Goal: Transaction & Acquisition: Purchase product/service

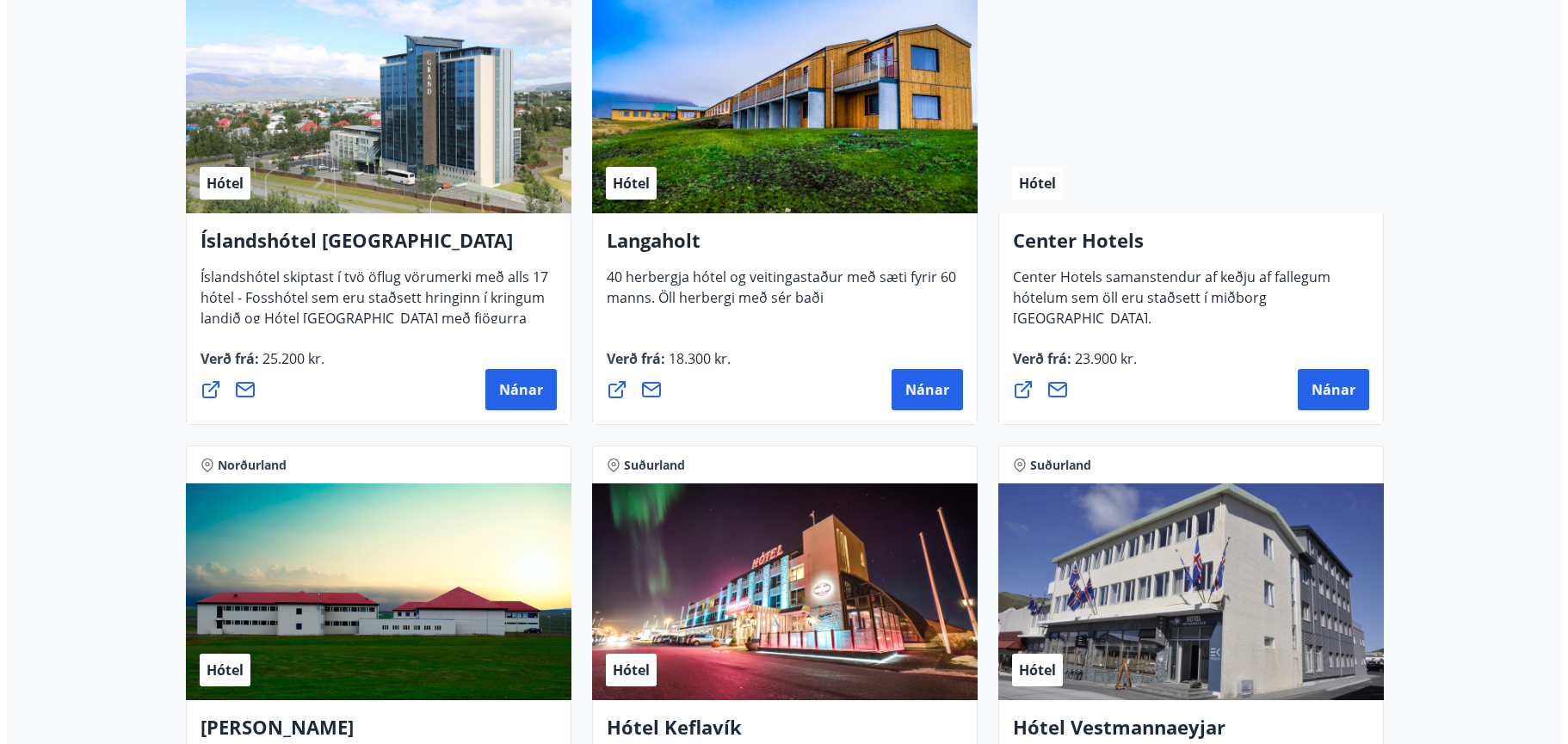
scroll to position [3786, 0]
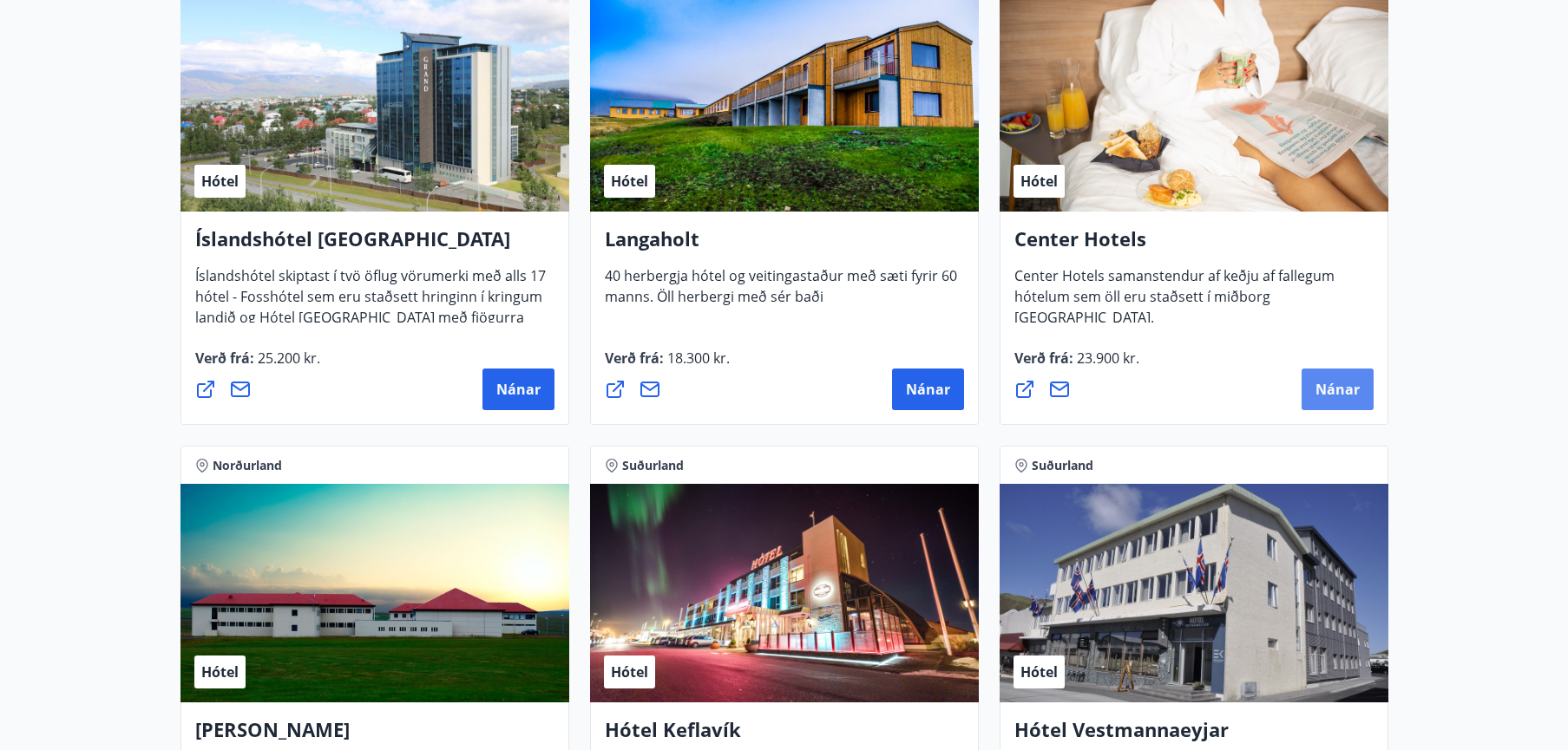
click at [1329, 385] on span "Nánar" at bounding box center [1337, 389] width 44 height 19
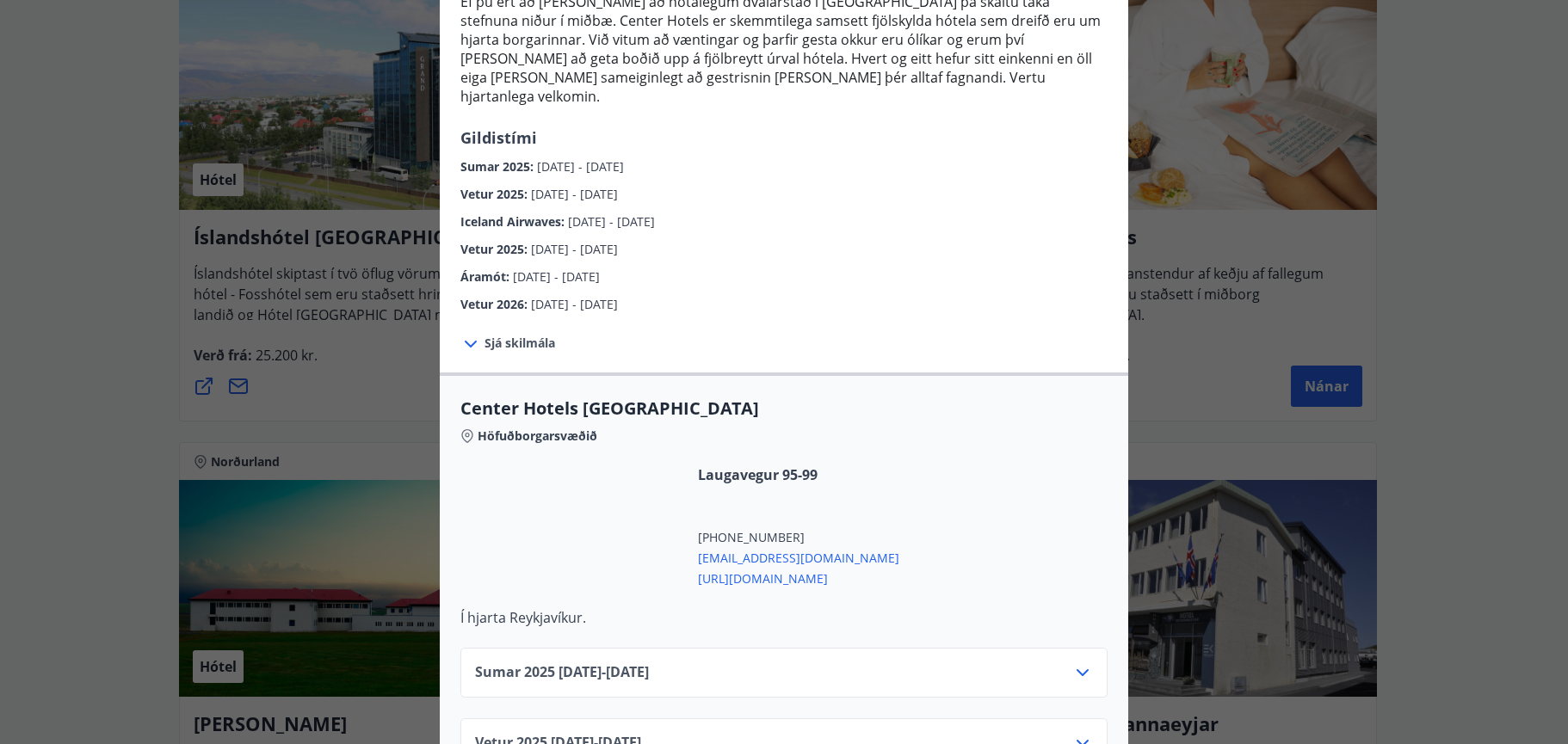
scroll to position [258, 0]
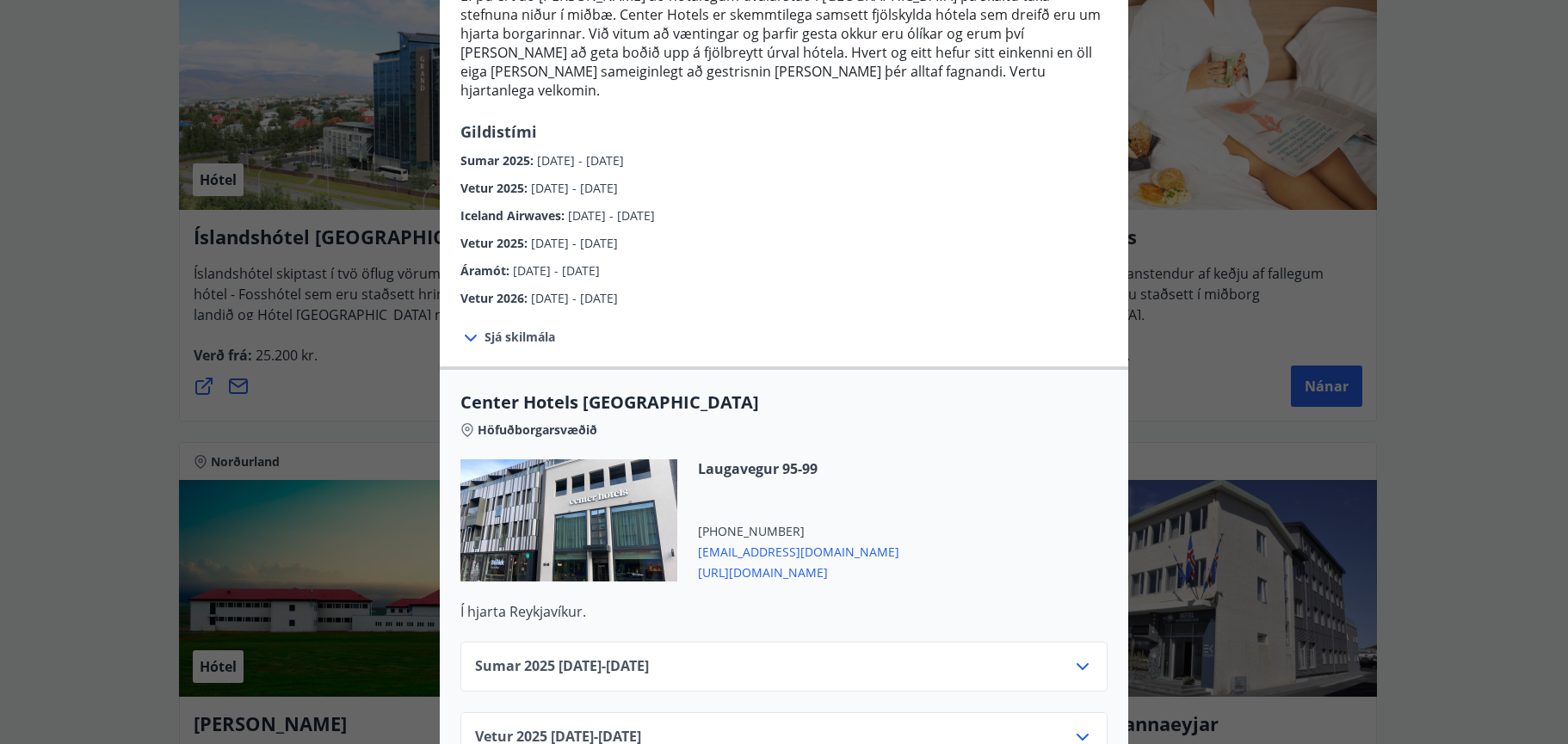
click at [468, 327] on icon at bounding box center [470, 337] width 20 height 20
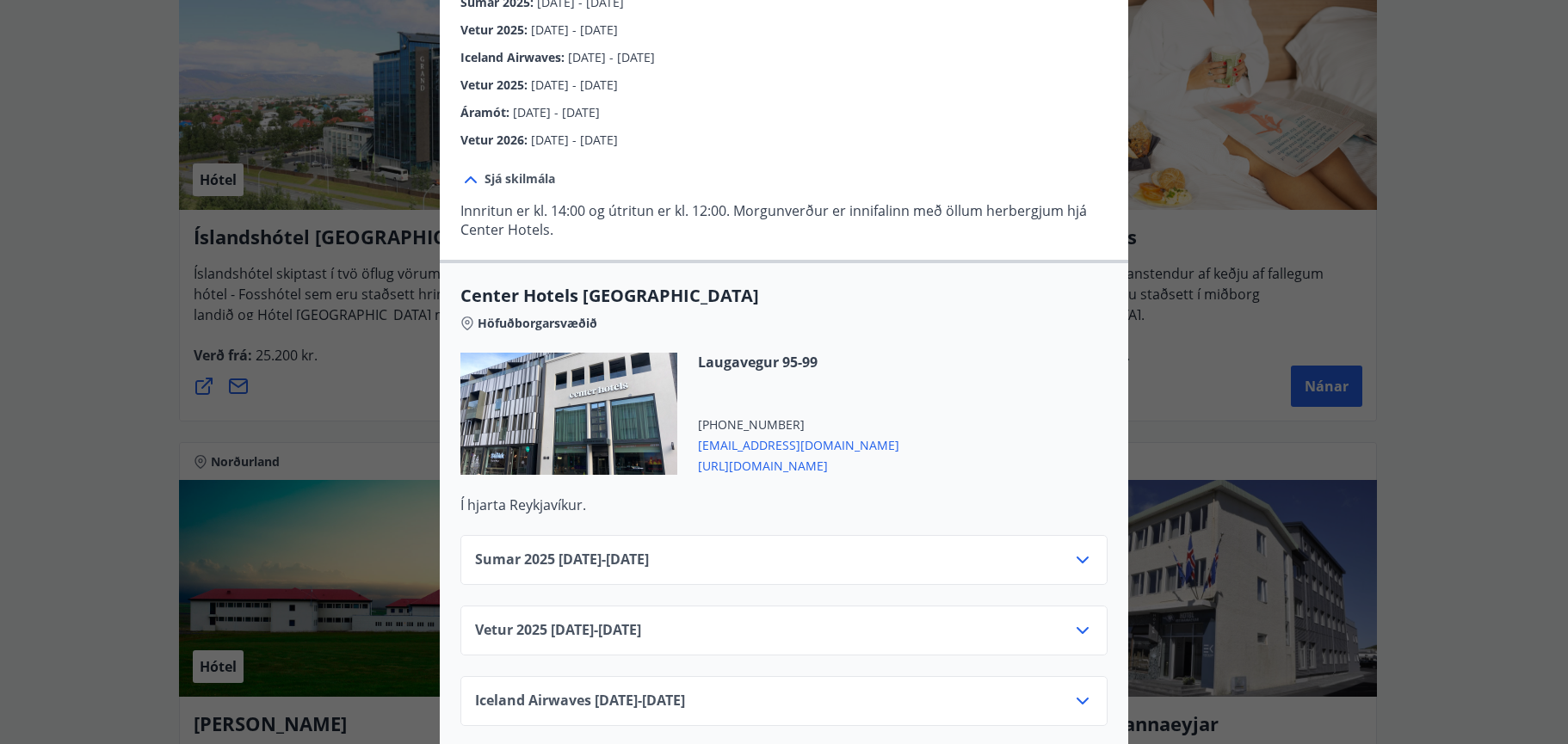
scroll to position [430, 0]
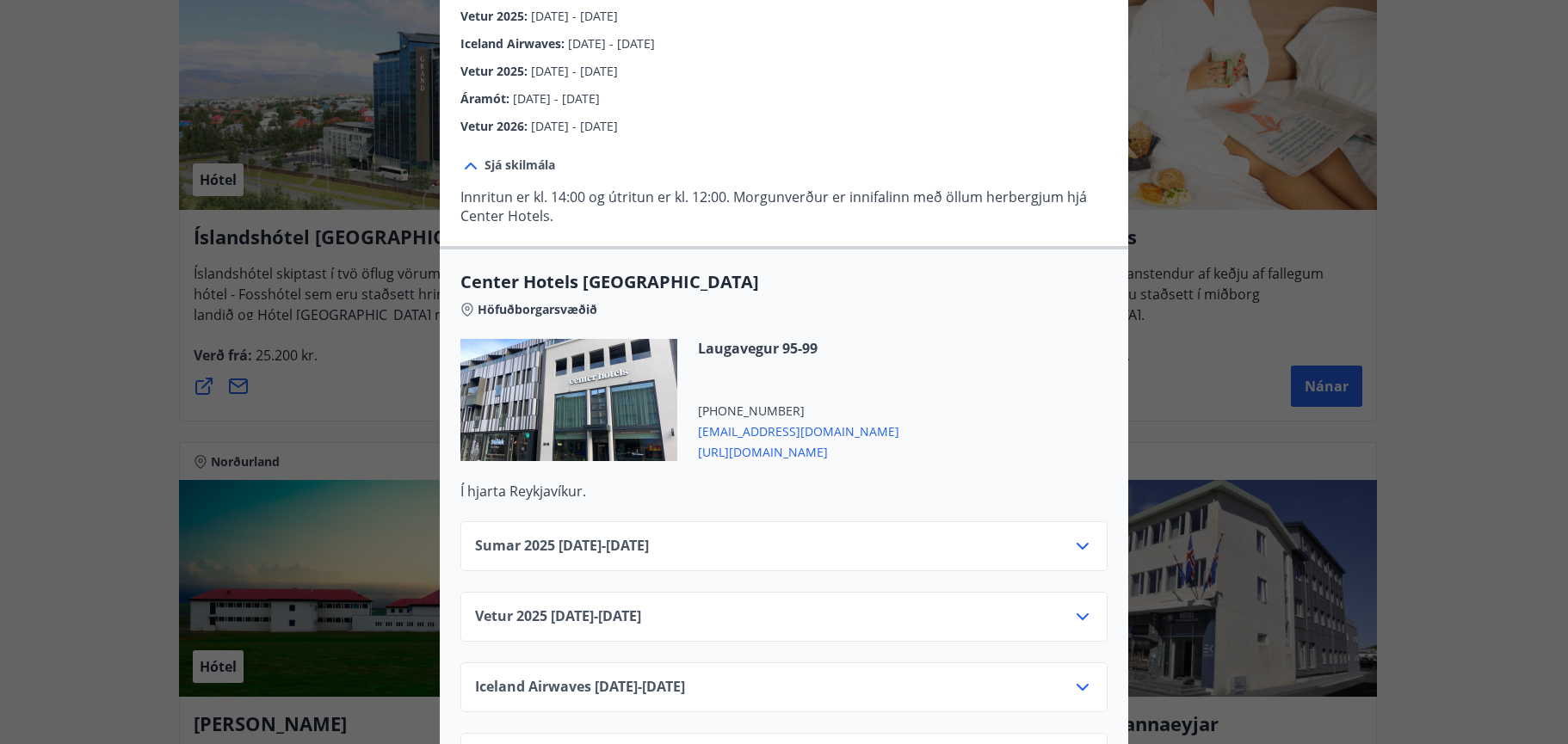
click at [1080, 607] on icon at bounding box center [1082, 617] width 20 height 20
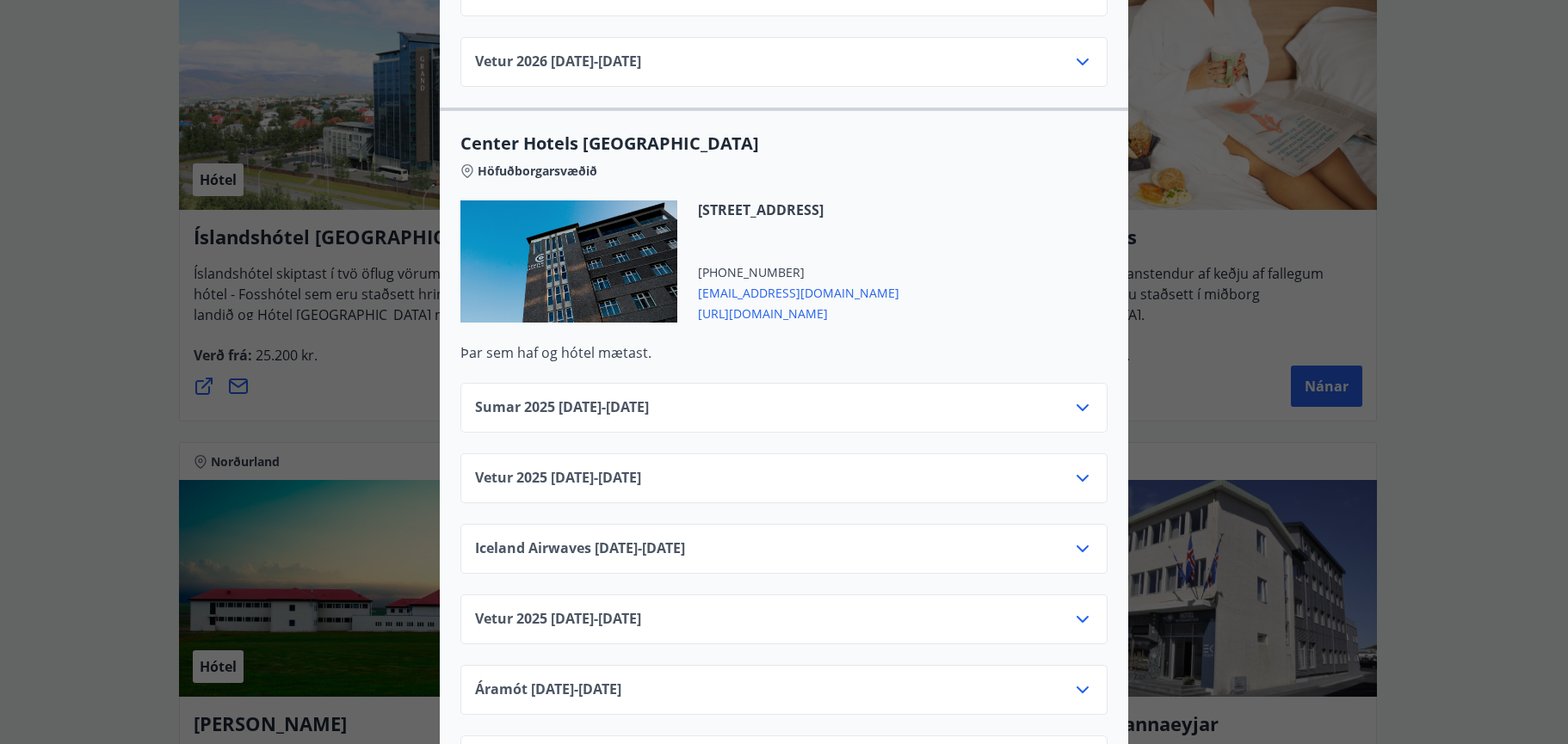
scroll to position [2754, 0]
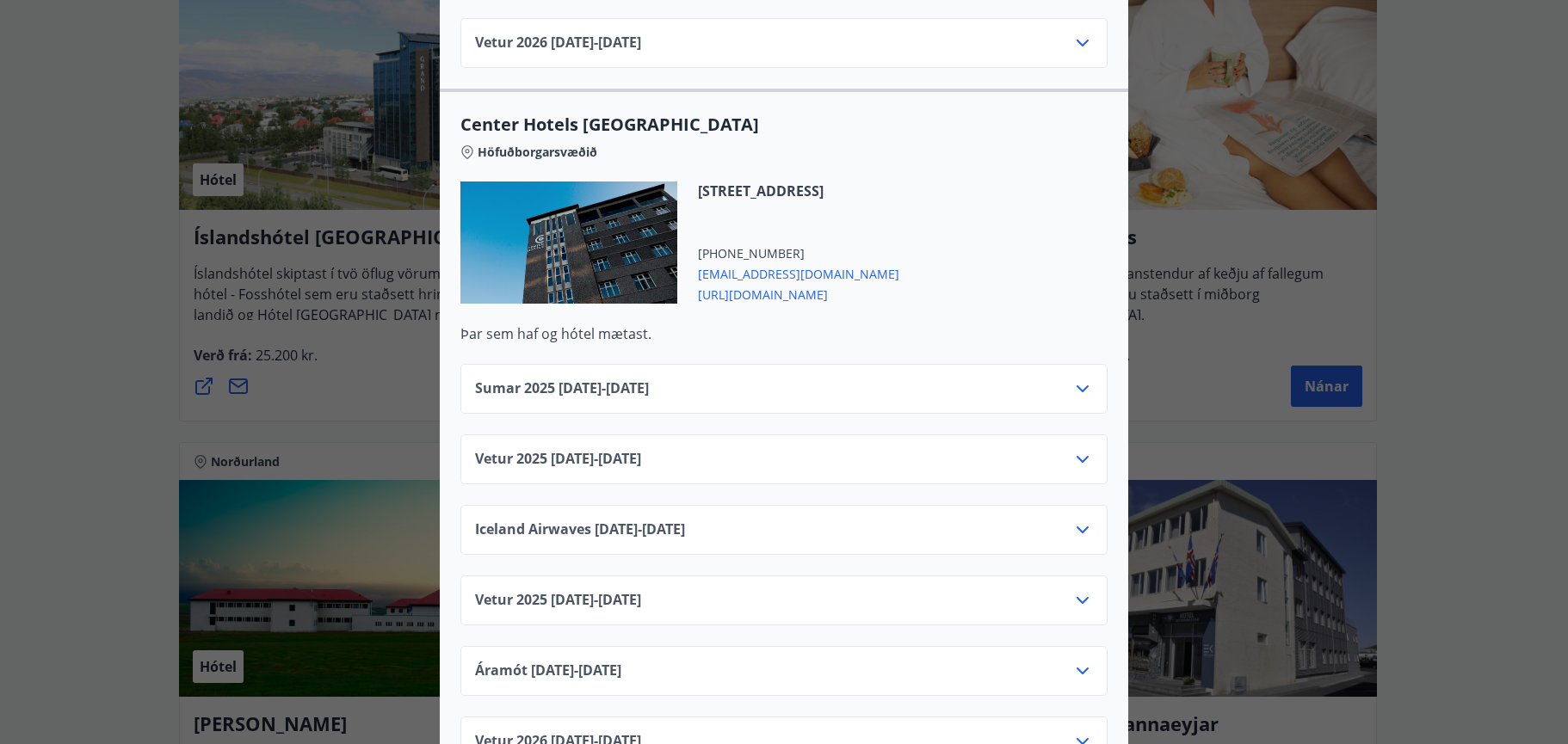
click at [1076, 456] on icon at bounding box center [1082, 458] width 12 height 7
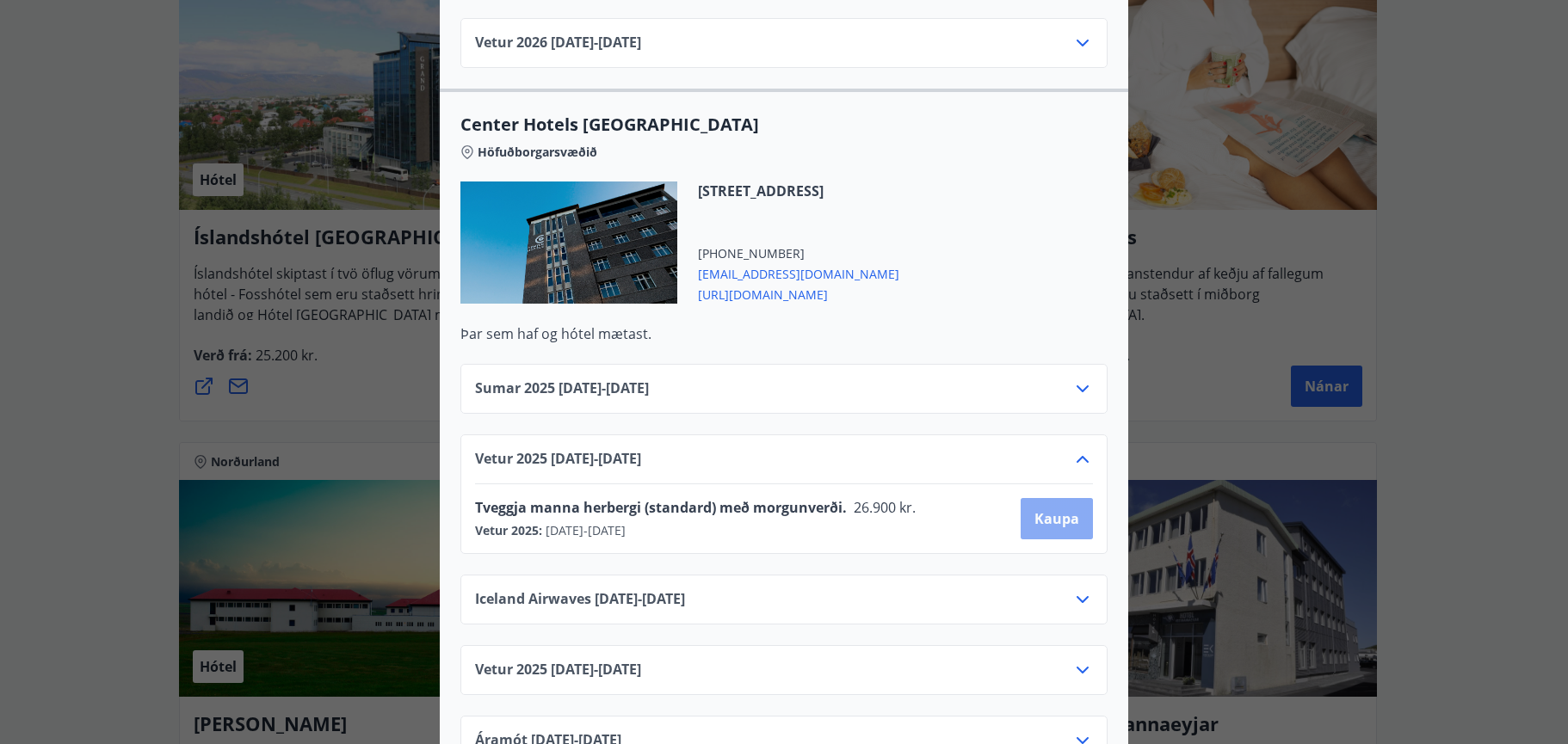
click at [1044, 509] on span "Kaupa" at bounding box center [1057, 518] width 45 height 18
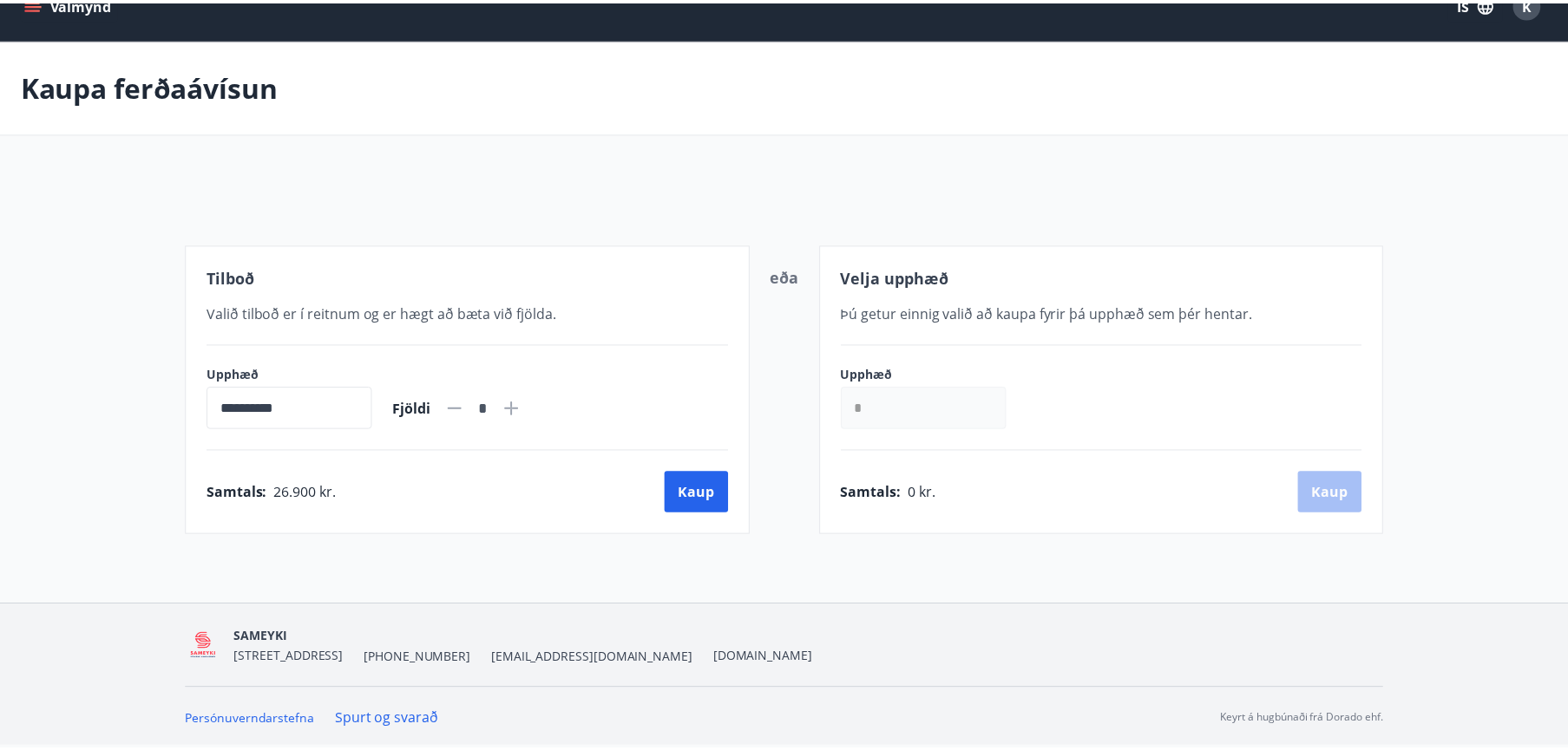
scroll to position [31, 0]
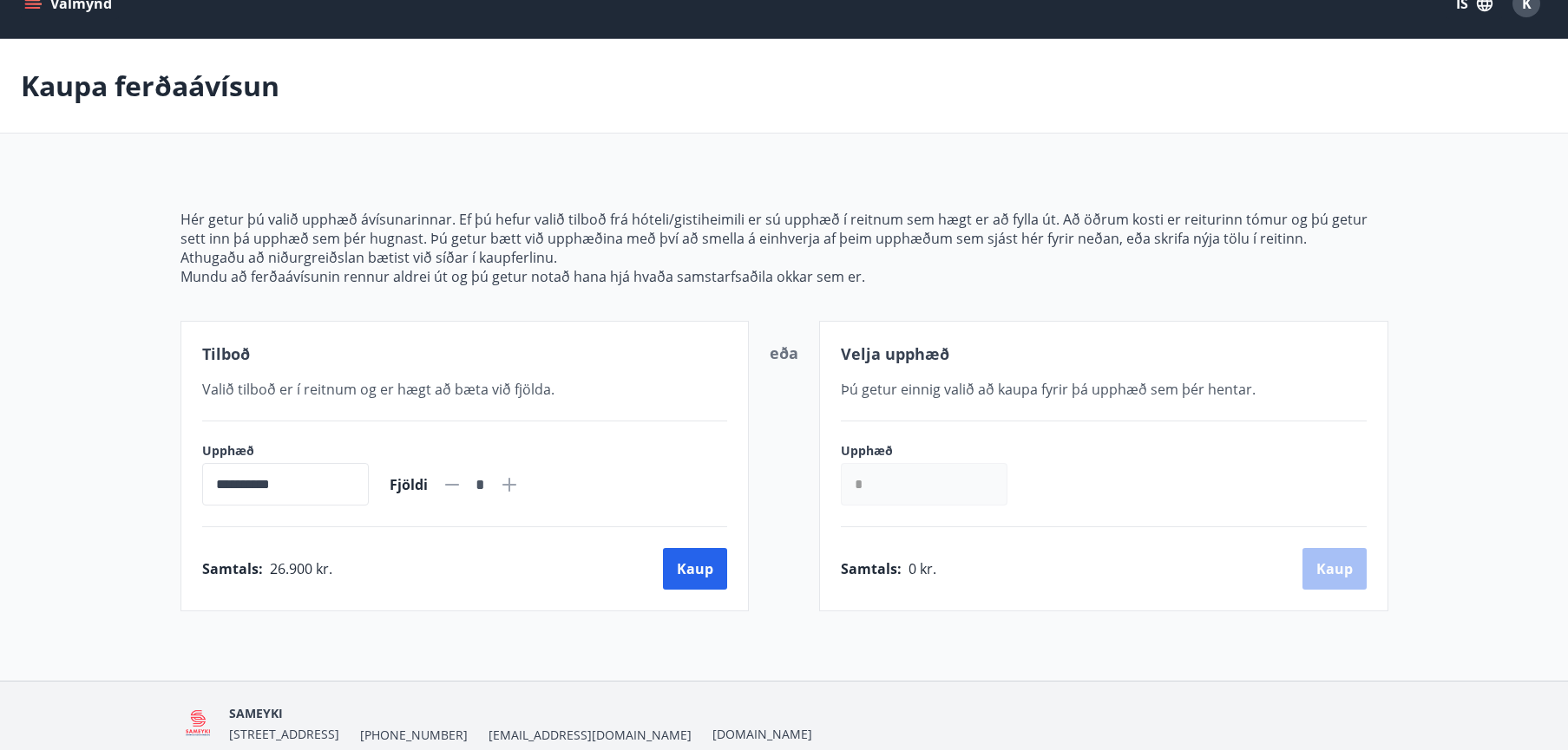
click at [516, 485] on icon at bounding box center [509, 485] width 14 height 14
type input "*"
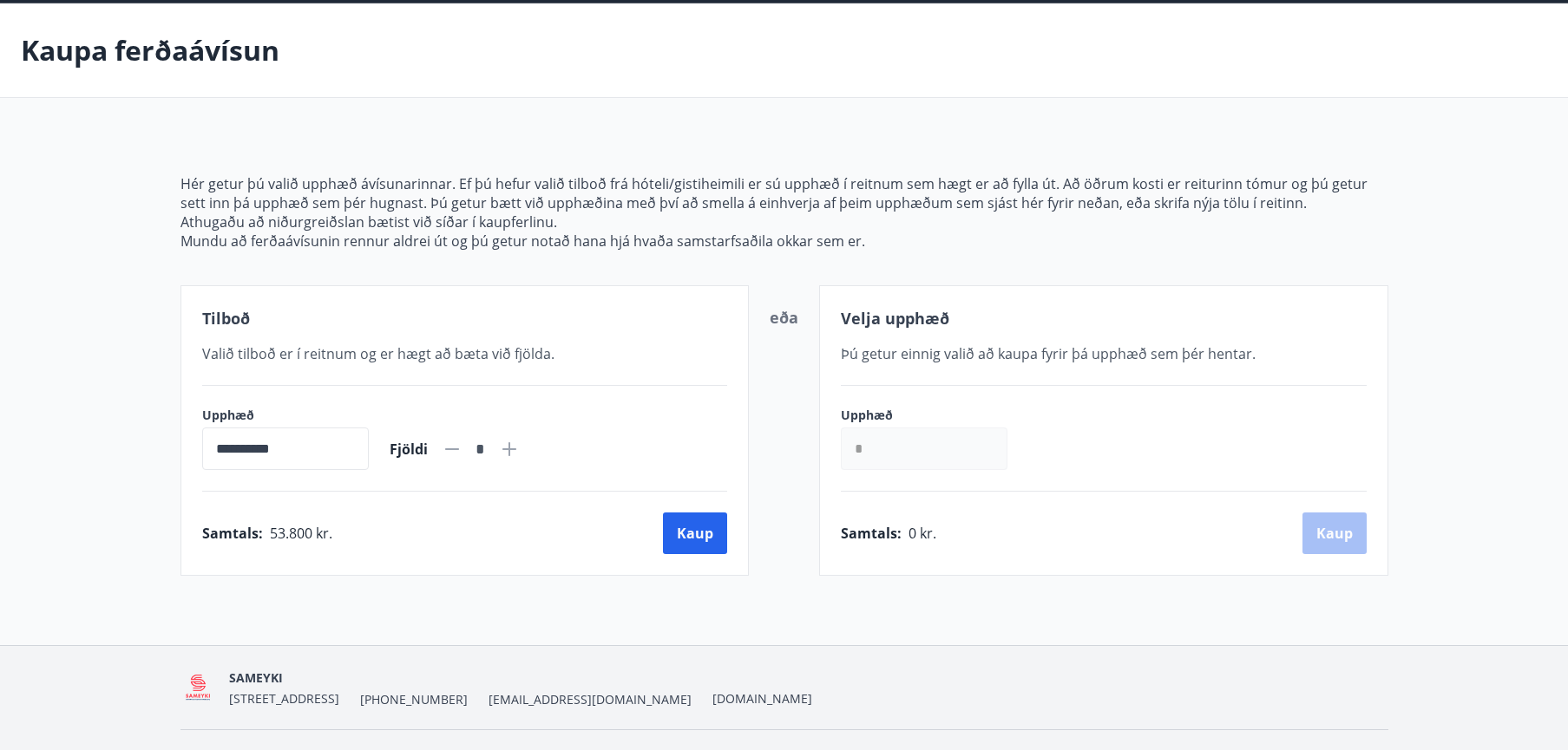
scroll to position [0, 0]
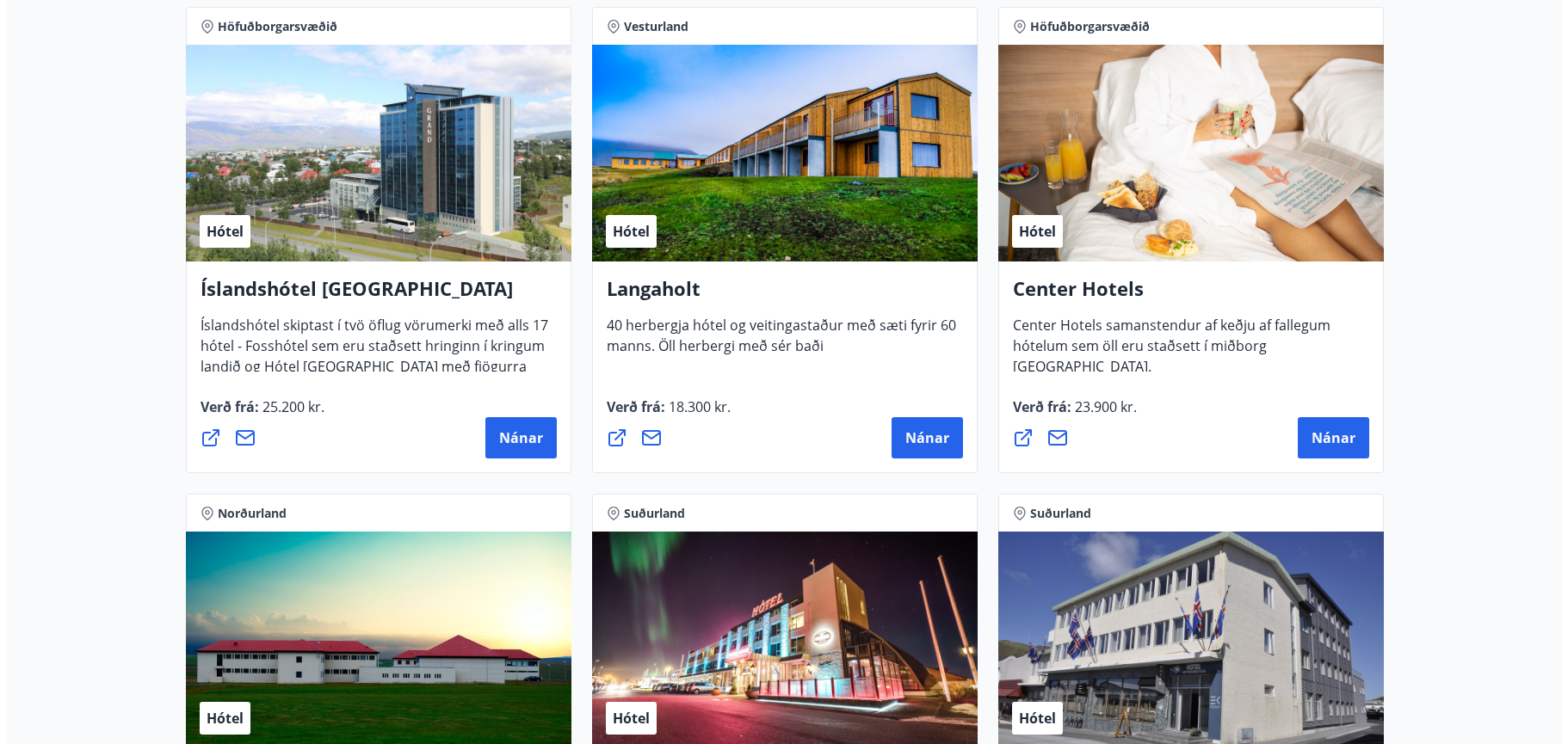
scroll to position [4133, 0]
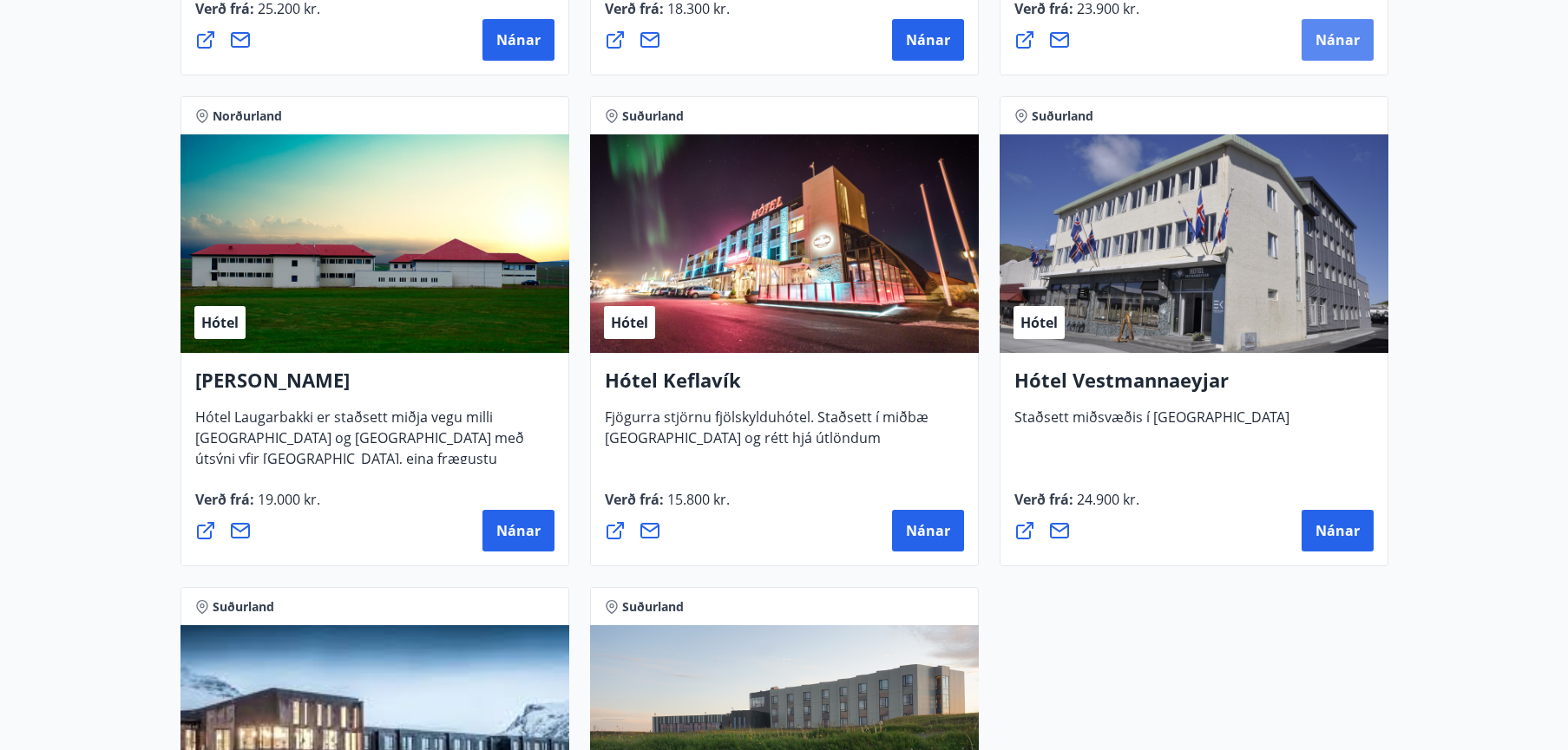
click at [1341, 41] on span "Nánar" at bounding box center [1337, 39] width 44 height 19
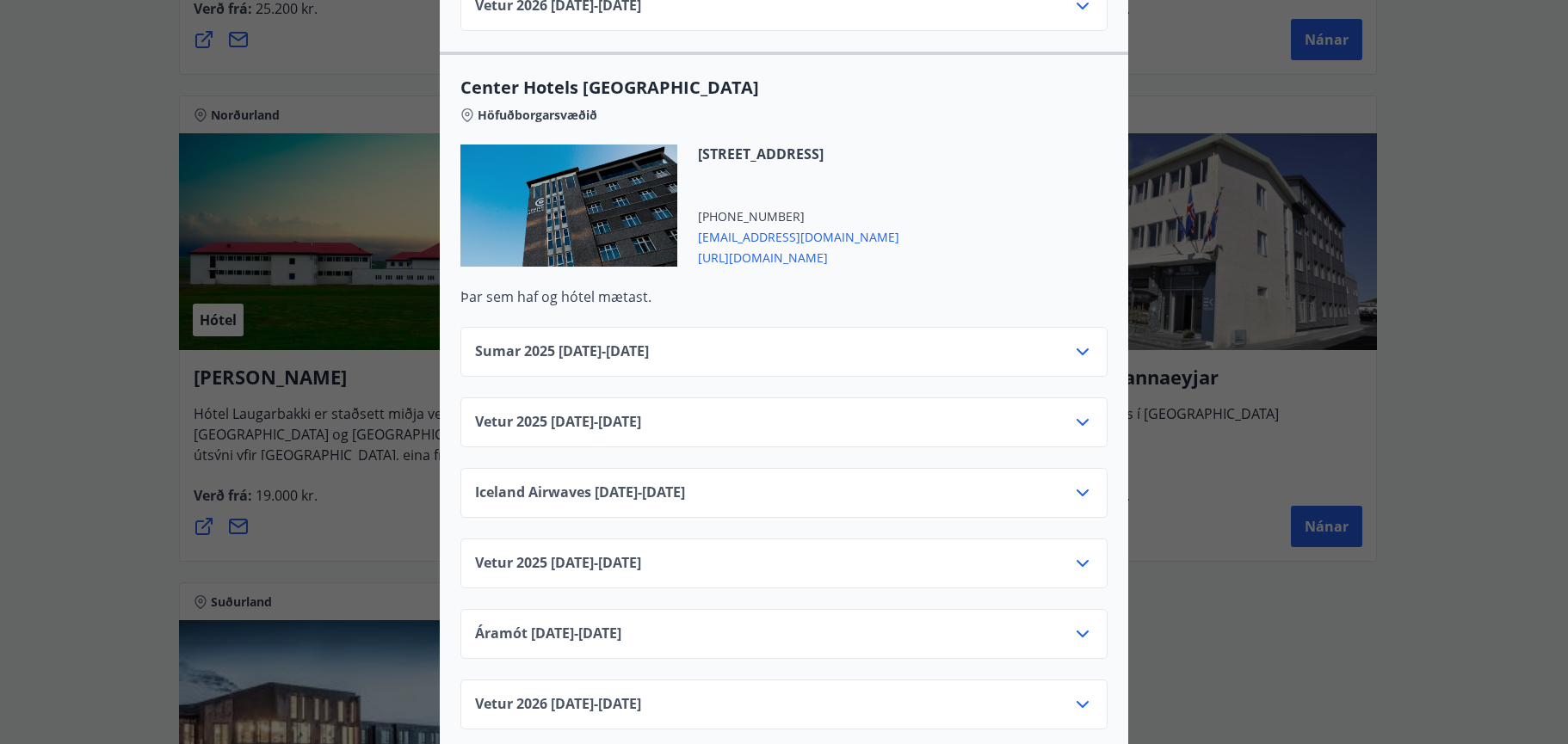
scroll to position [2667, 0]
click at [1179, 60] on div "Center Hotels Verð er með morgunverði inniföldum og miðast við Standard Double/…" at bounding box center [784, 372] width 1568 height 744
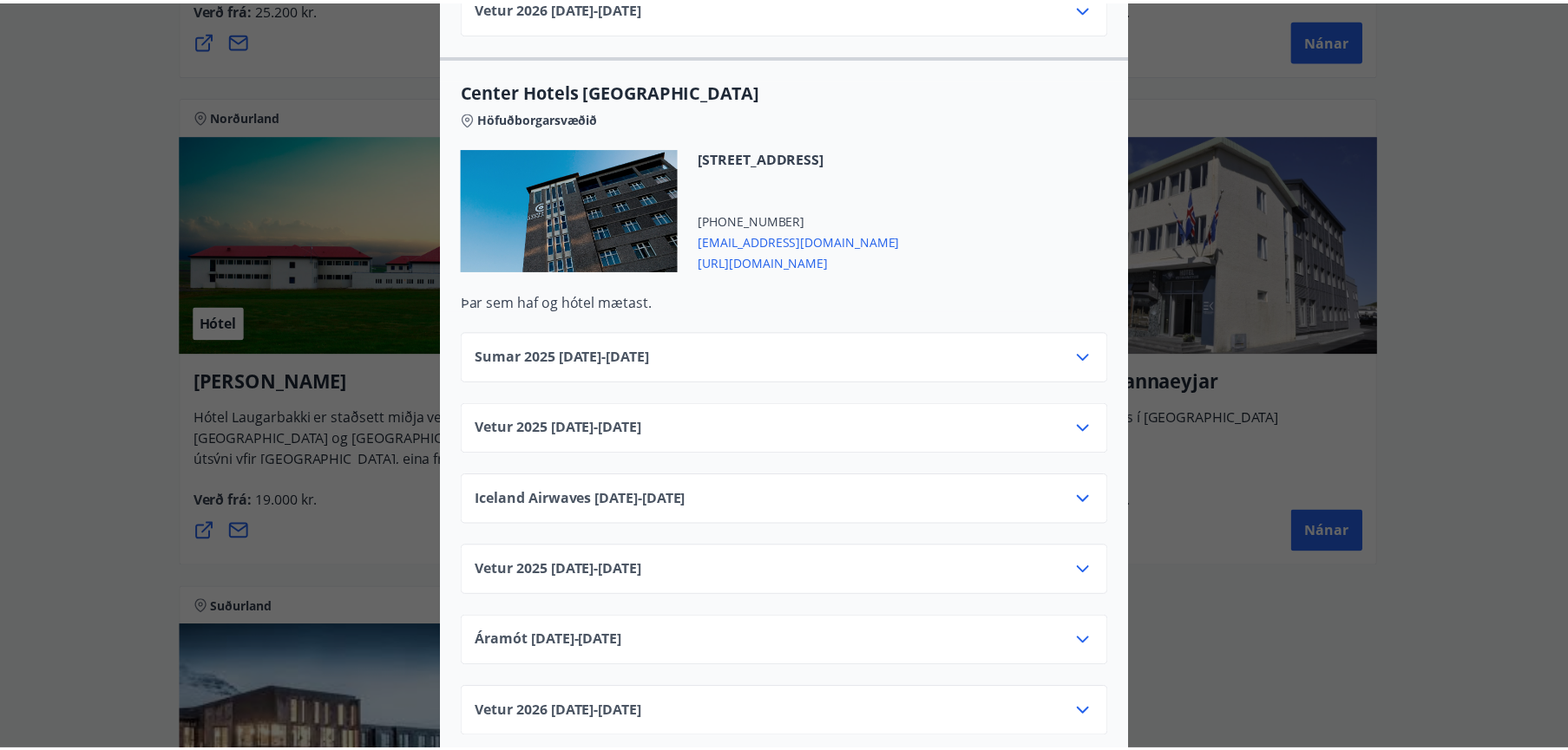
scroll to position [0, 0]
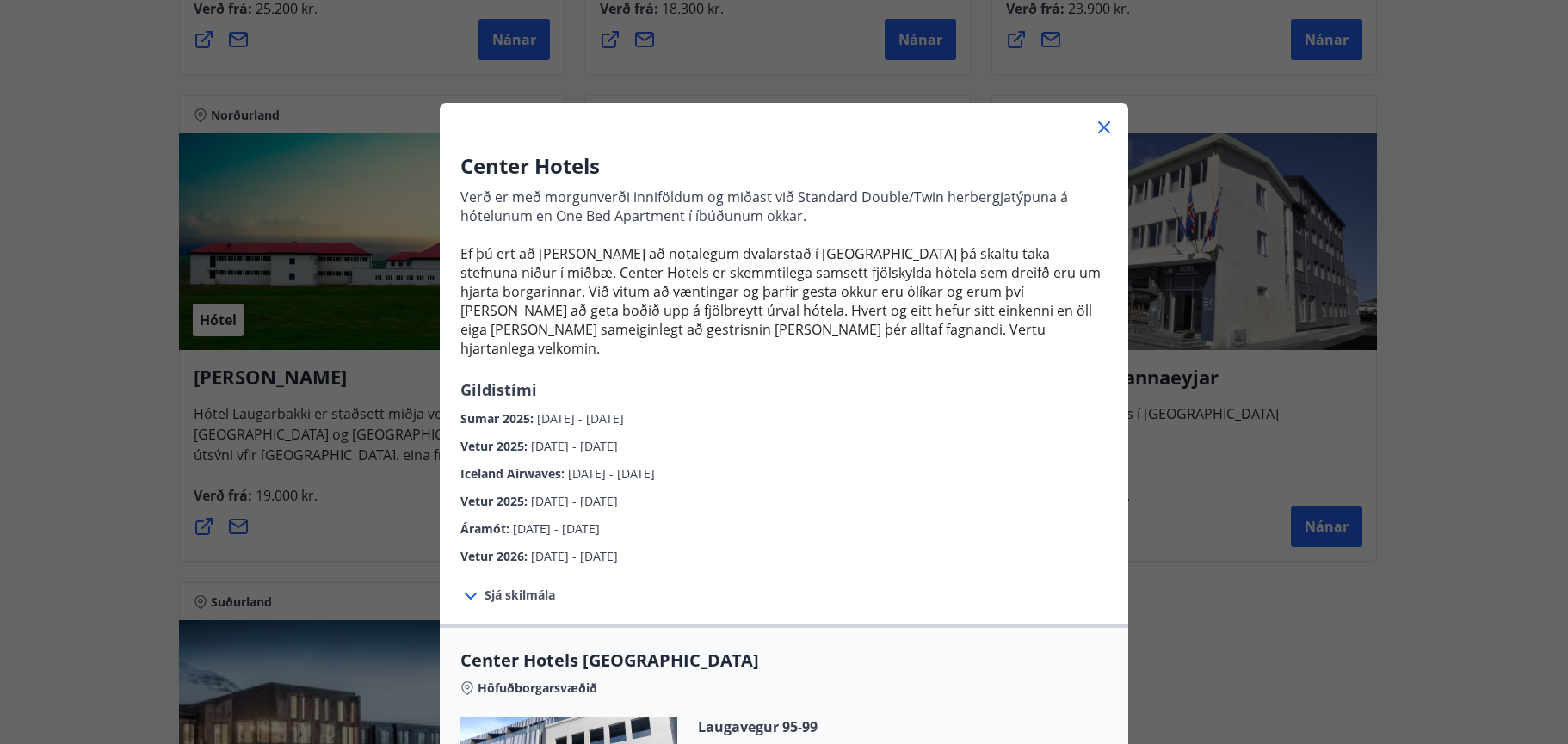
drag, startPoint x: 1103, startPoint y: 119, endPoint x: 1070, endPoint y: 125, distance: 33.5
click at [1103, 120] on icon at bounding box center [1104, 126] width 20 height 20
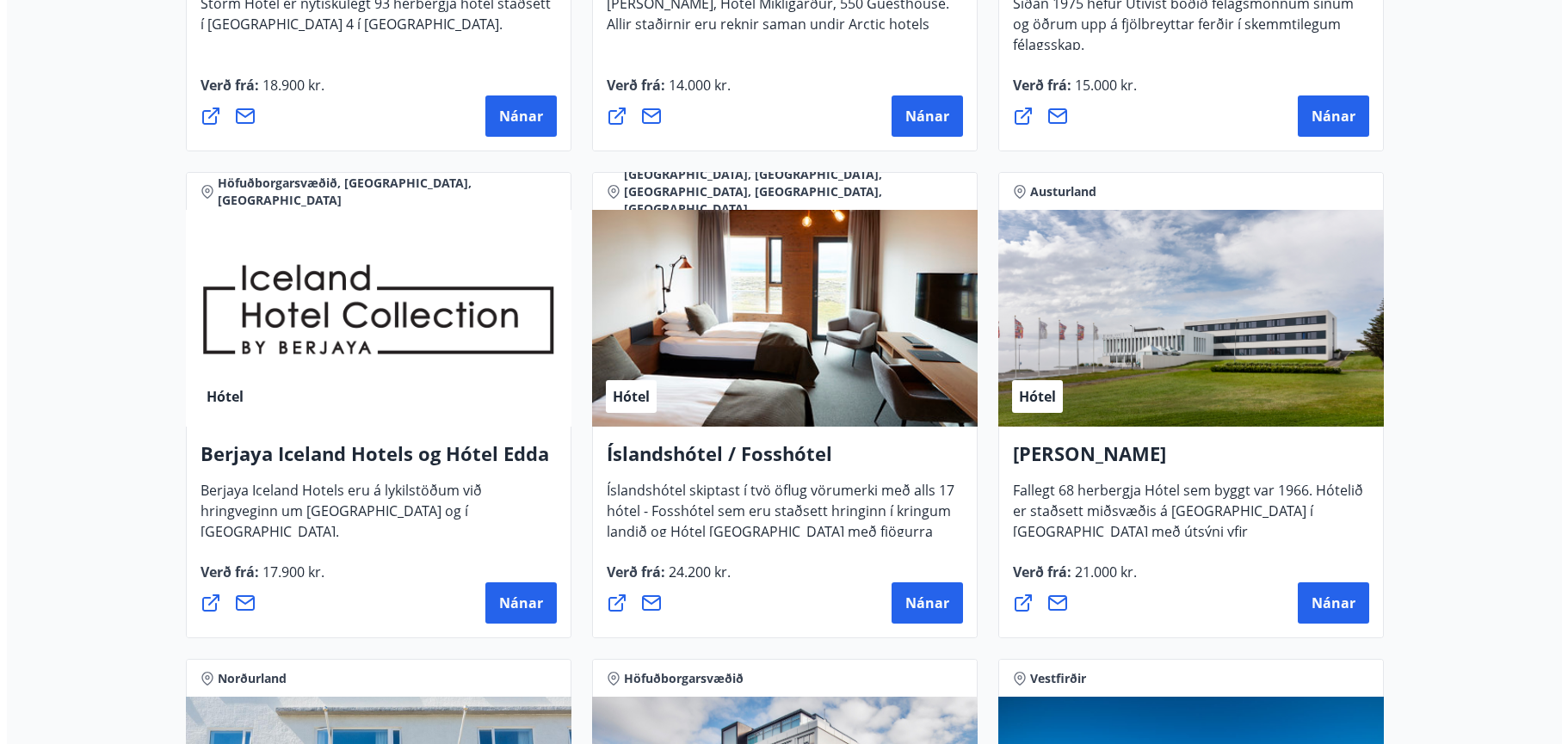
scroll to position [2151, 0]
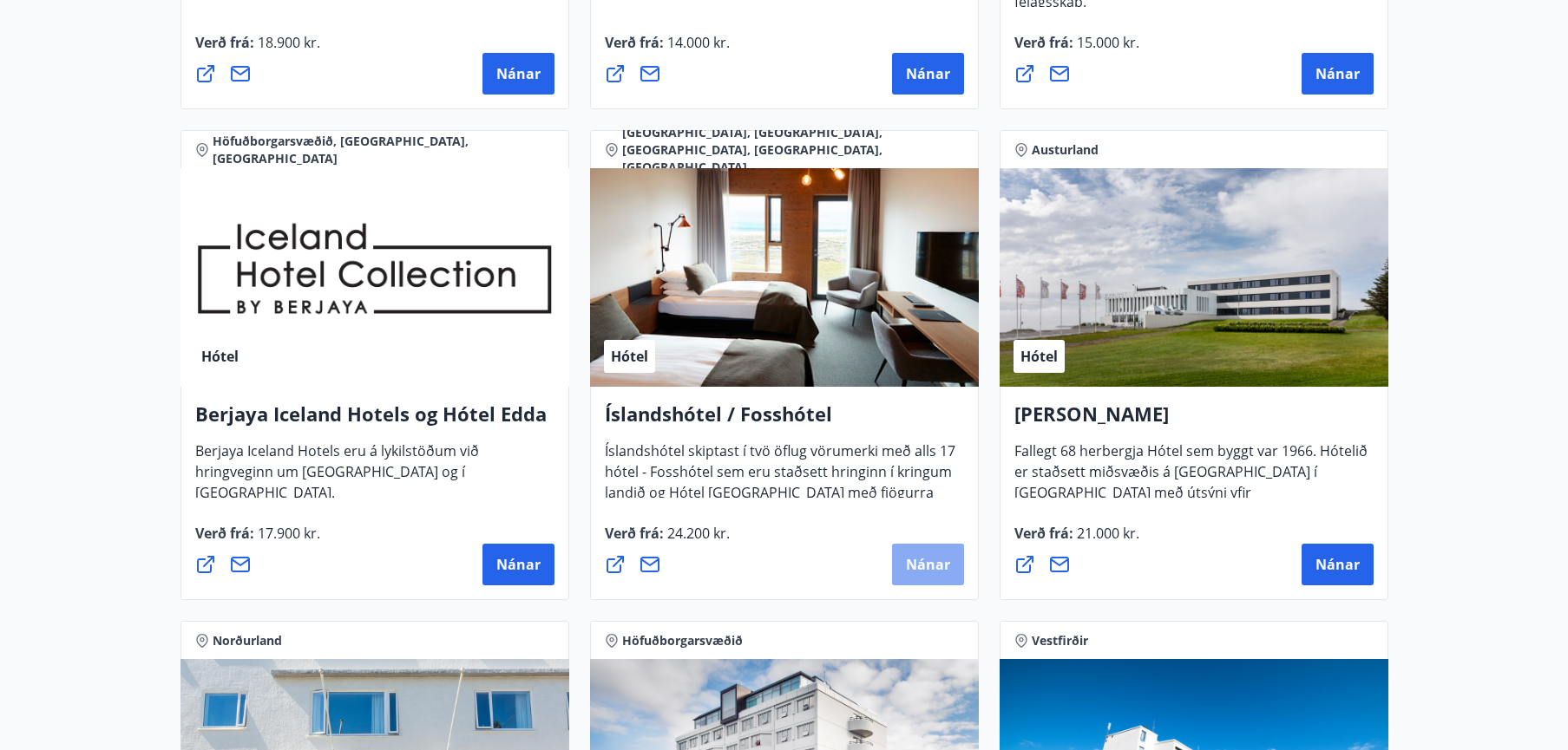
click at [919, 562] on span "Nánar" at bounding box center [927, 564] width 44 height 19
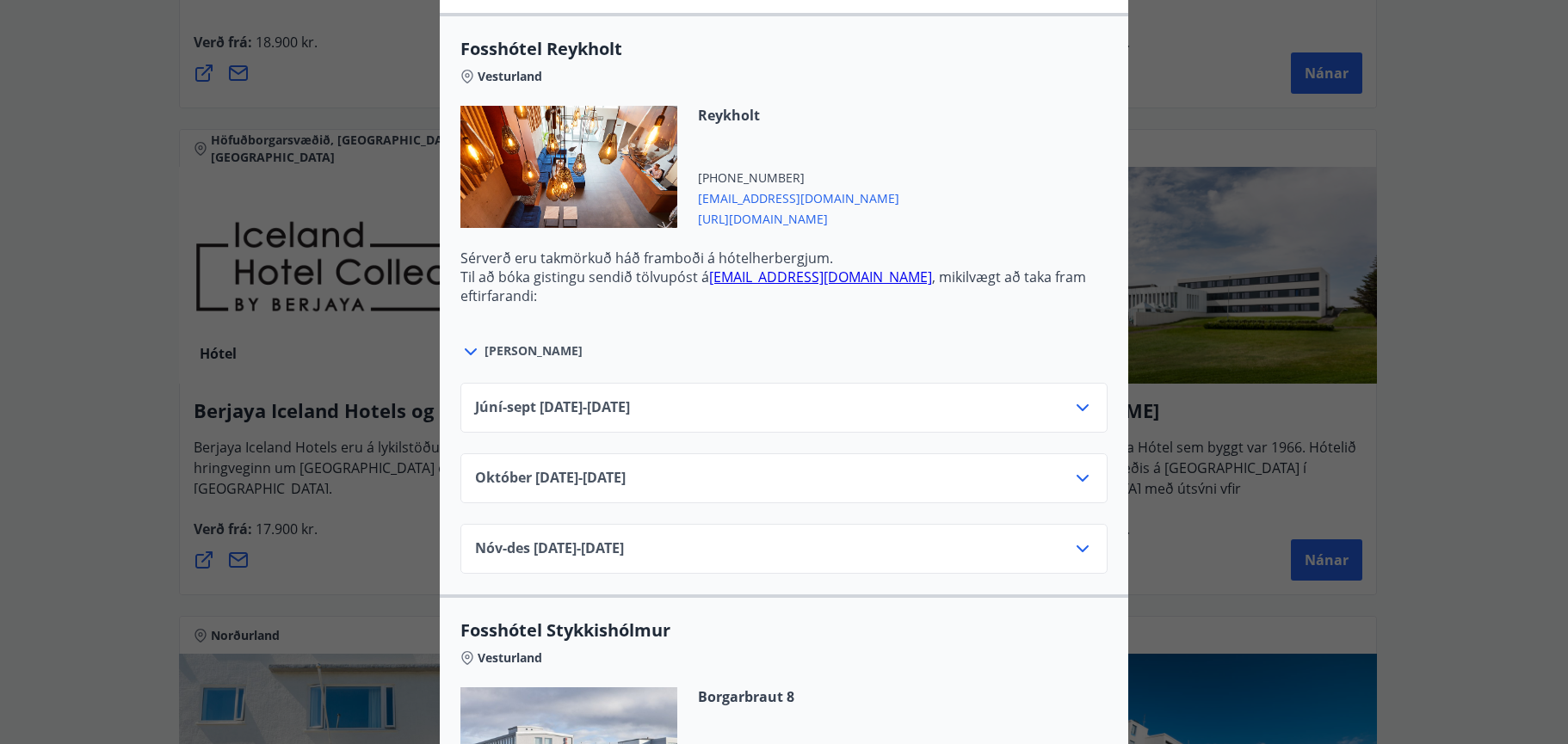
scroll to position [602, 0]
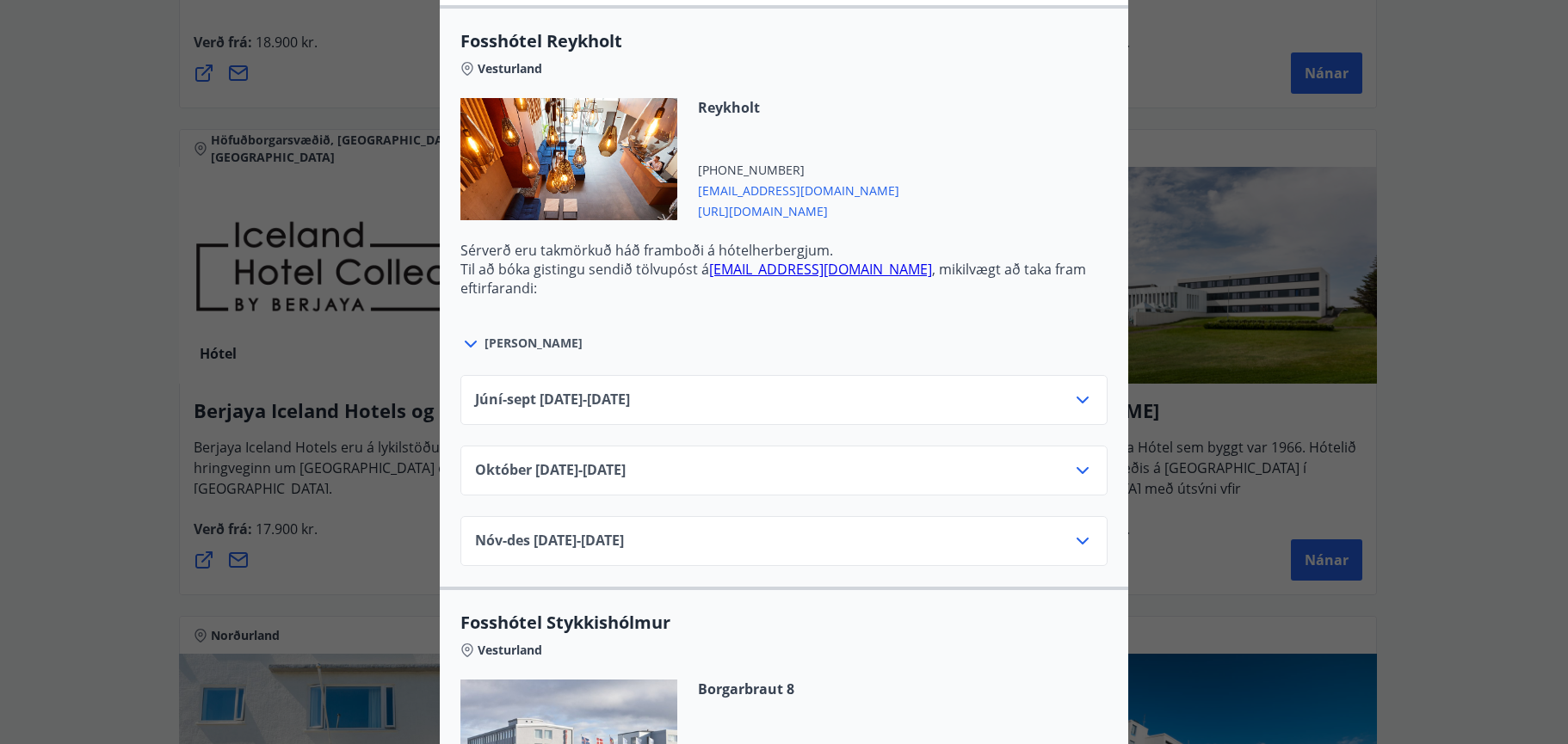
click at [1073, 471] on icon at bounding box center [1082, 470] width 20 height 20
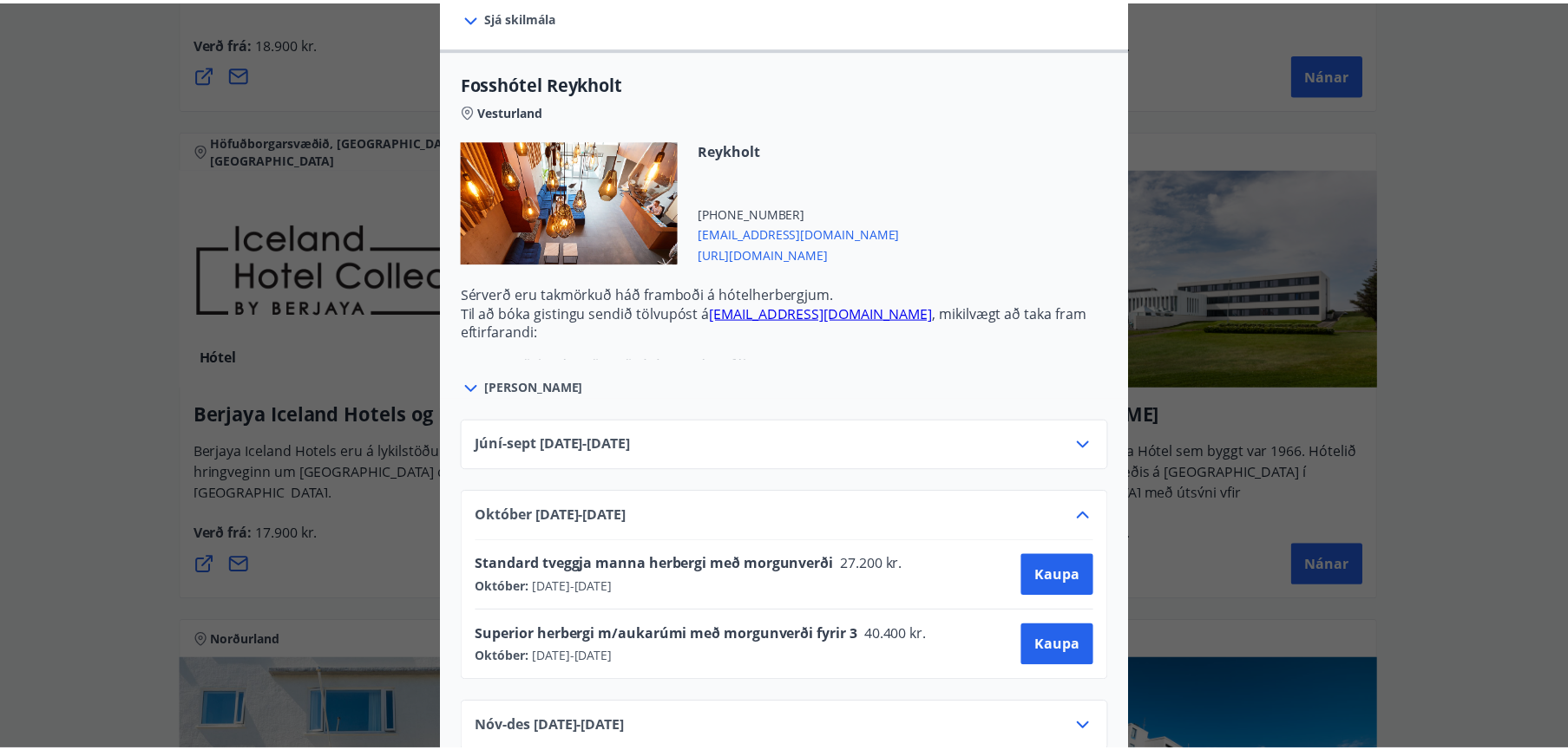
scroll to position [520, 0]
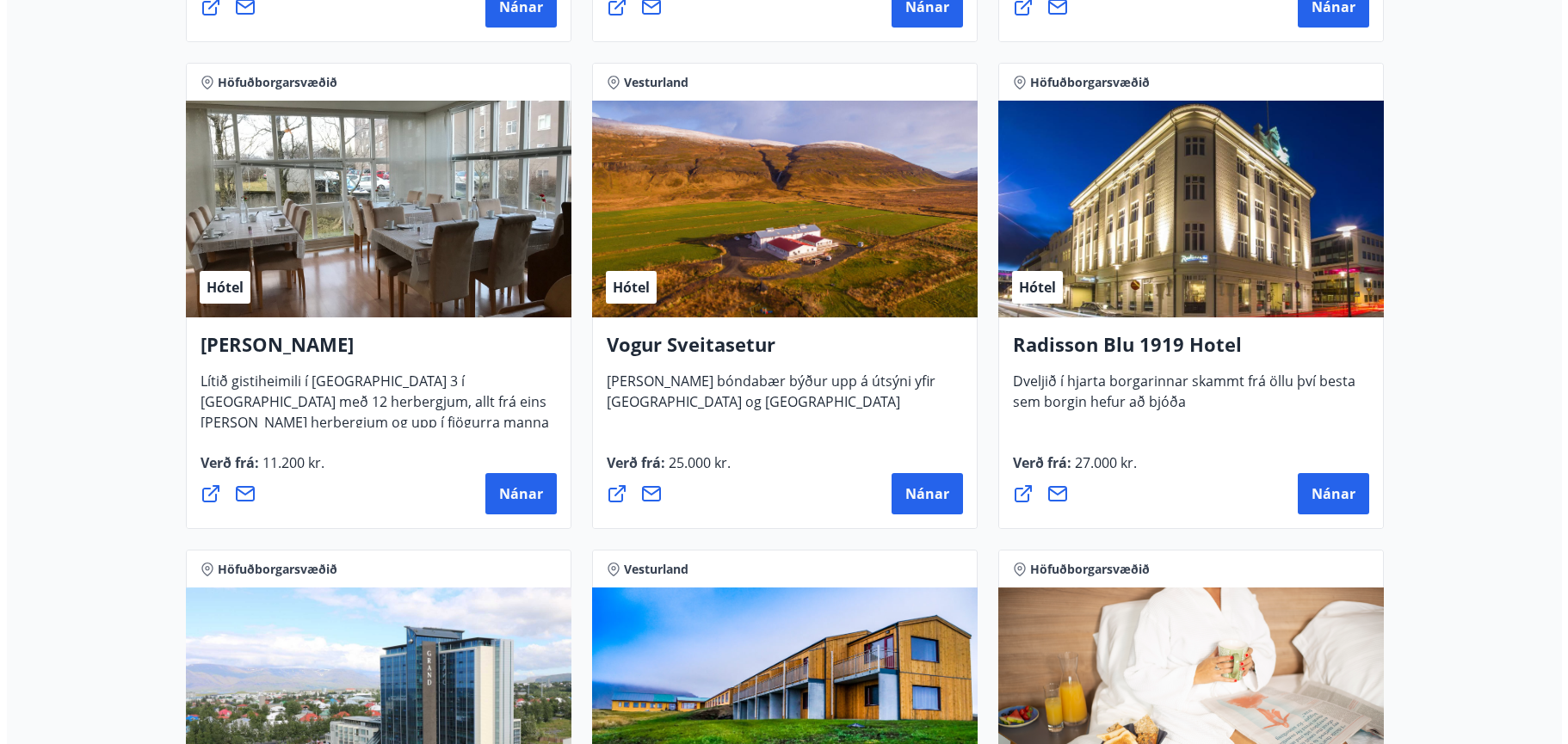
scroll to position [3269, 0]
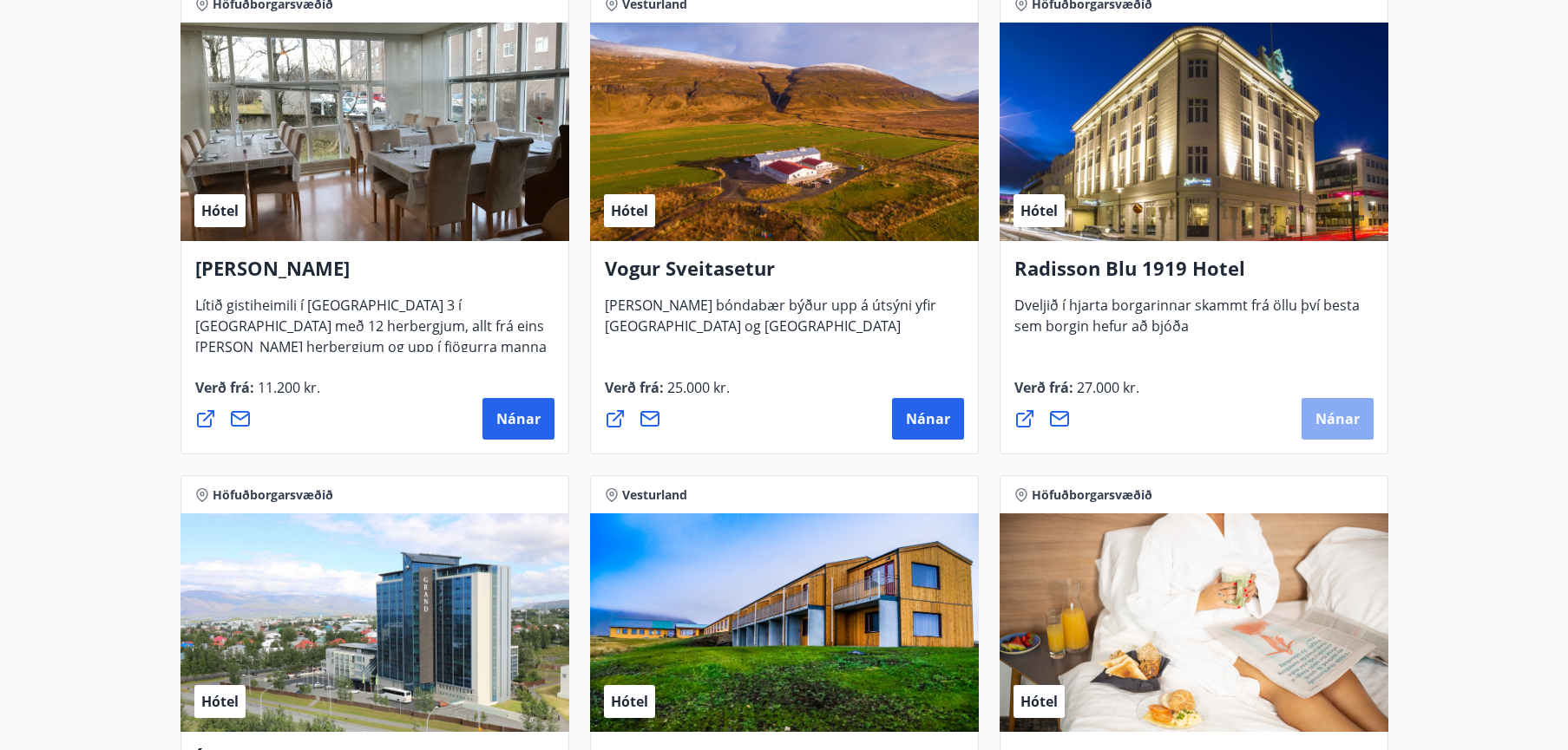
click at [1330, 422] on span "Nánar" at bounding box center [1337, 418] width 44 height 19
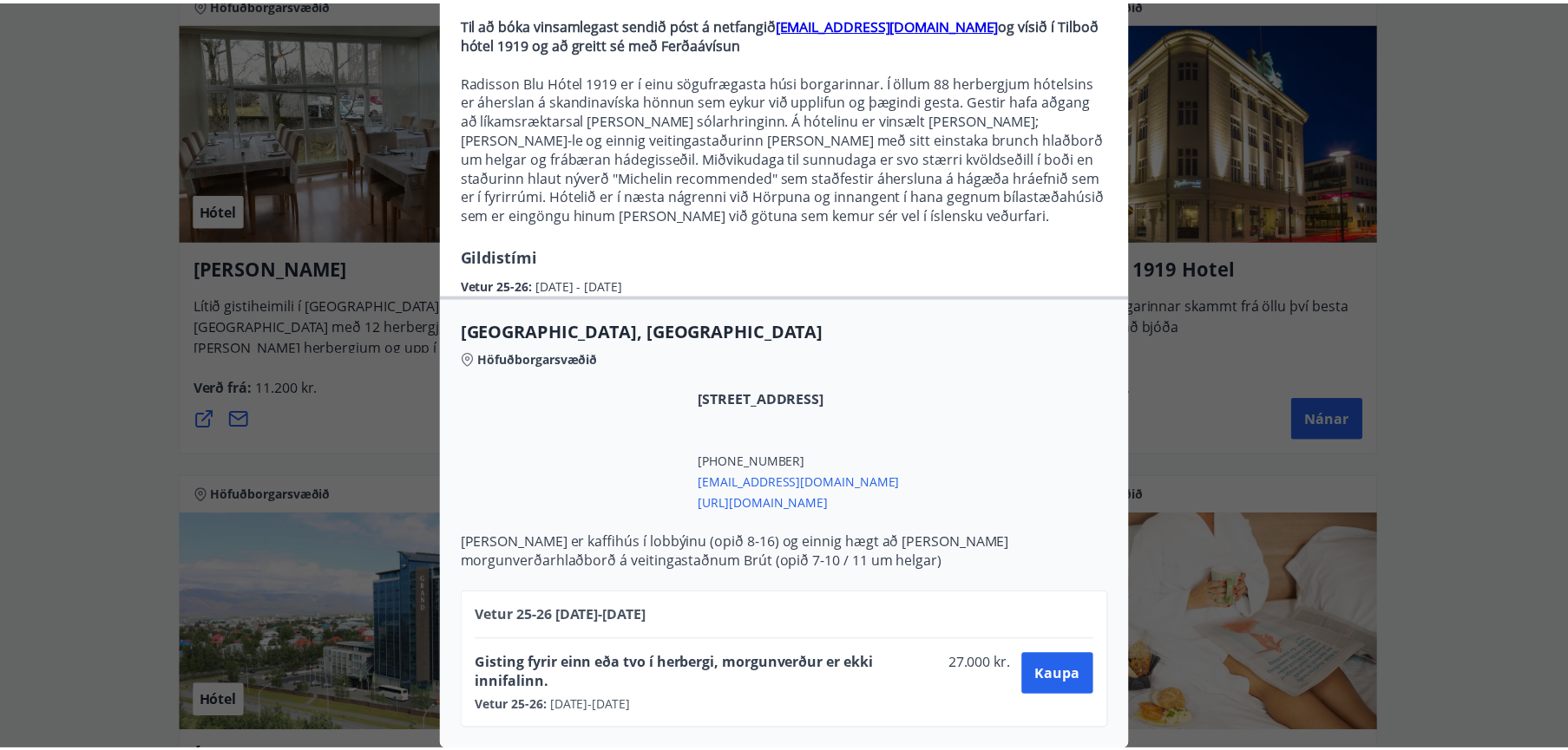
scroll to position [188, 0]
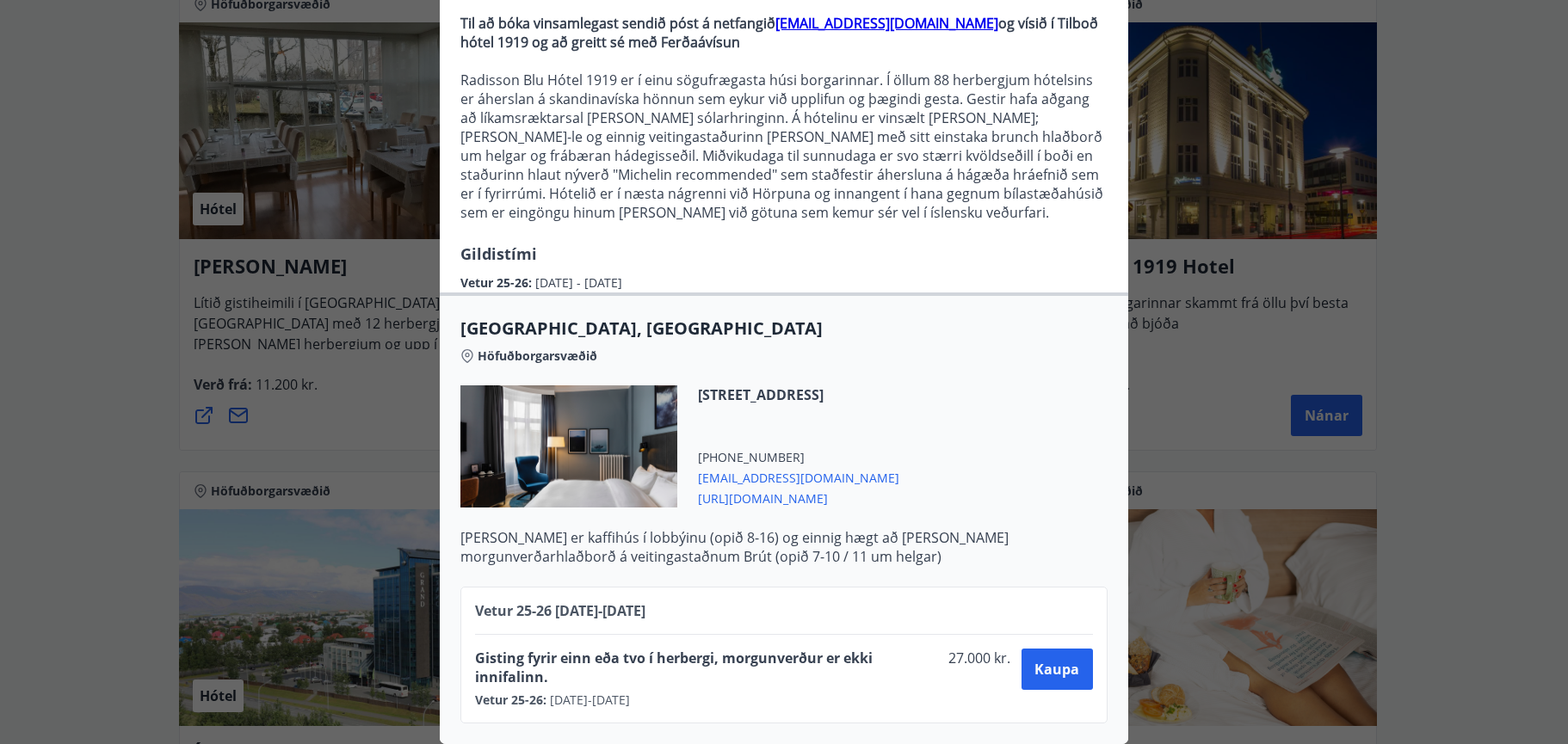
click at [1454, 115] on div "Radisson Blu 1919 Hotel Til að bóka vinsamlegast sendið póst á netfangið [EMAIL…" at bounding box center [784, 198] width 1568 height 744
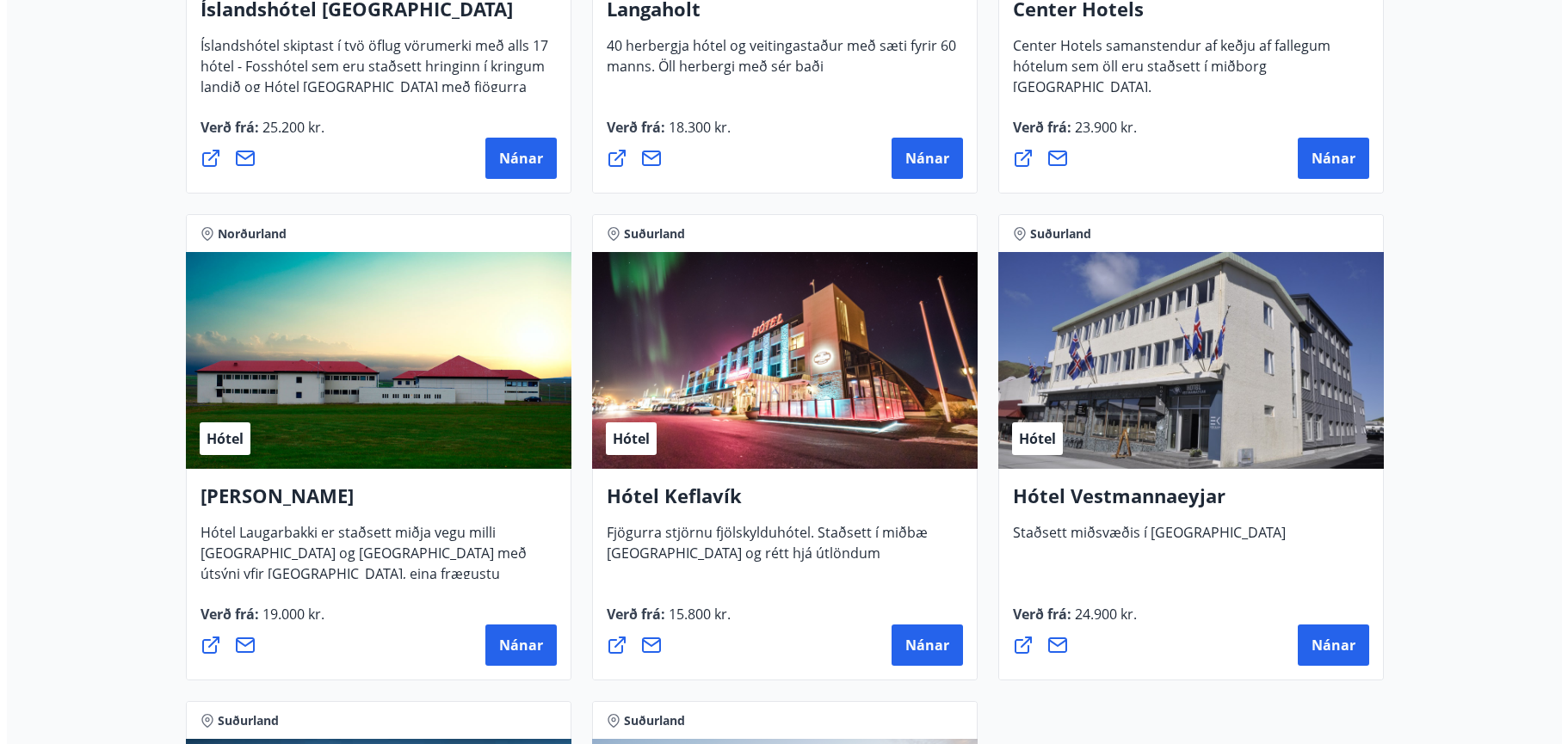
scroll to position [4043, 0]
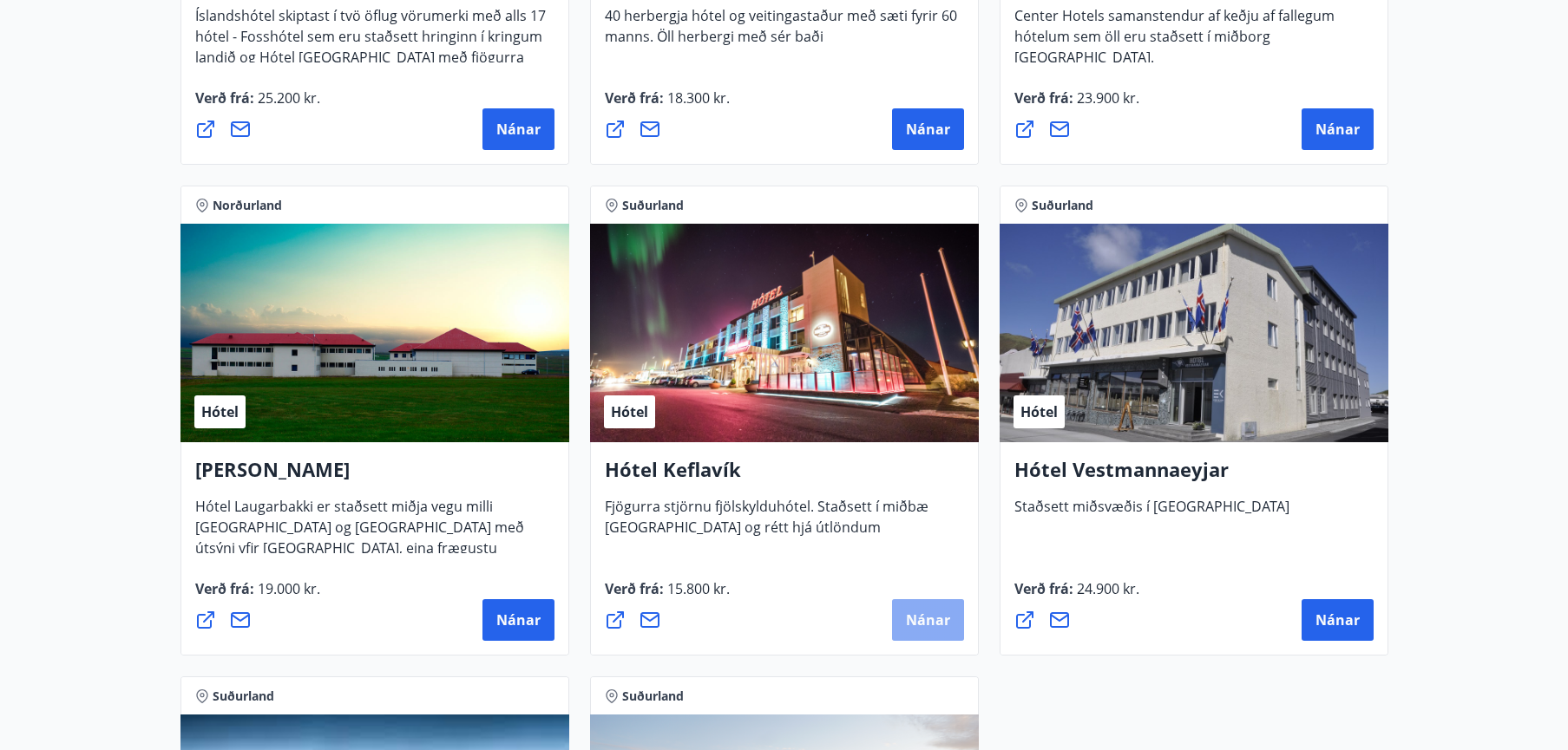
click at [918, 619] on span "Nánar" at bounding box center [927, 620] width 44 height 19
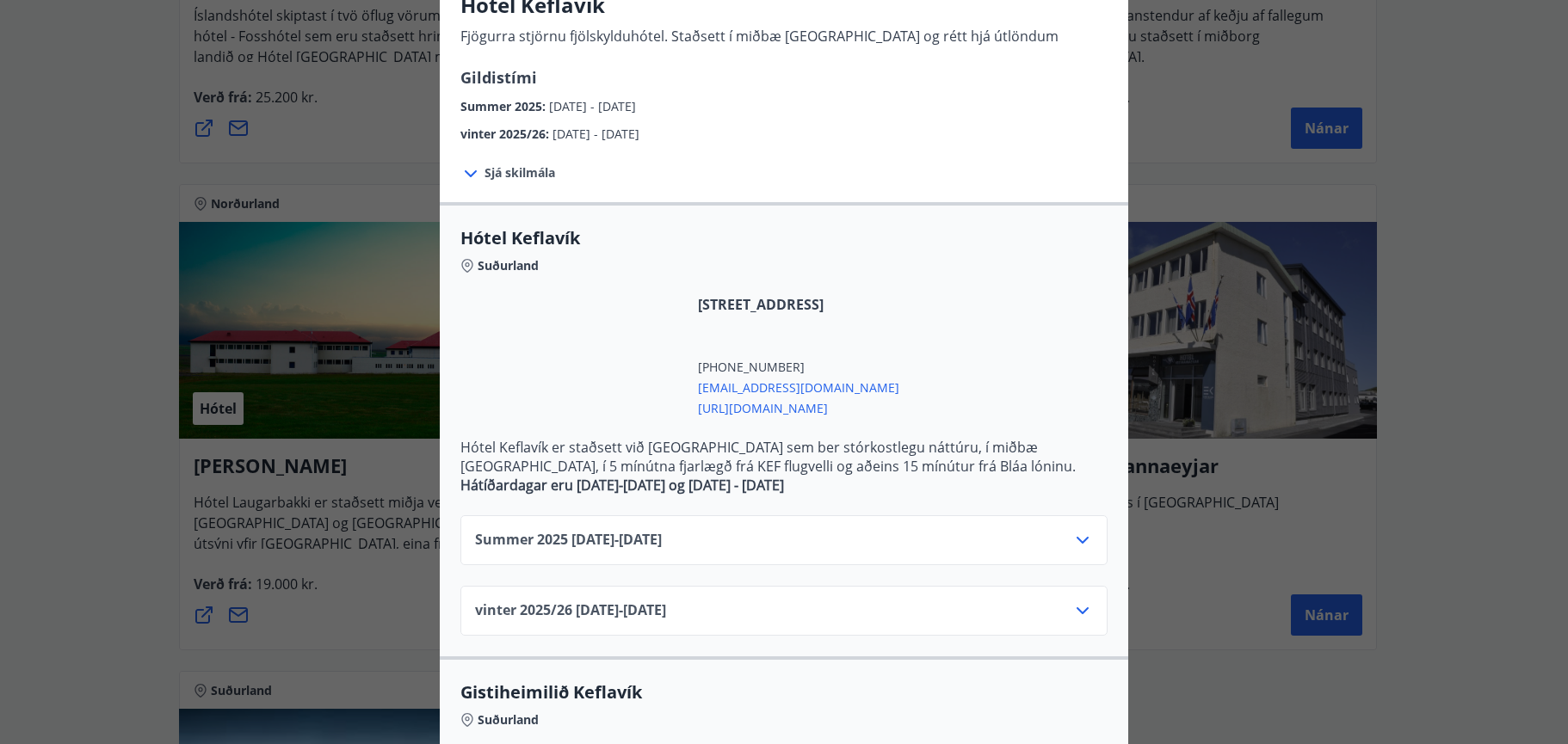
scroll to position [172, 0]
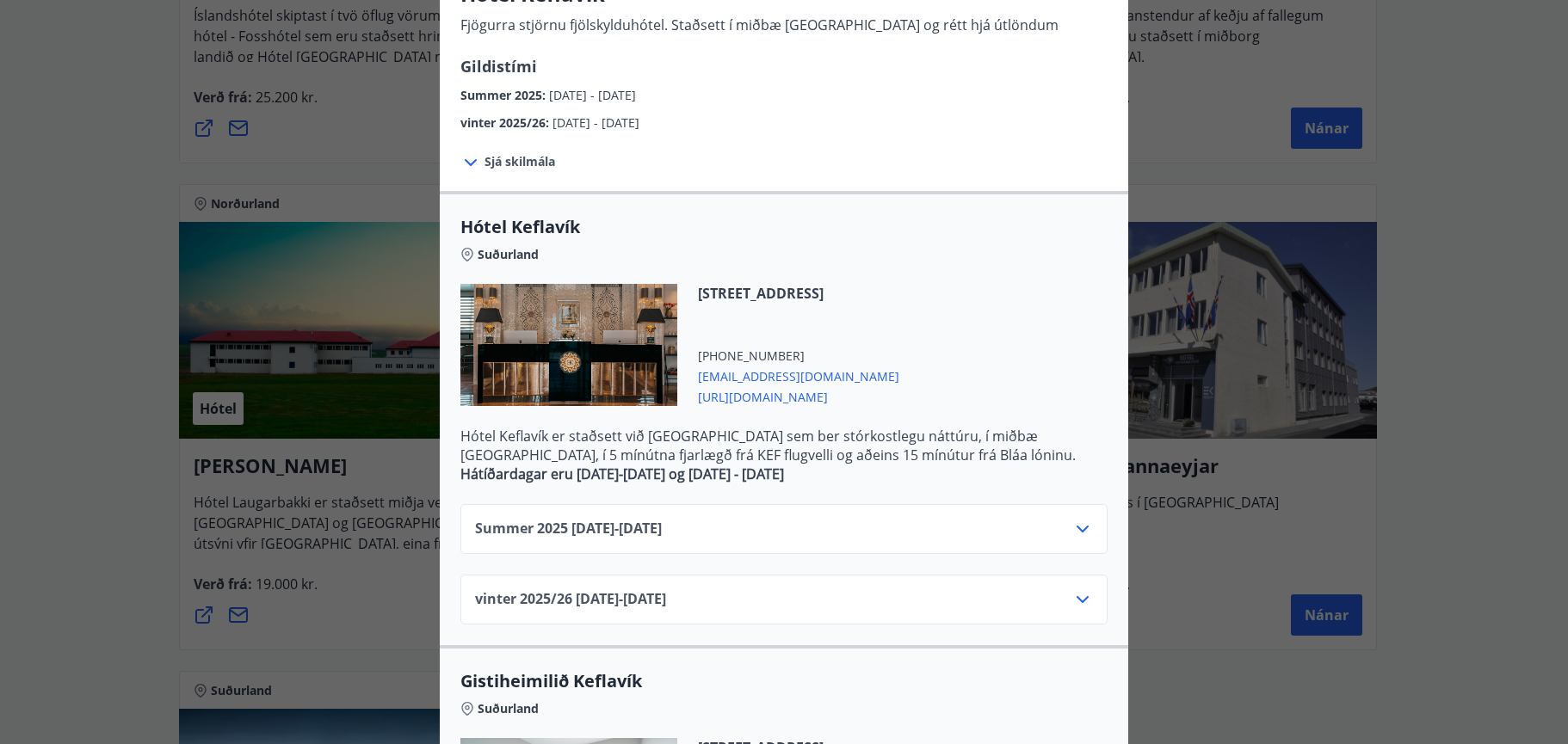
click at [1079, 529] on icon at bounding box center [1082, 528] width 12 height 7
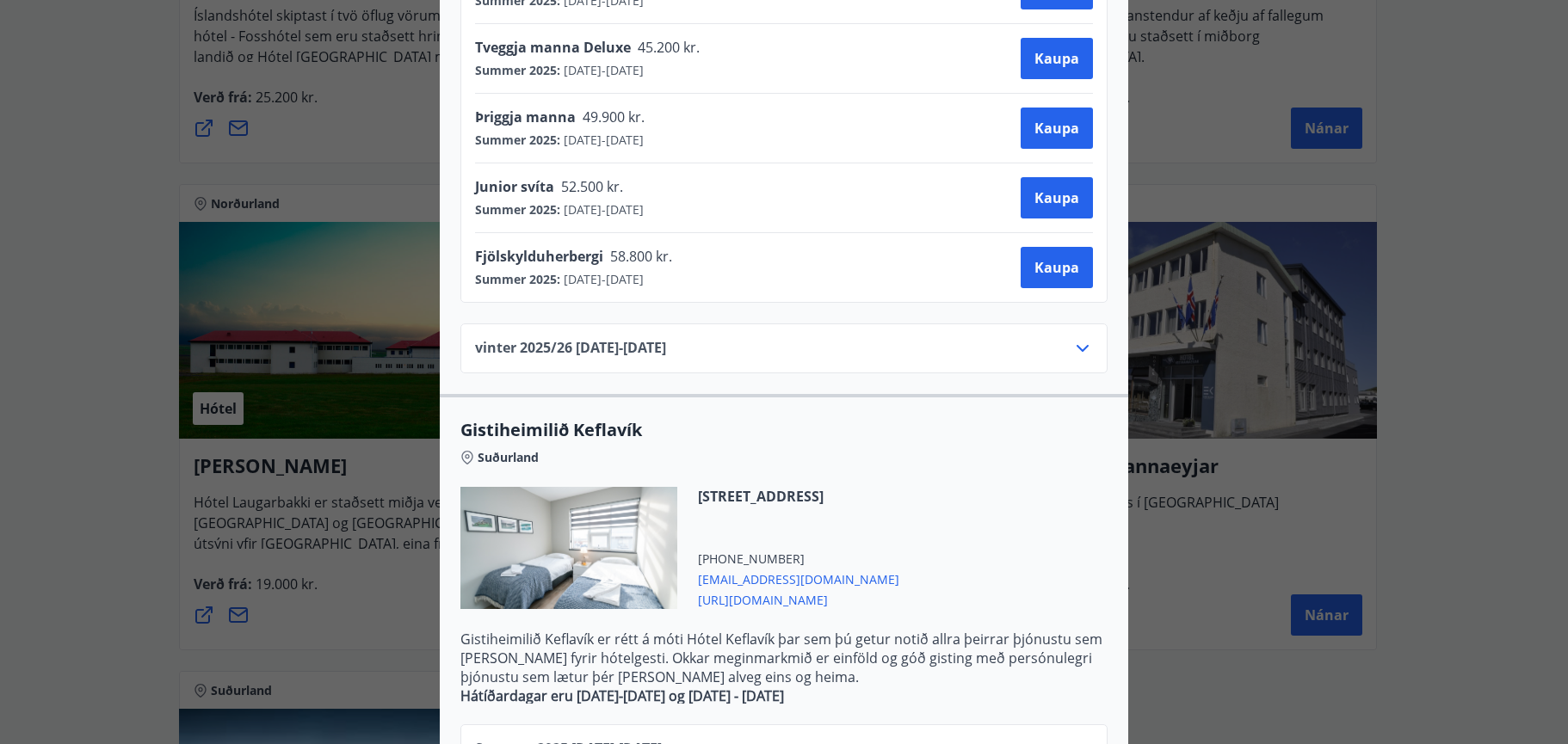
scroll to position [861, 0]
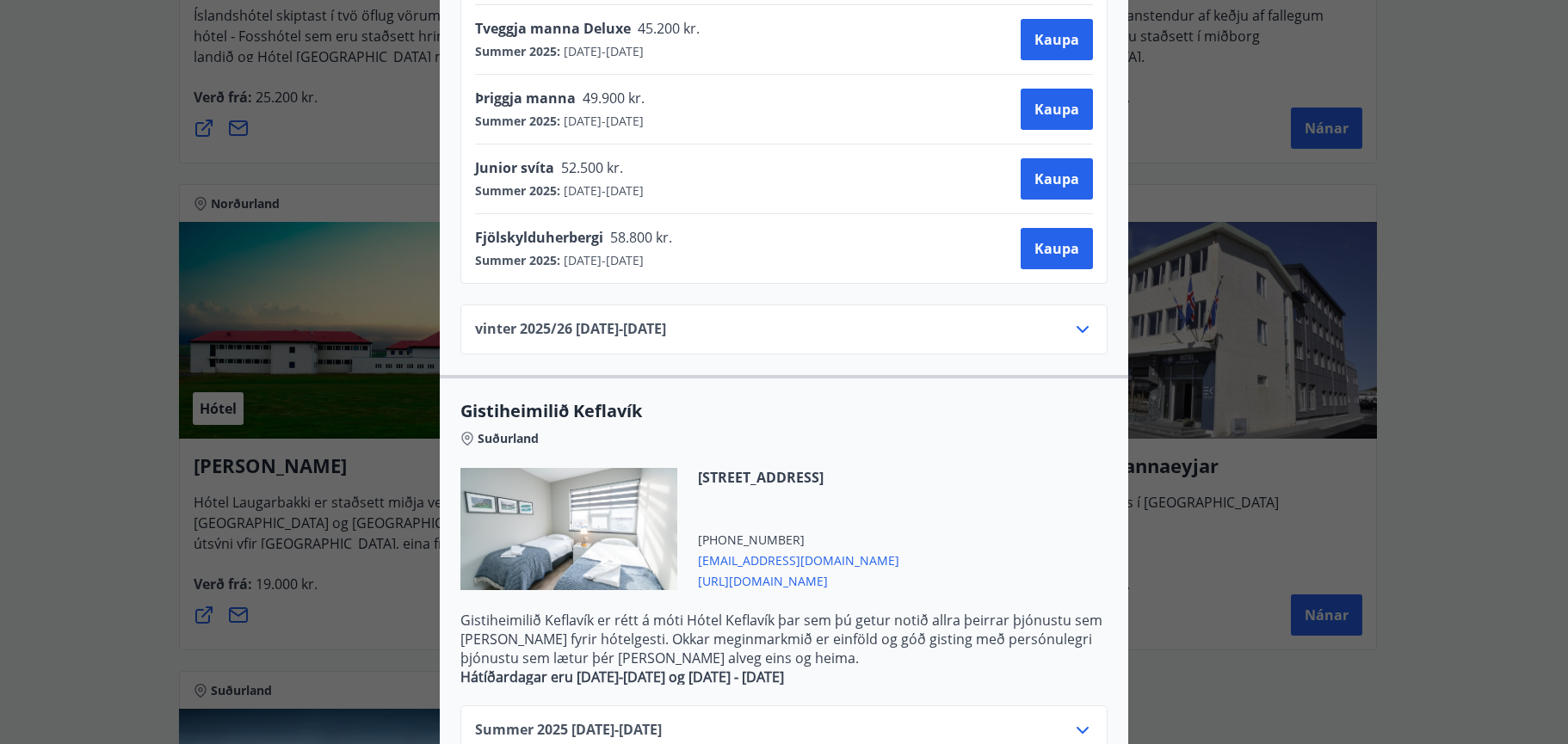
click at [1076, 330] on icon at bounding box center [1082, 329] width 12 height 7
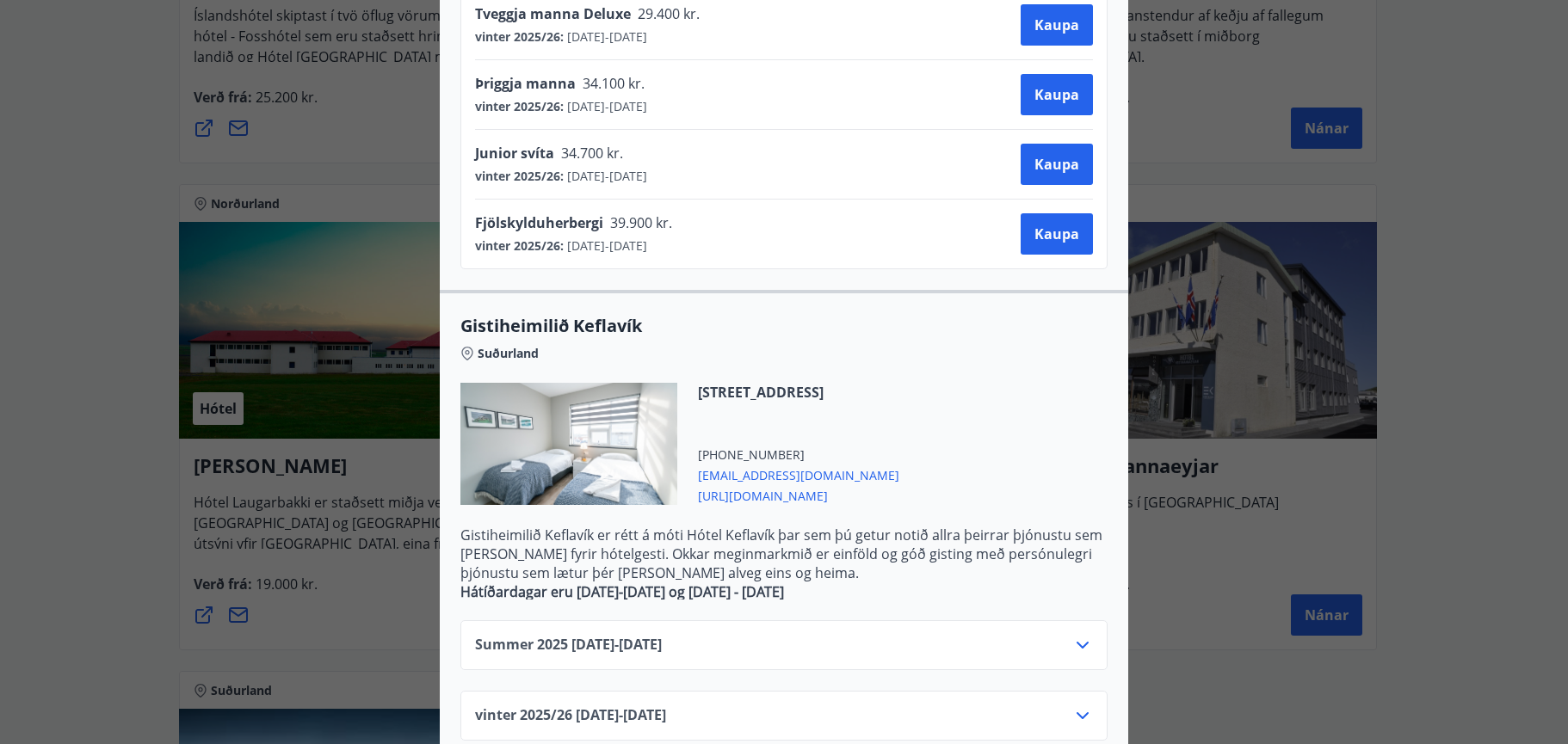
scroll to position [976, 0]
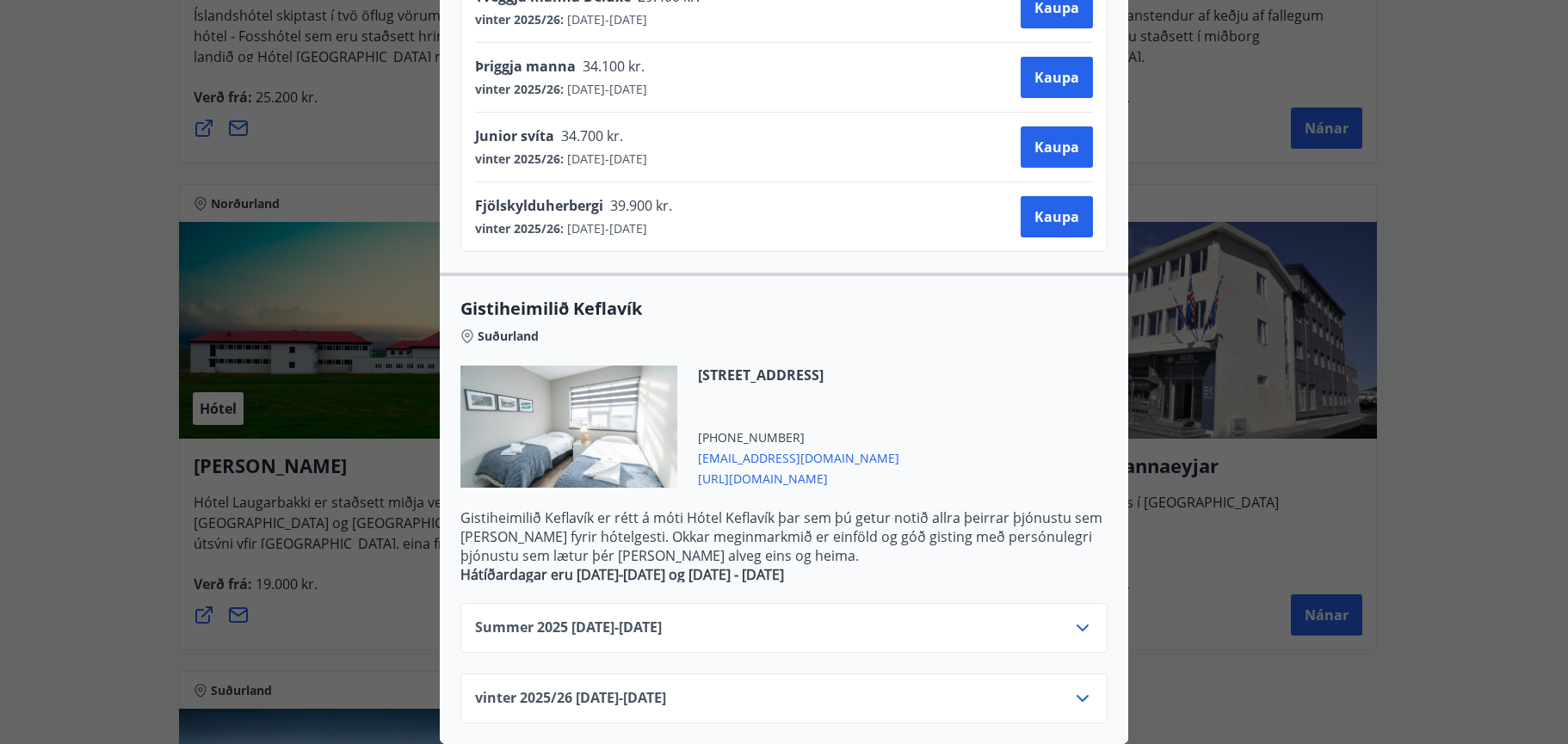
click at [1076, 625] on icon at bounding box center [1082, 627] width 12 height 7
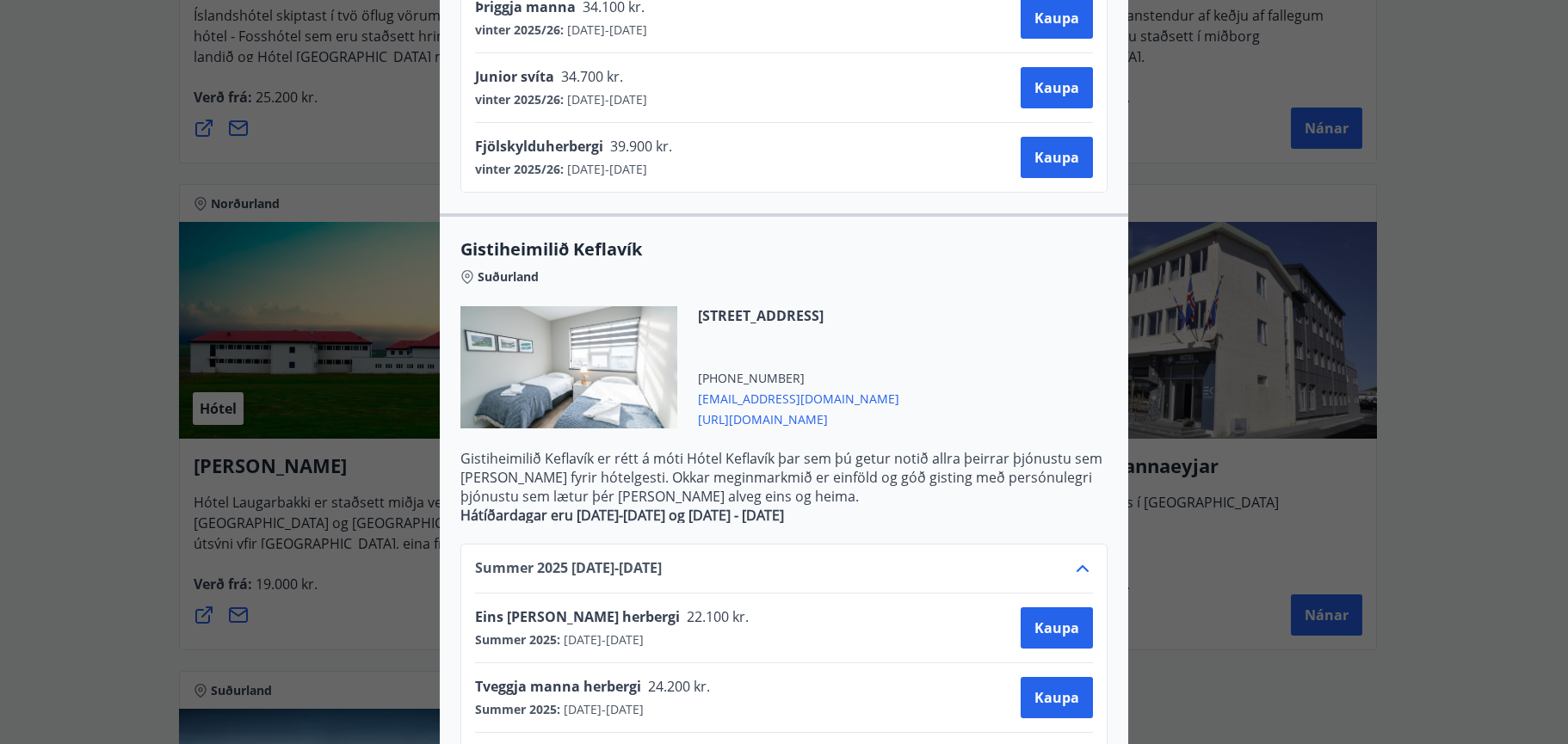
scroll to position [1062, 0]
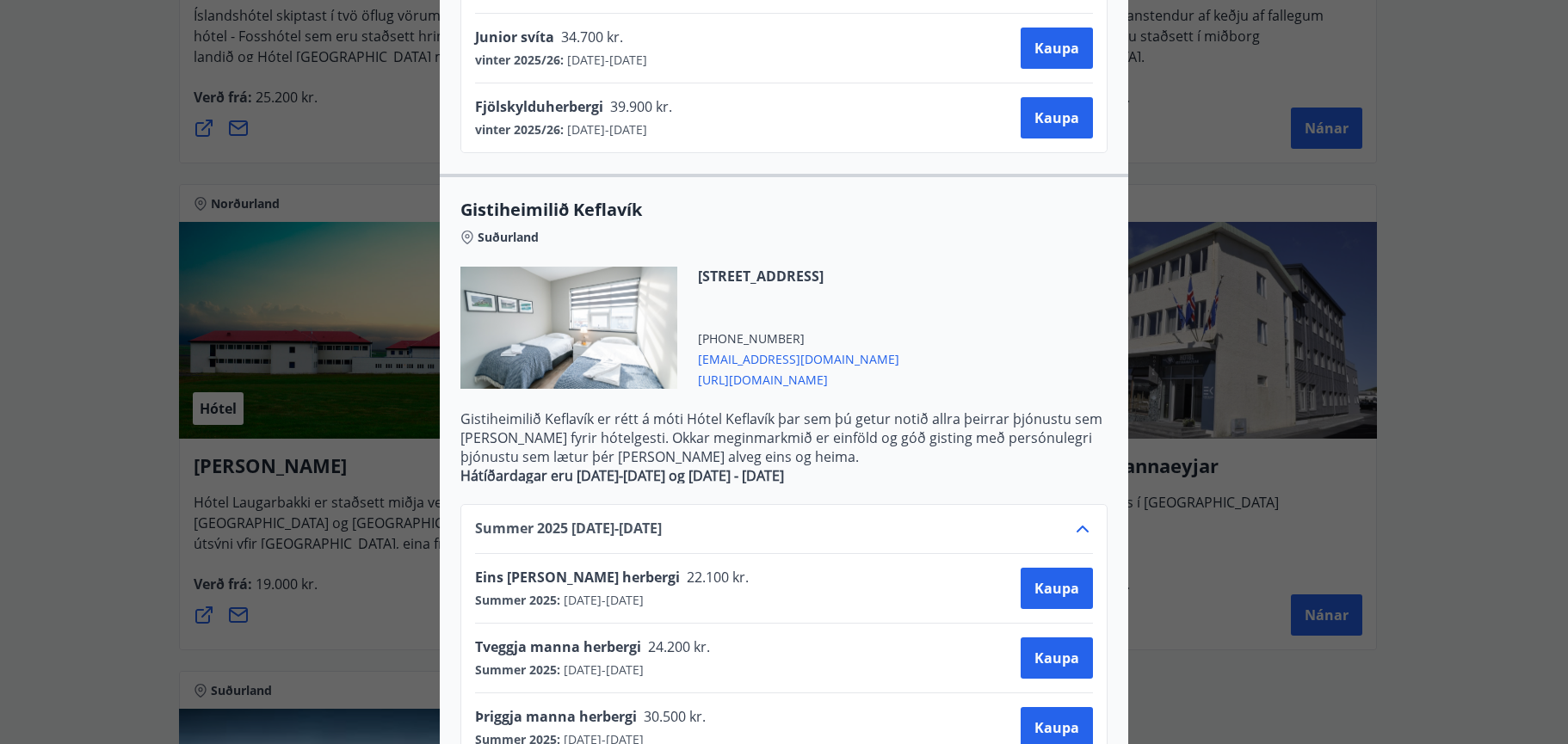
click at [1172, 92] on div "Hótel Keflavík Fjögurra stjörnu fjölskylduhótel. Staðsett í miðbæ [GEOGRAPHIC_D…" at bounding box center [784, 372] width 1568 height 744
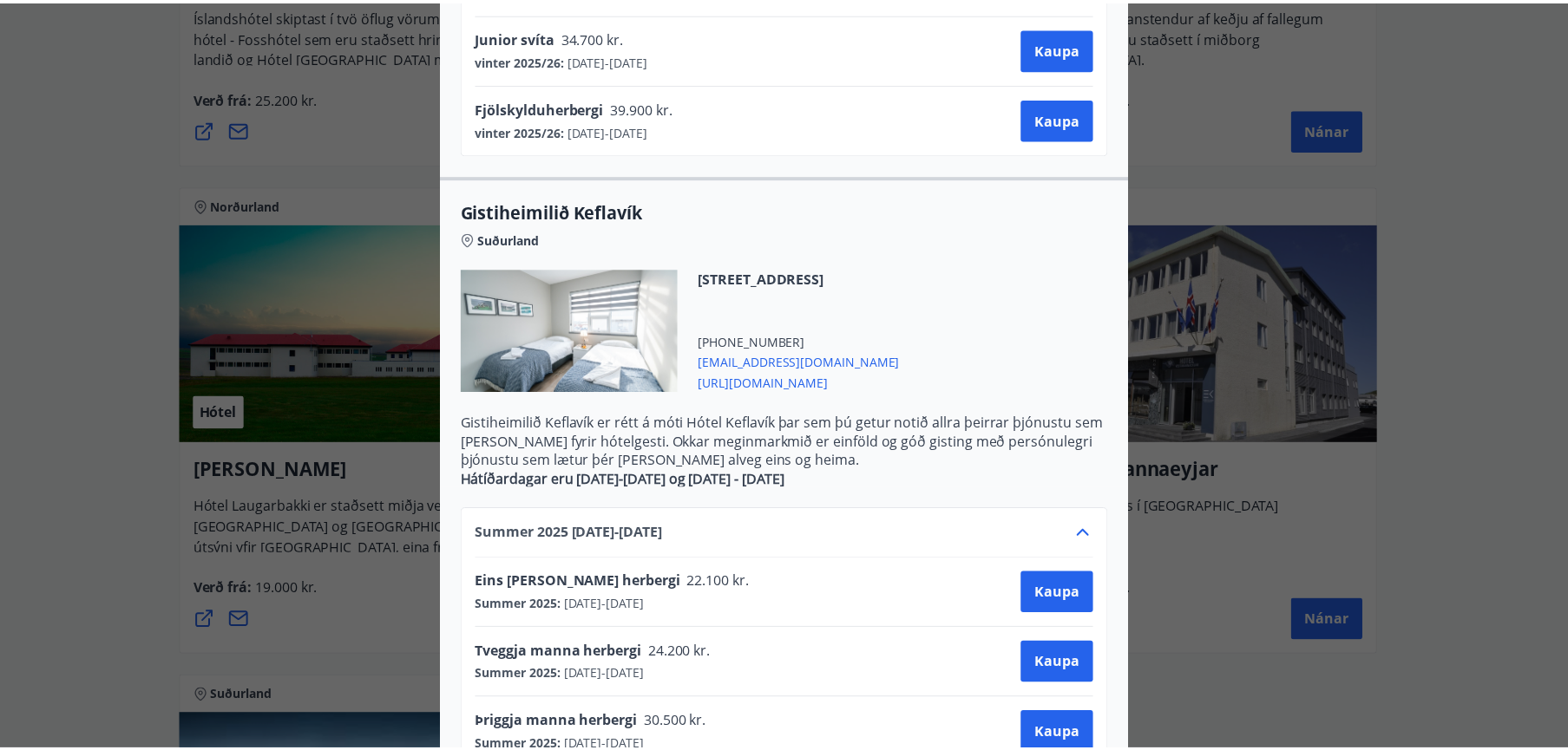
scroll to position [0, 0]
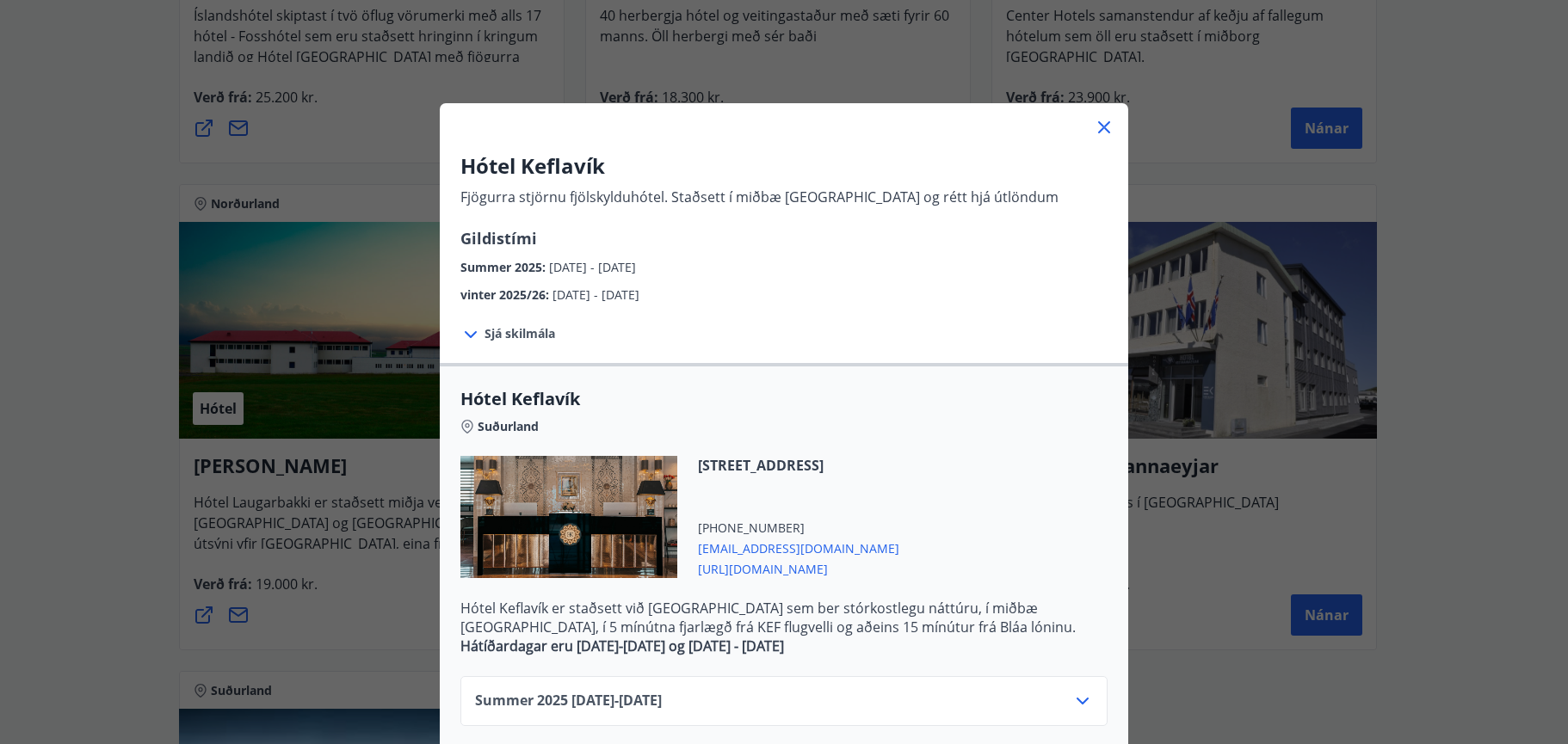
click at [1094, 125] on icon at bounding box center [1104, 126] width 20 height 20
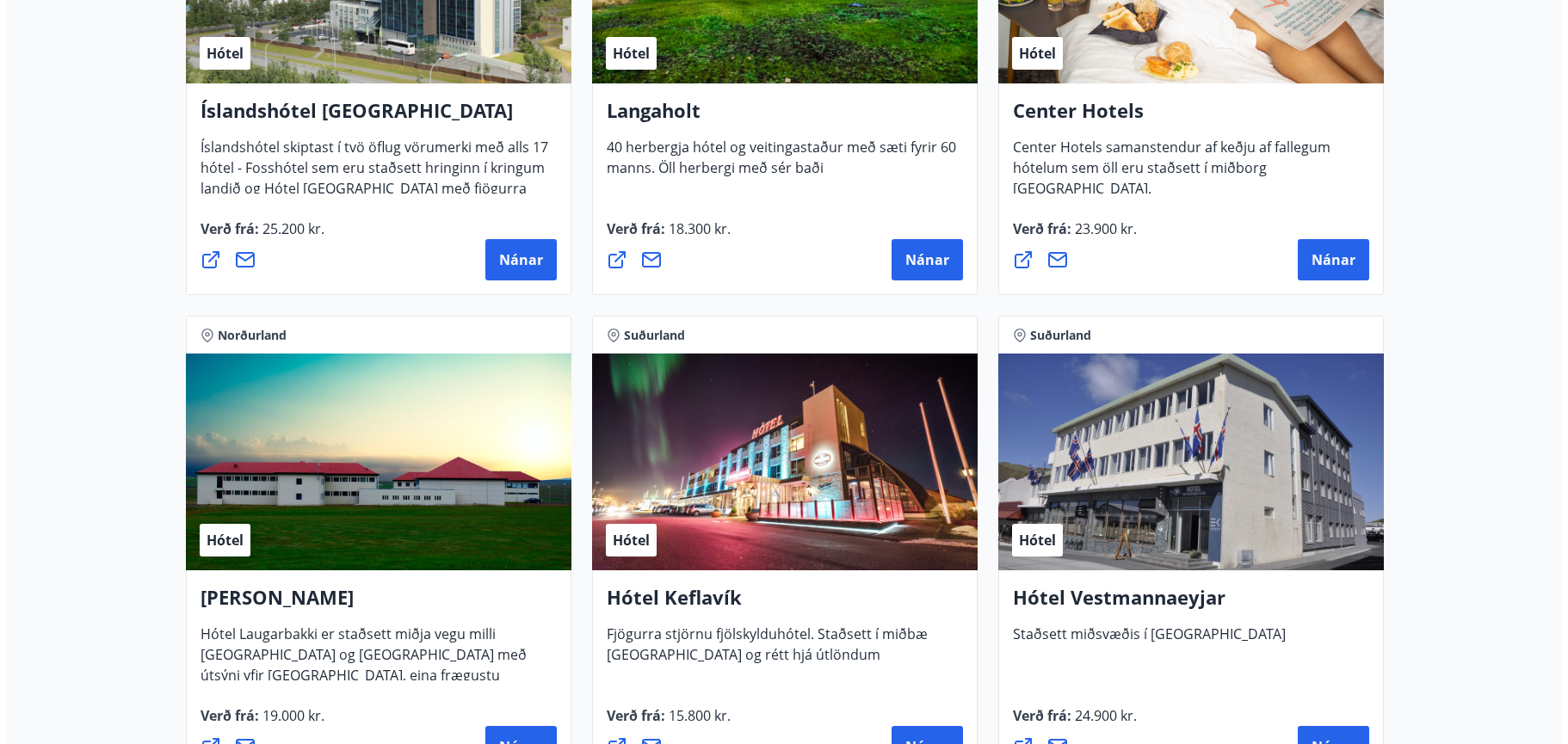
scroll to position [3872, 0]
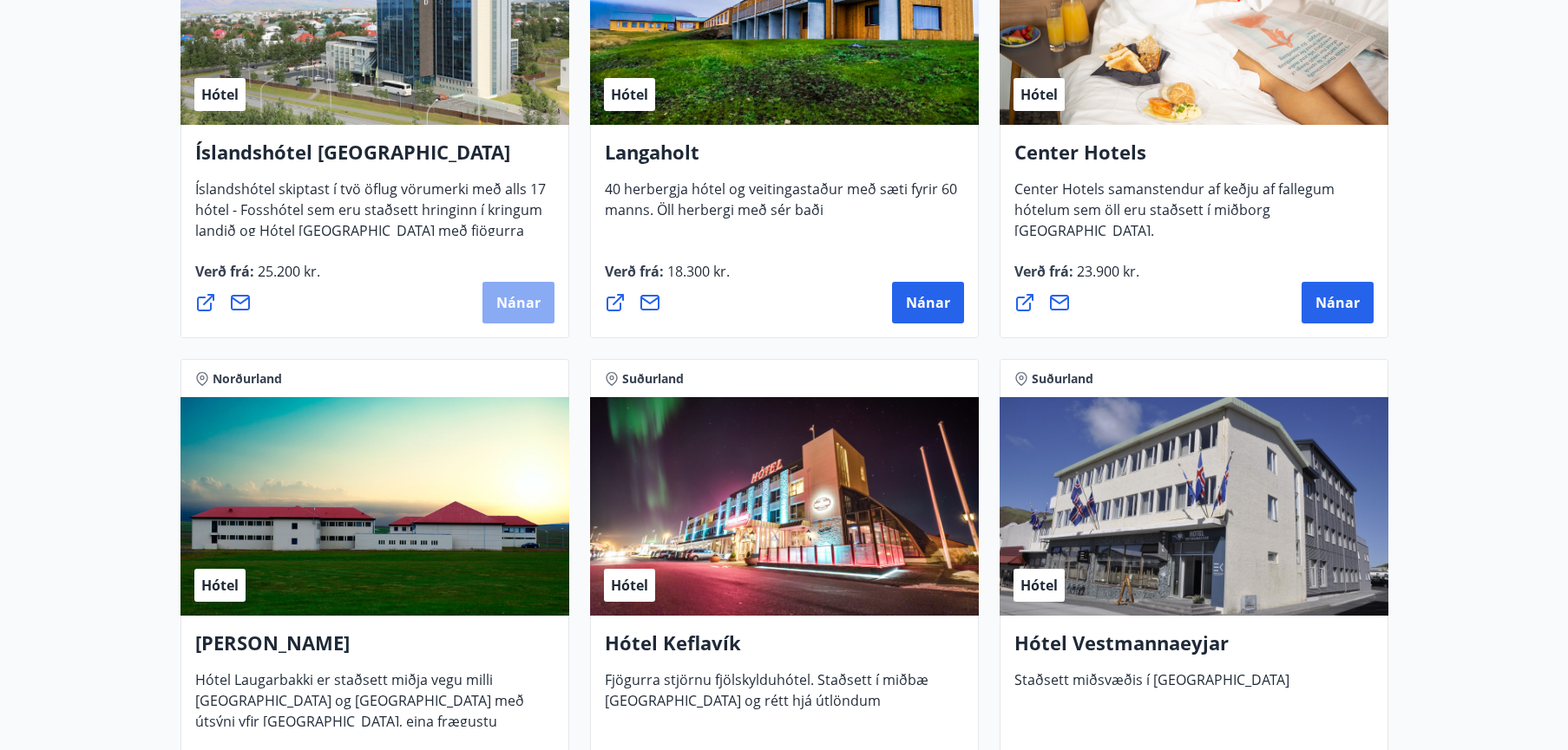
click at [515, 305] on span "Nánar" at bounding box center [518, 302] width 44 height 19
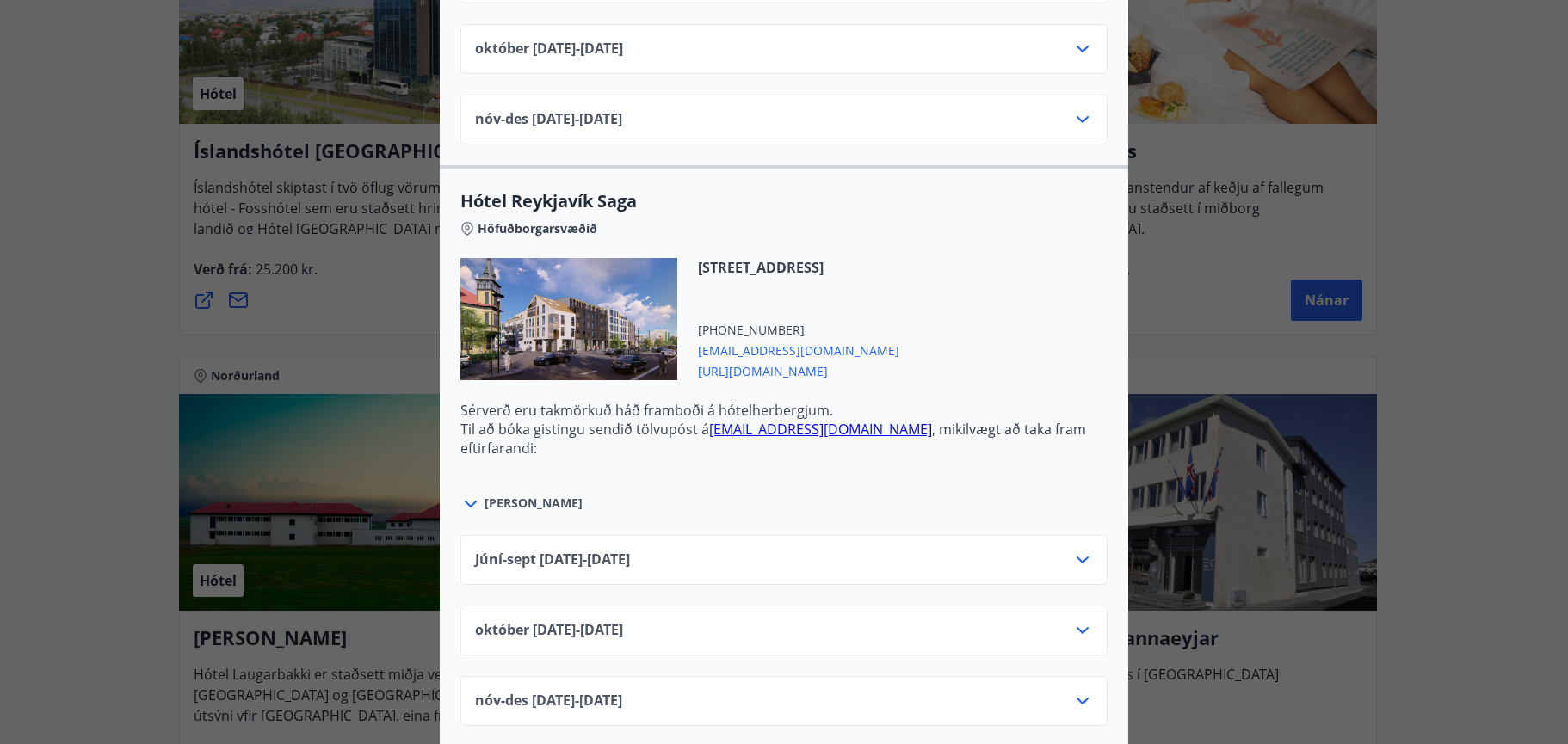
scroll to position [1635, 0]
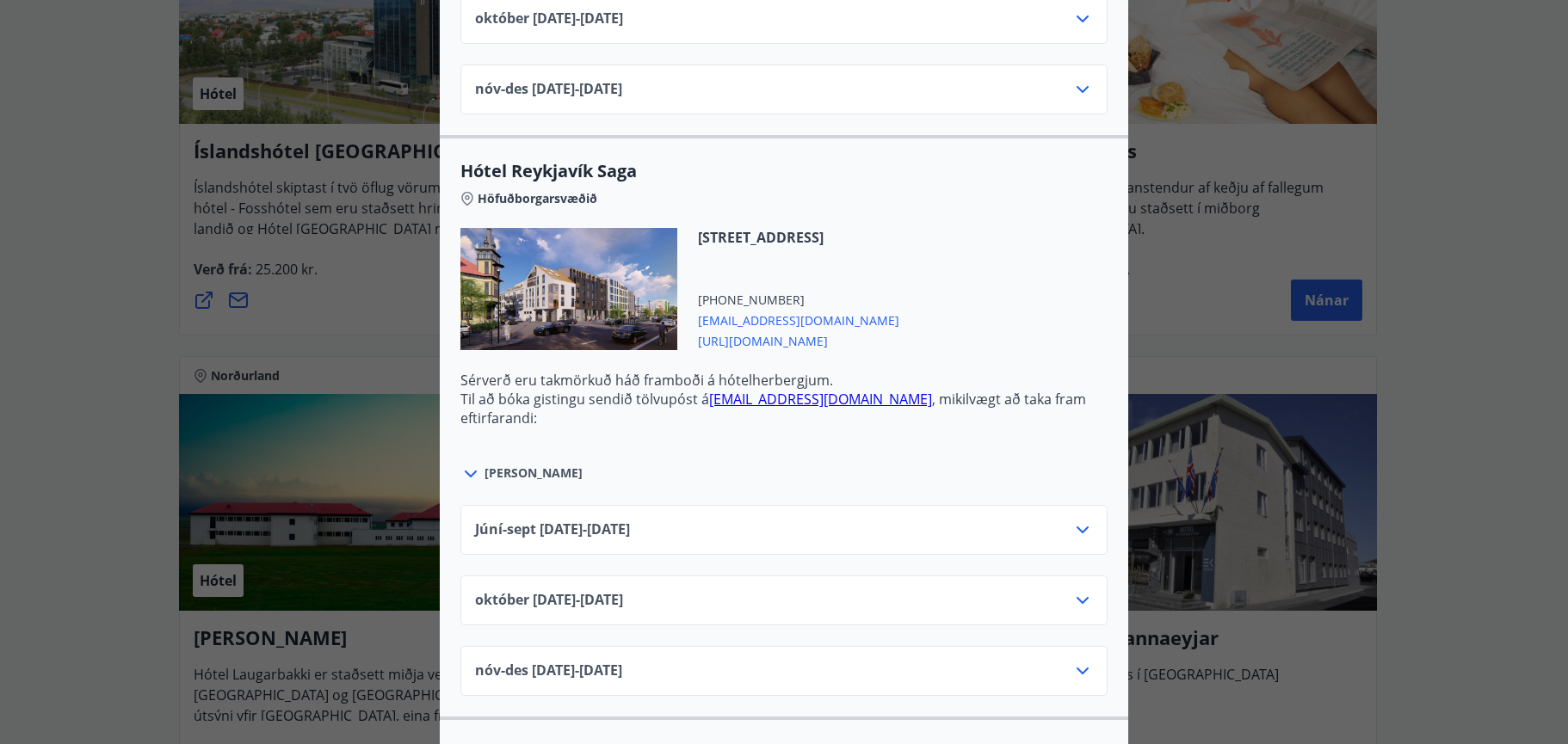
click at [1077, 603] on icon at bounding box center [1082, 600] width 12 height 7
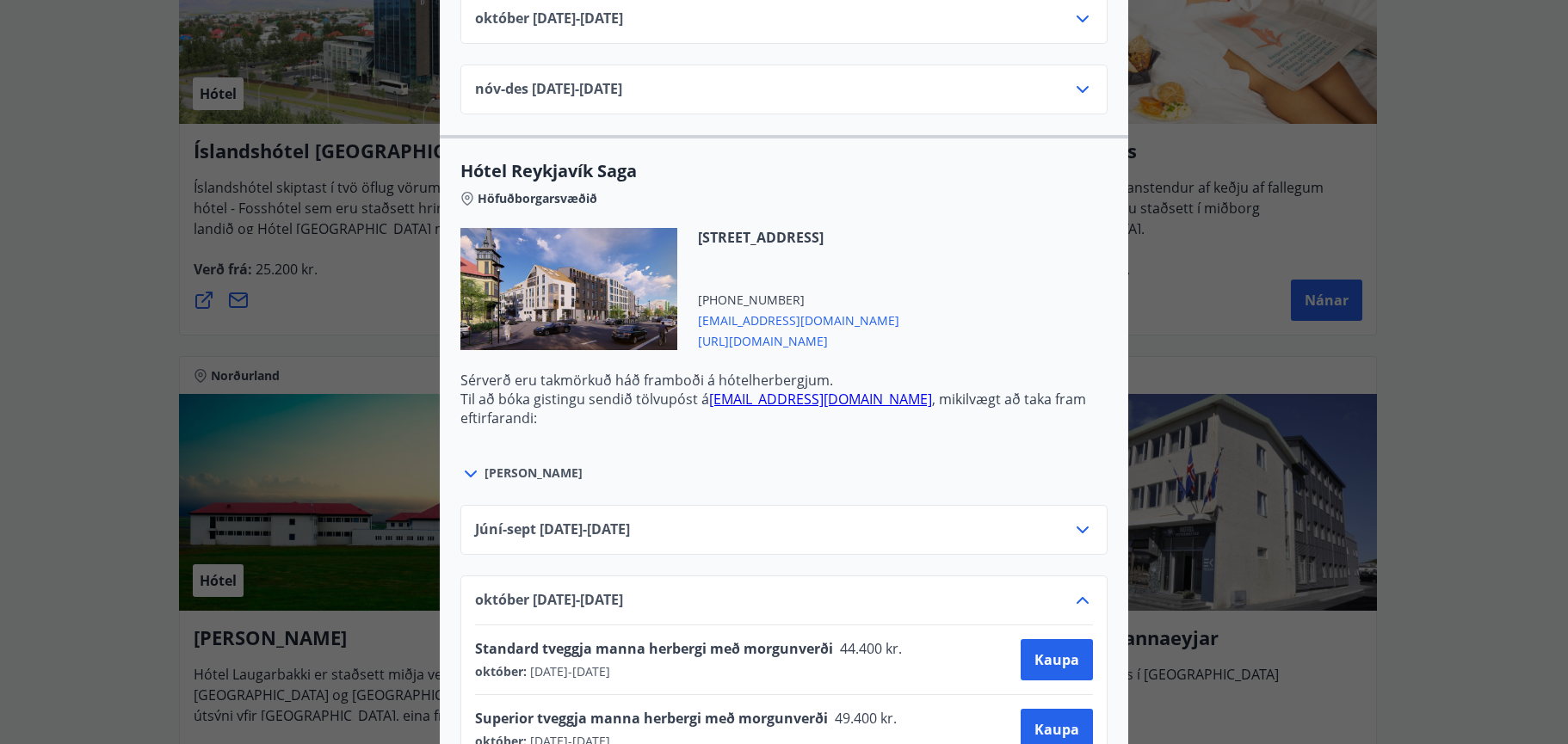
scroll to position [0, 0]
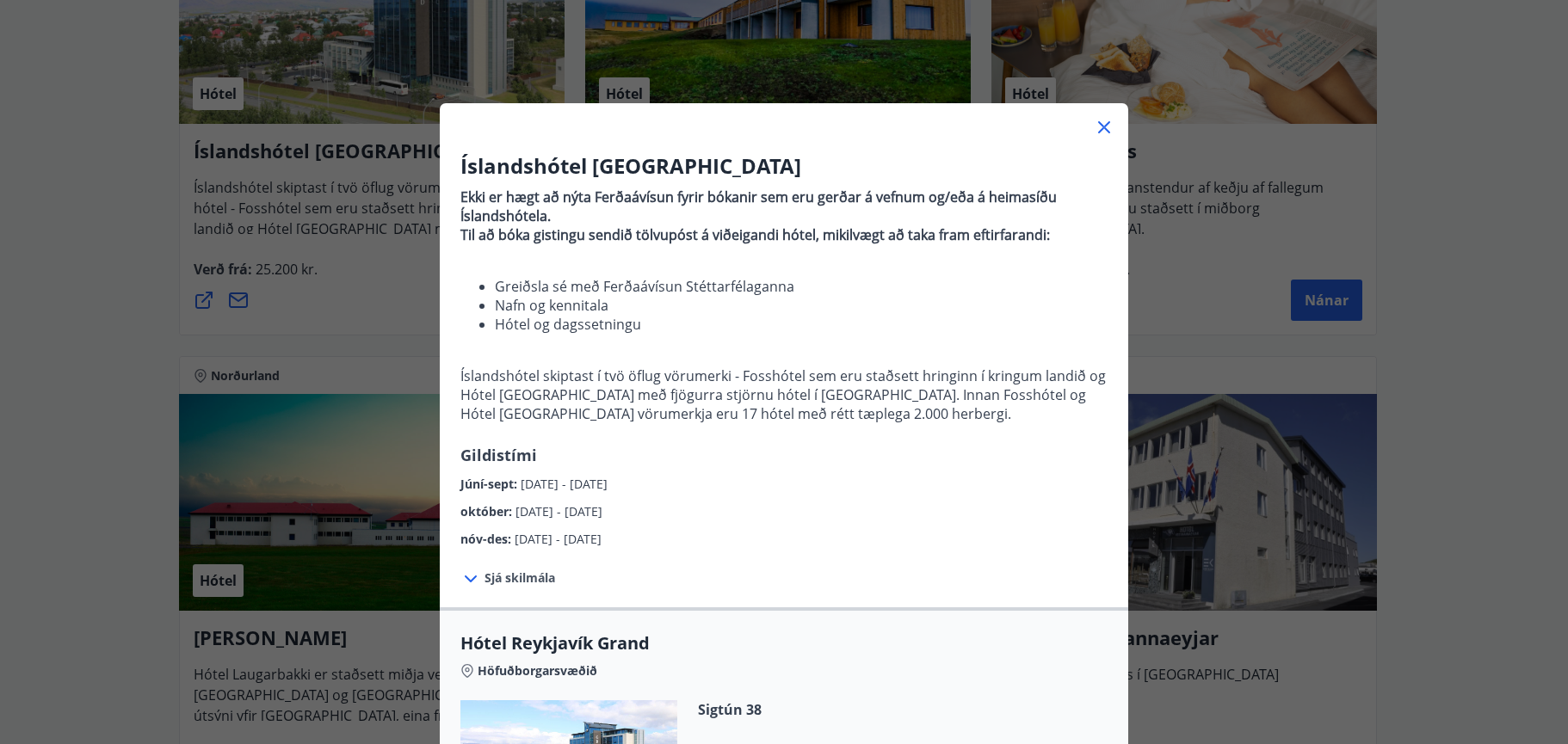
click at [1165, 279] on div "Íslandshótel Reykjavík Ekki er hægt að nýta Ferðaávísun fyrir bókanir sem eru g…" at bounding box center [784, 372] width 1568 height 744
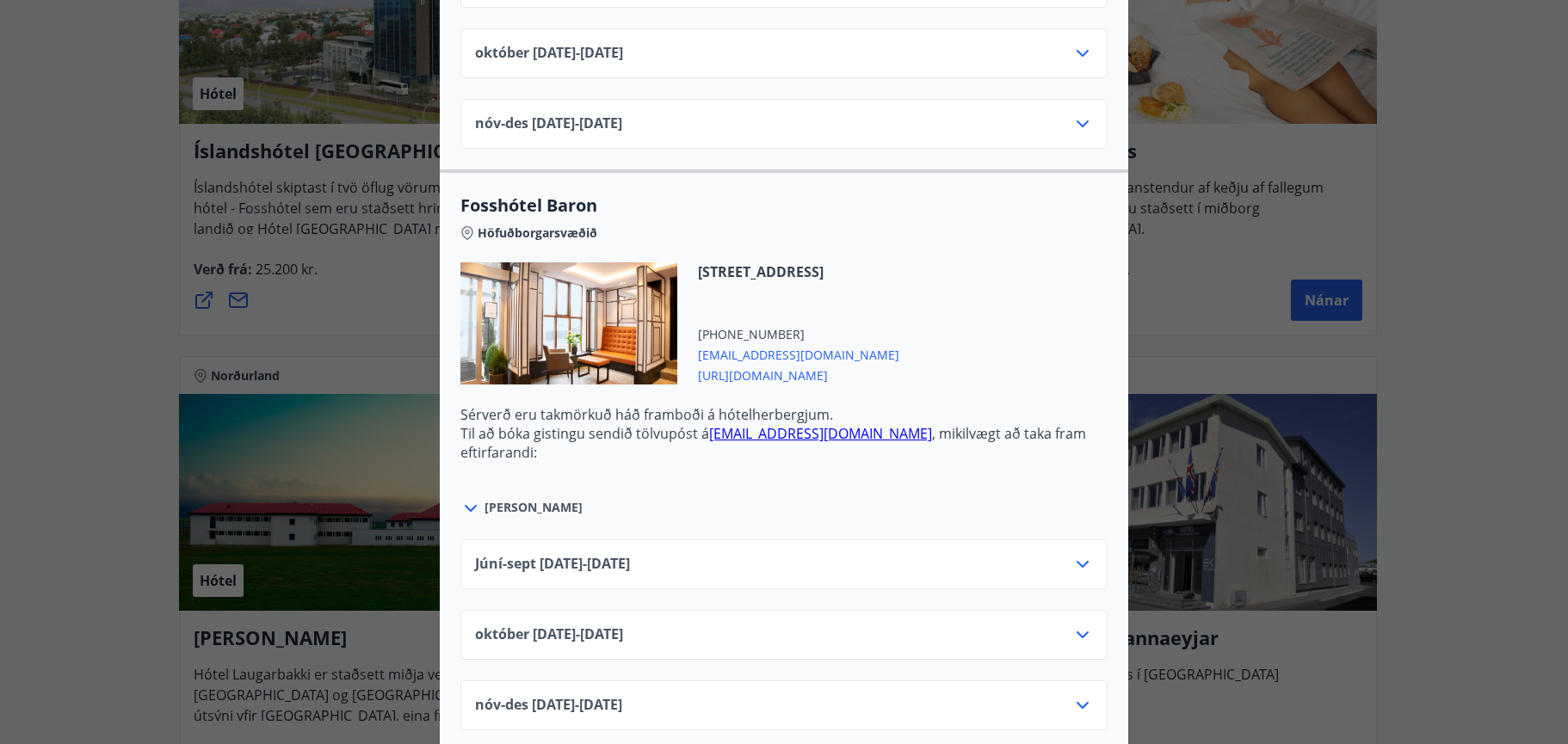
scroll to position [2925, 0]
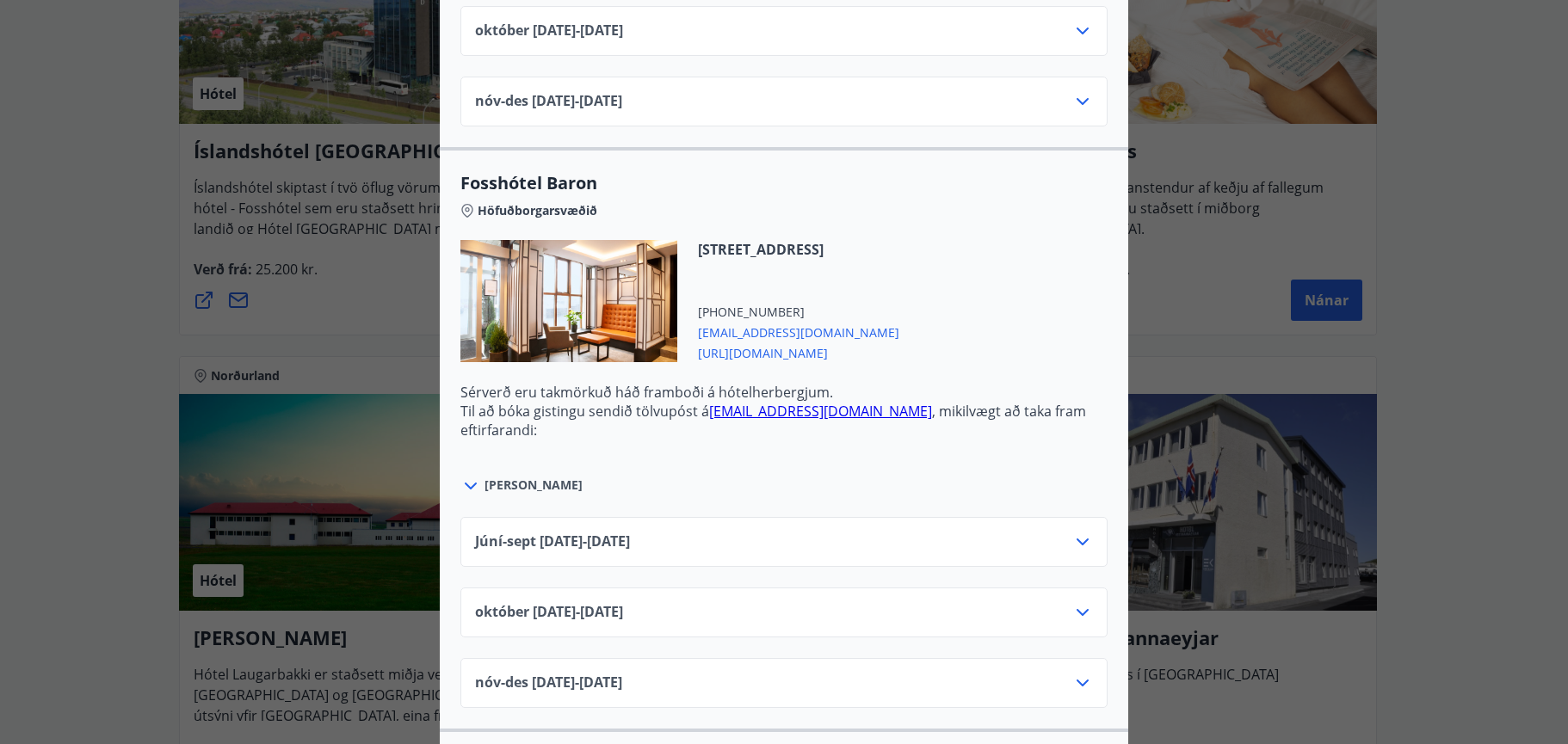
click at [1076, 612] on icon at bounding box center [1082, 612] width 12 height 7
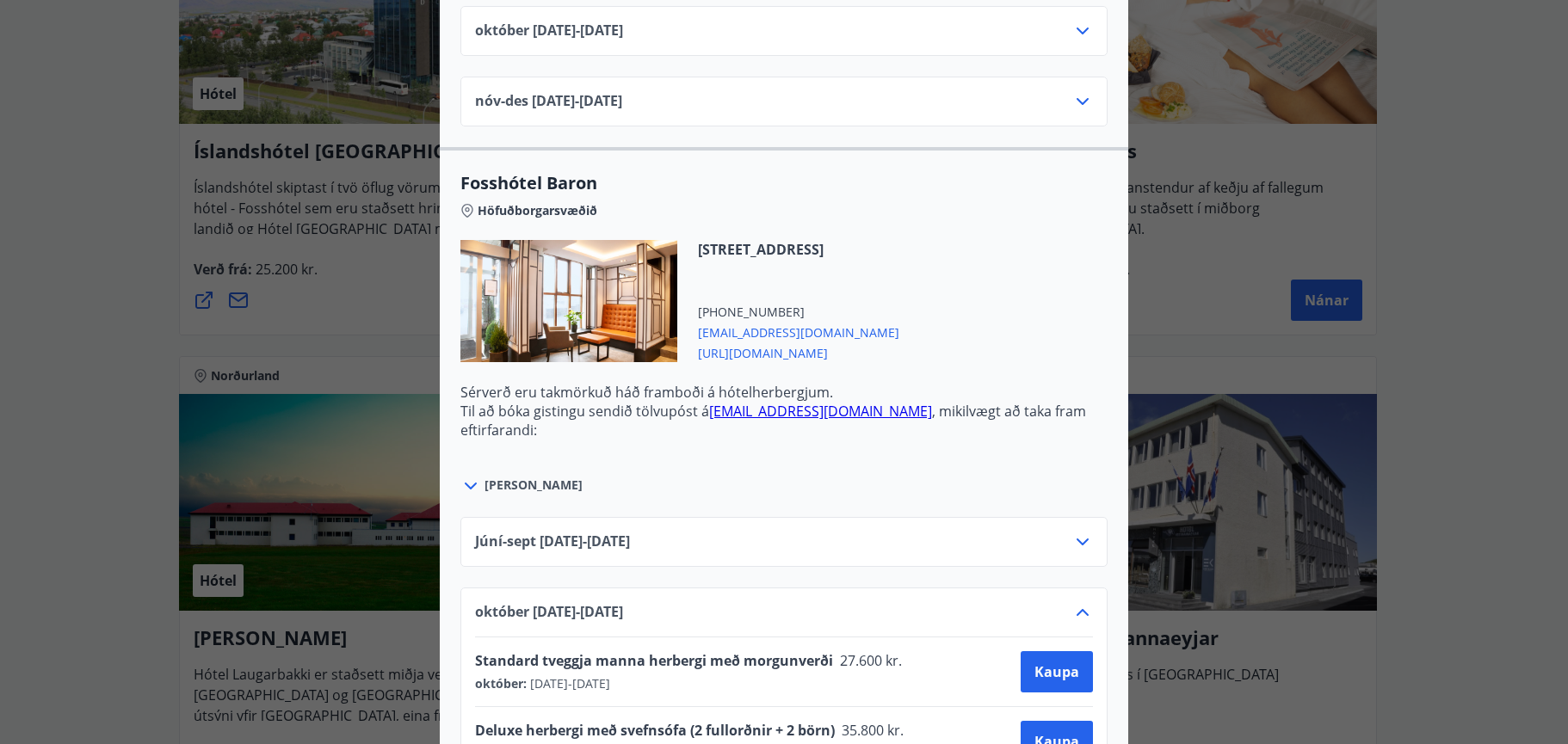
click at [1076, 612] on icon at bounding box center [1082, 612] width 12 height 7
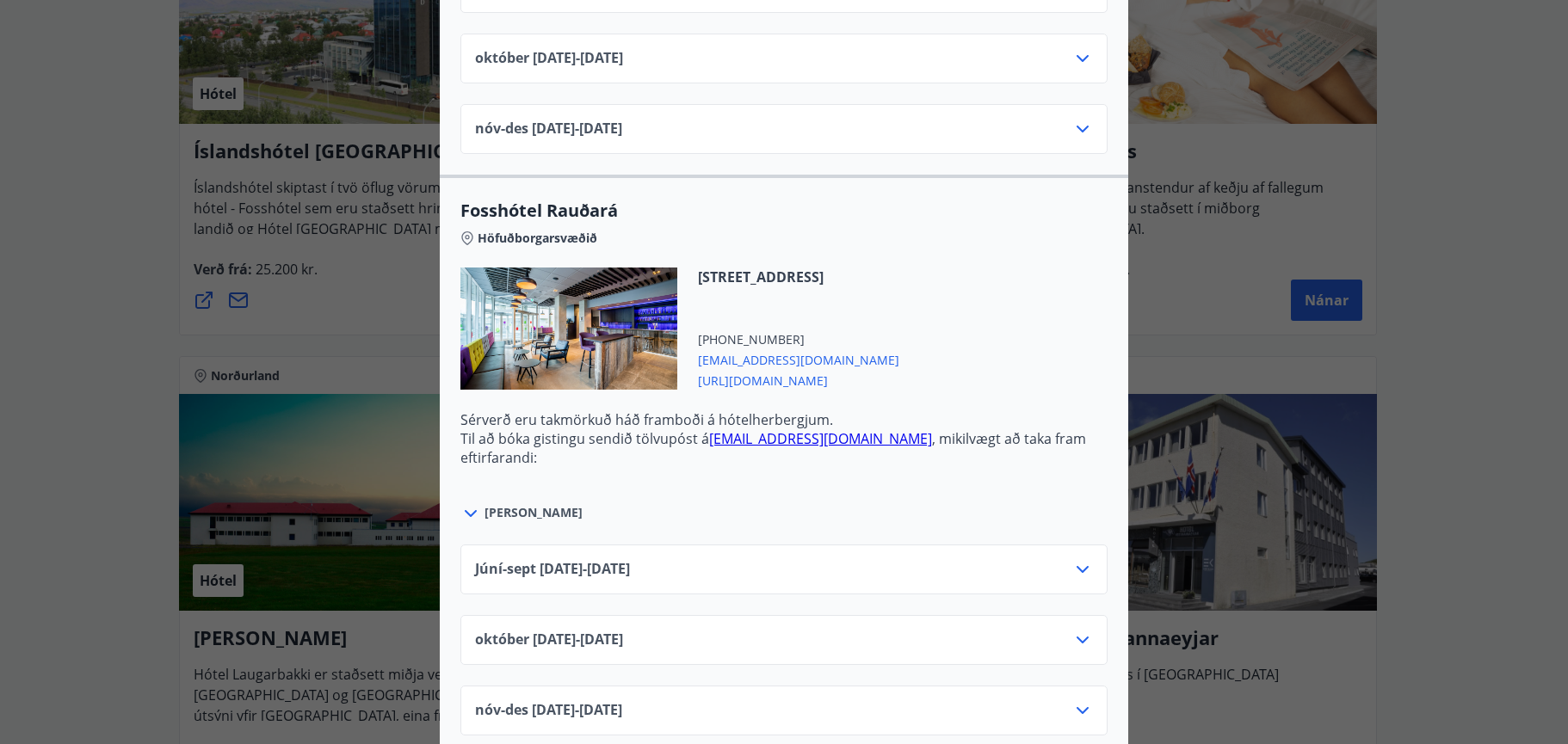
scroll to position [4085, 0]
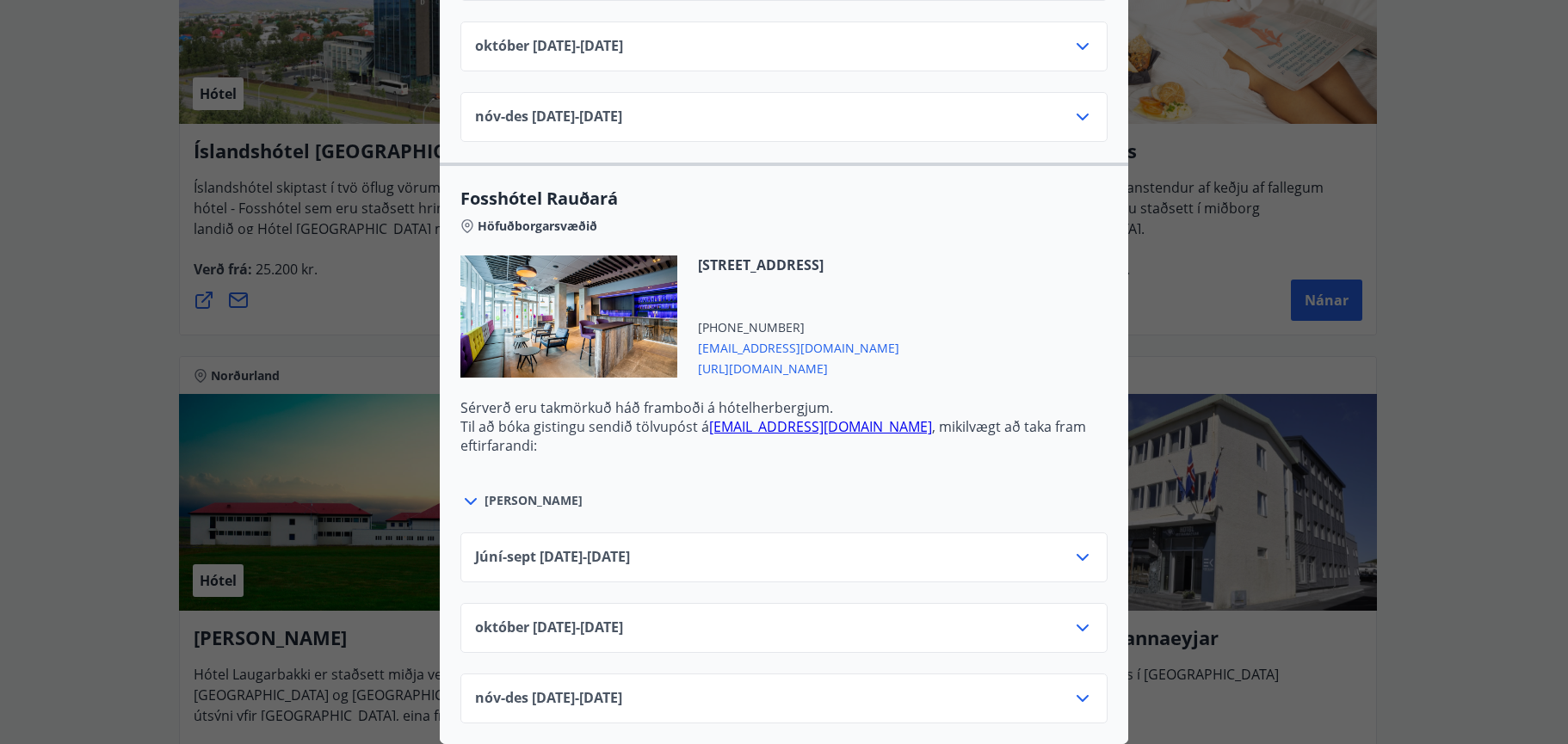
click at [1444, 253] on div "Íslandshótel Reykjavík Ekki er hægt að nýta Ferðaávísun fyrir bókanir sem eru g…" at bounding box center [784, 372] width 1568 height 744
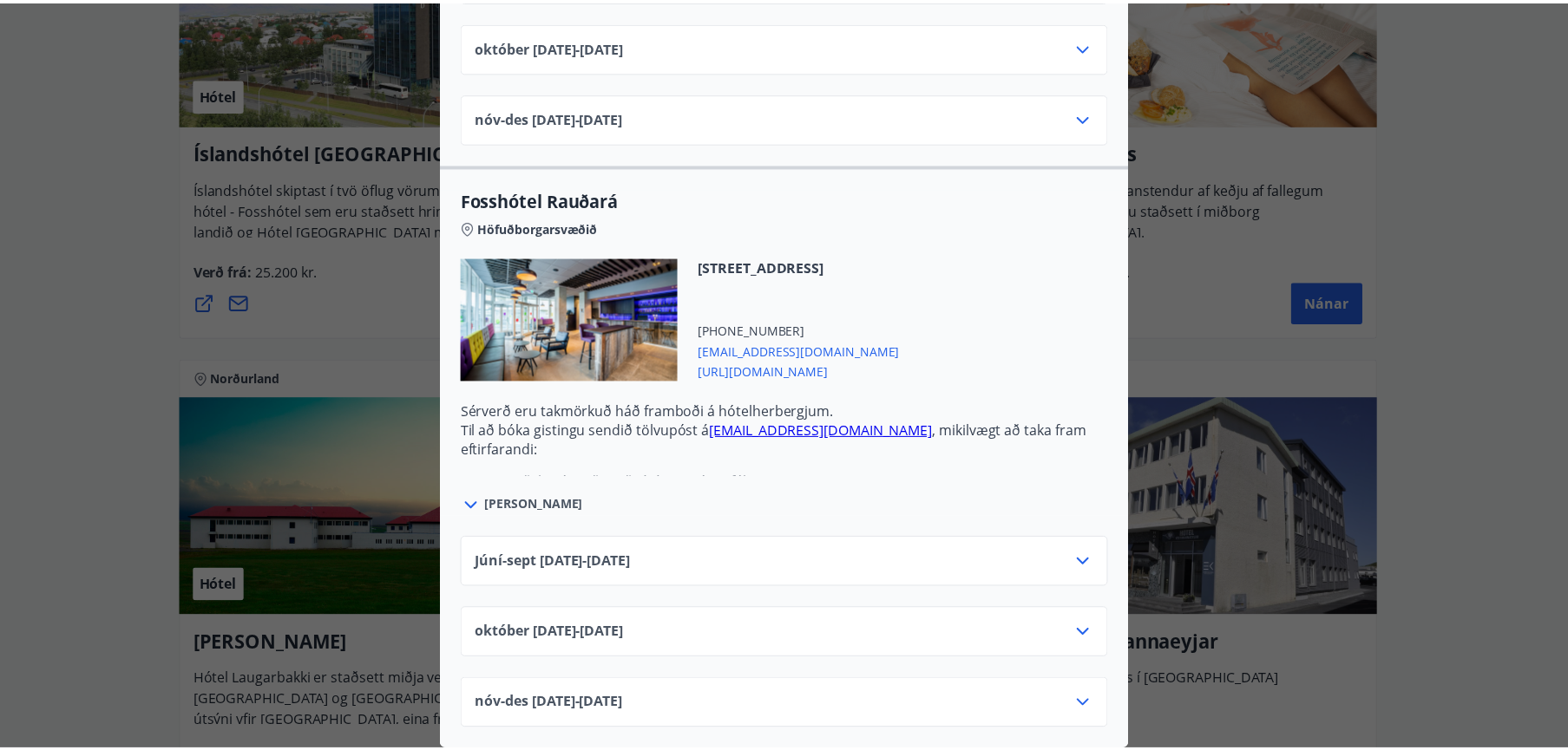
scroll to position [0, 0]
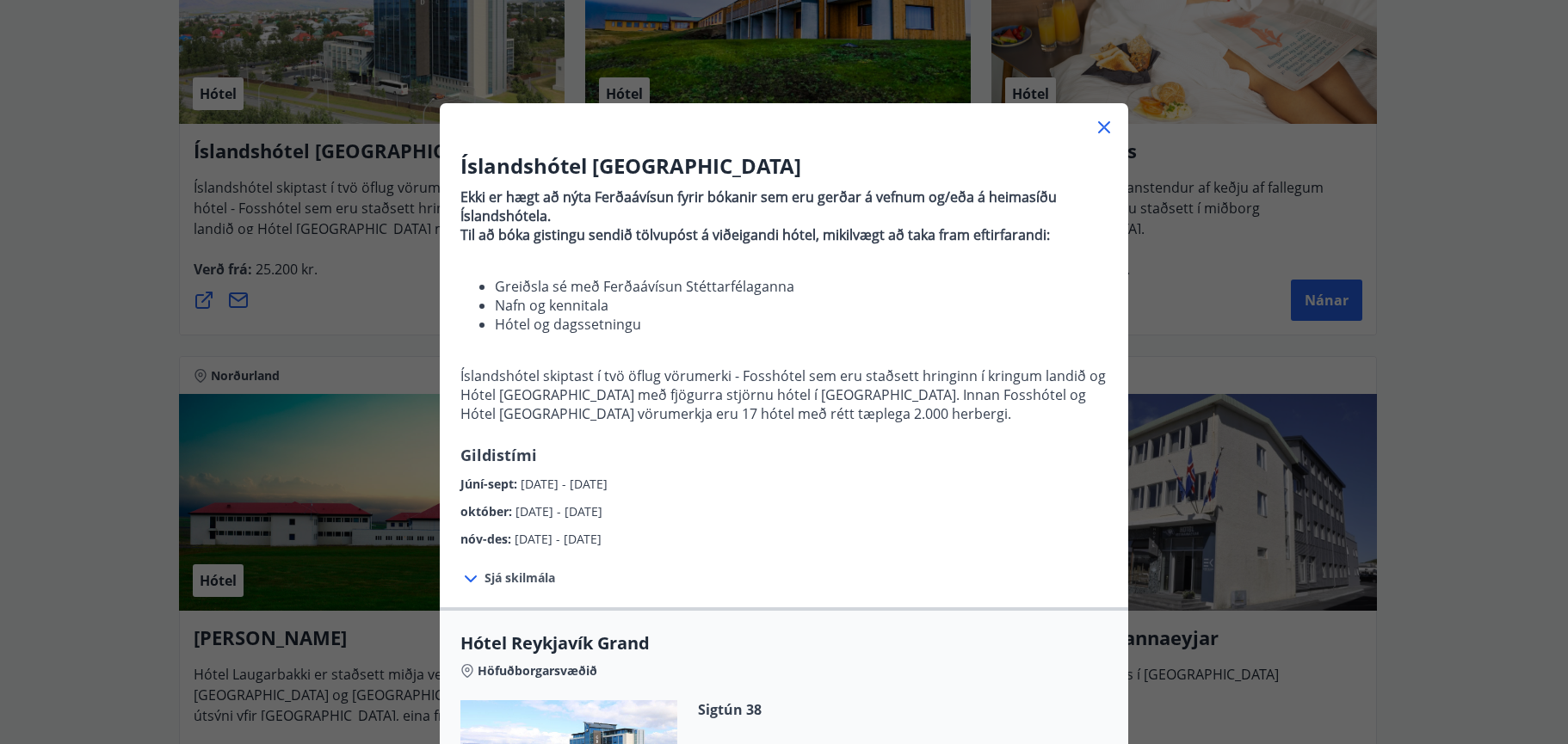
drag, startPoint x: 1092, startPoint y: 126, endPoint x: 1121, endPoint y: 133, distance: 29.8
click at [1100, 127] on icon at bounding box center [1104, 126] width 20 height 20
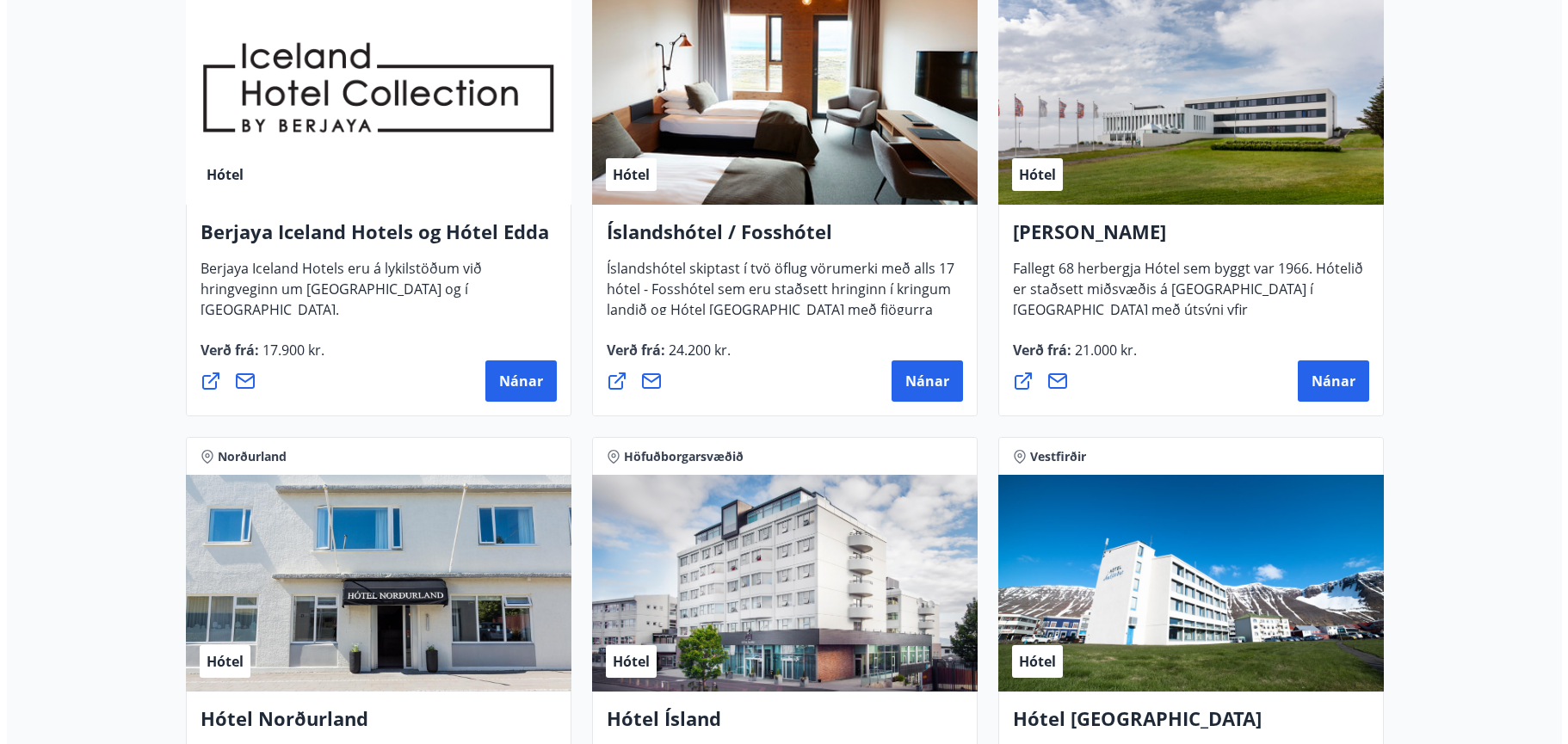
scroll to position [2323, 0]
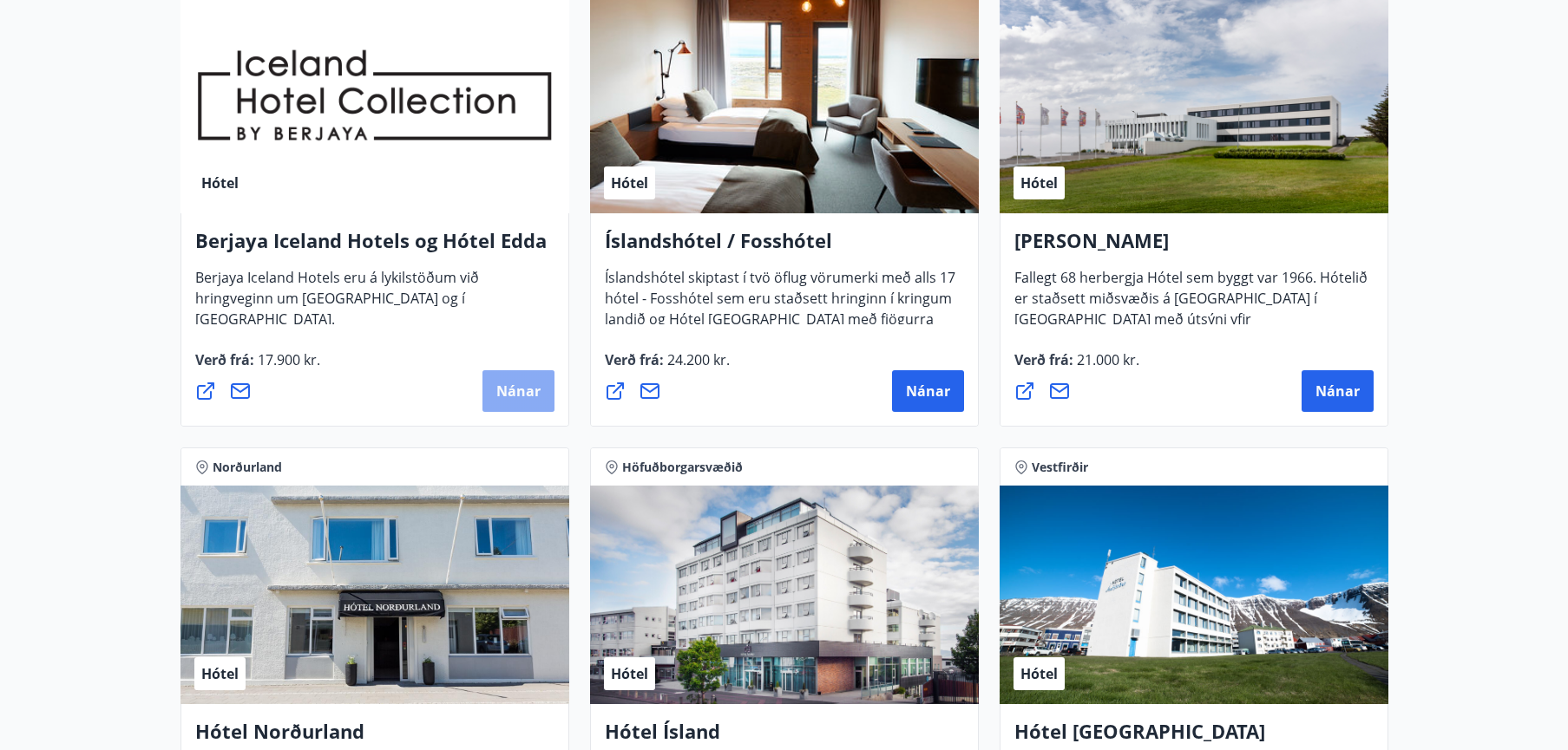
click at [521, 384] on span "Nánar" at bounding box center [518, 391] width 44 height 19
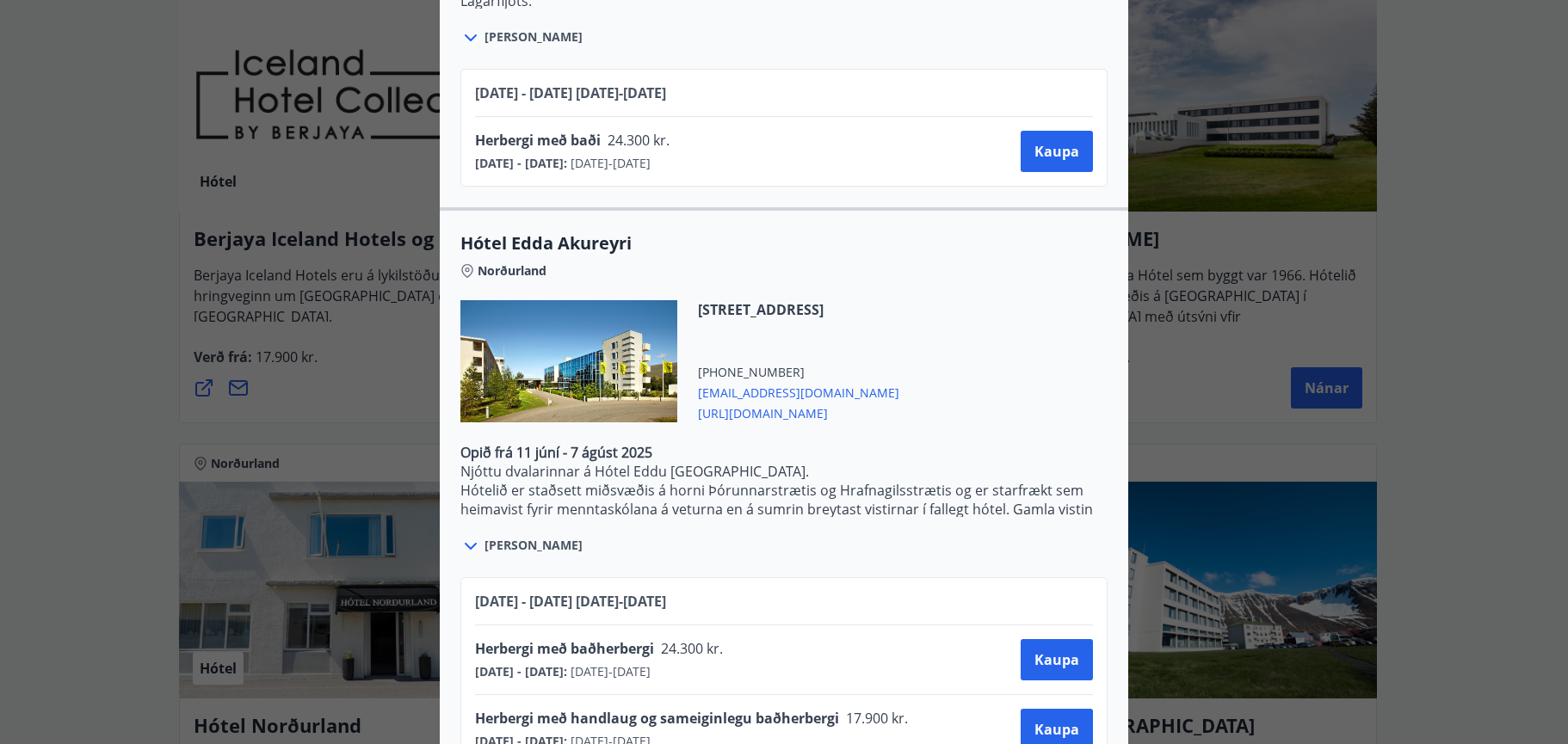
scroll to position [3631, 0]
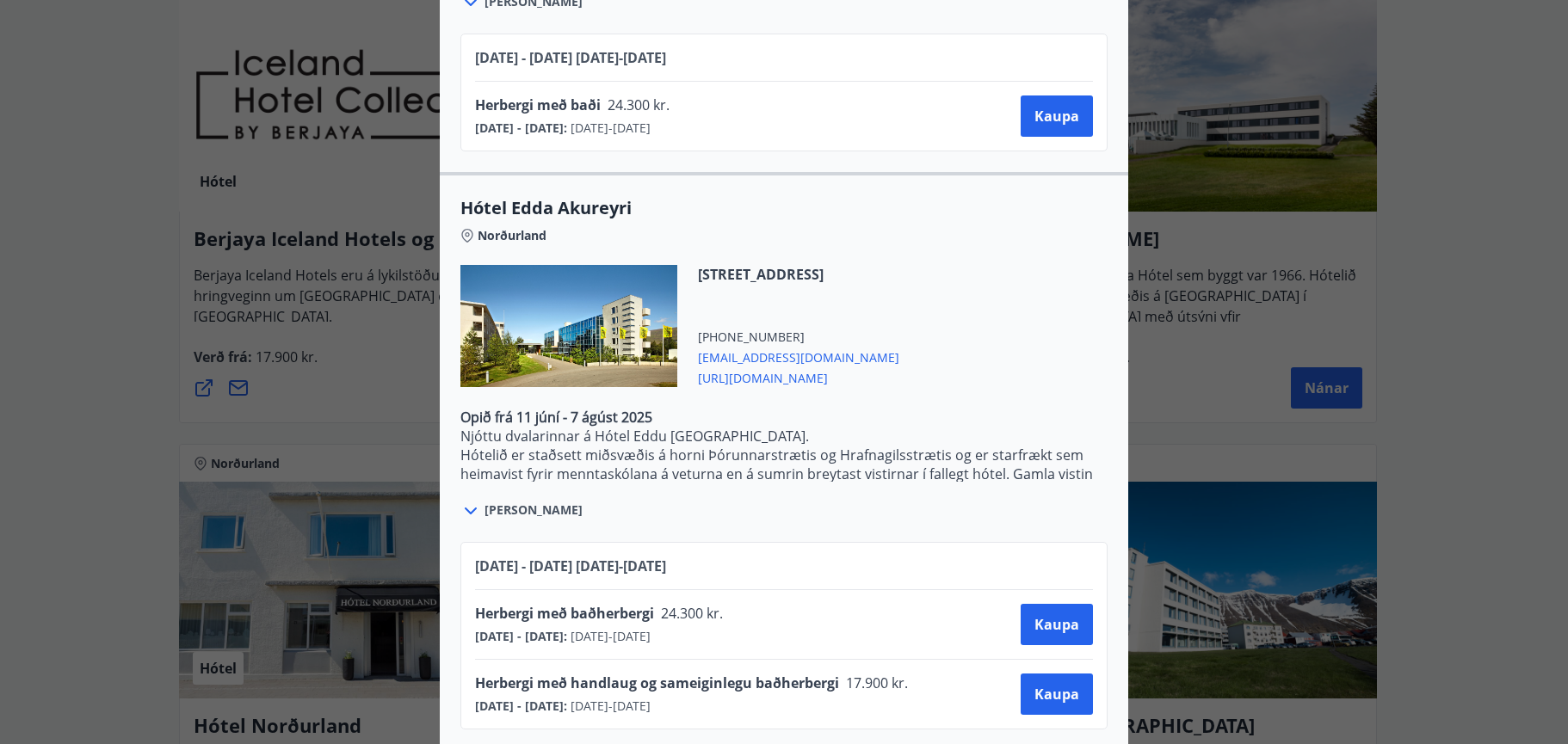
click at [1507, 263] on div "Berjaya Iceland Hotels og Hótel Edda Berjaya Iceland Hotels og Hótel Edda eru h…" at bounding box center [784, 372] width 1568 height 744
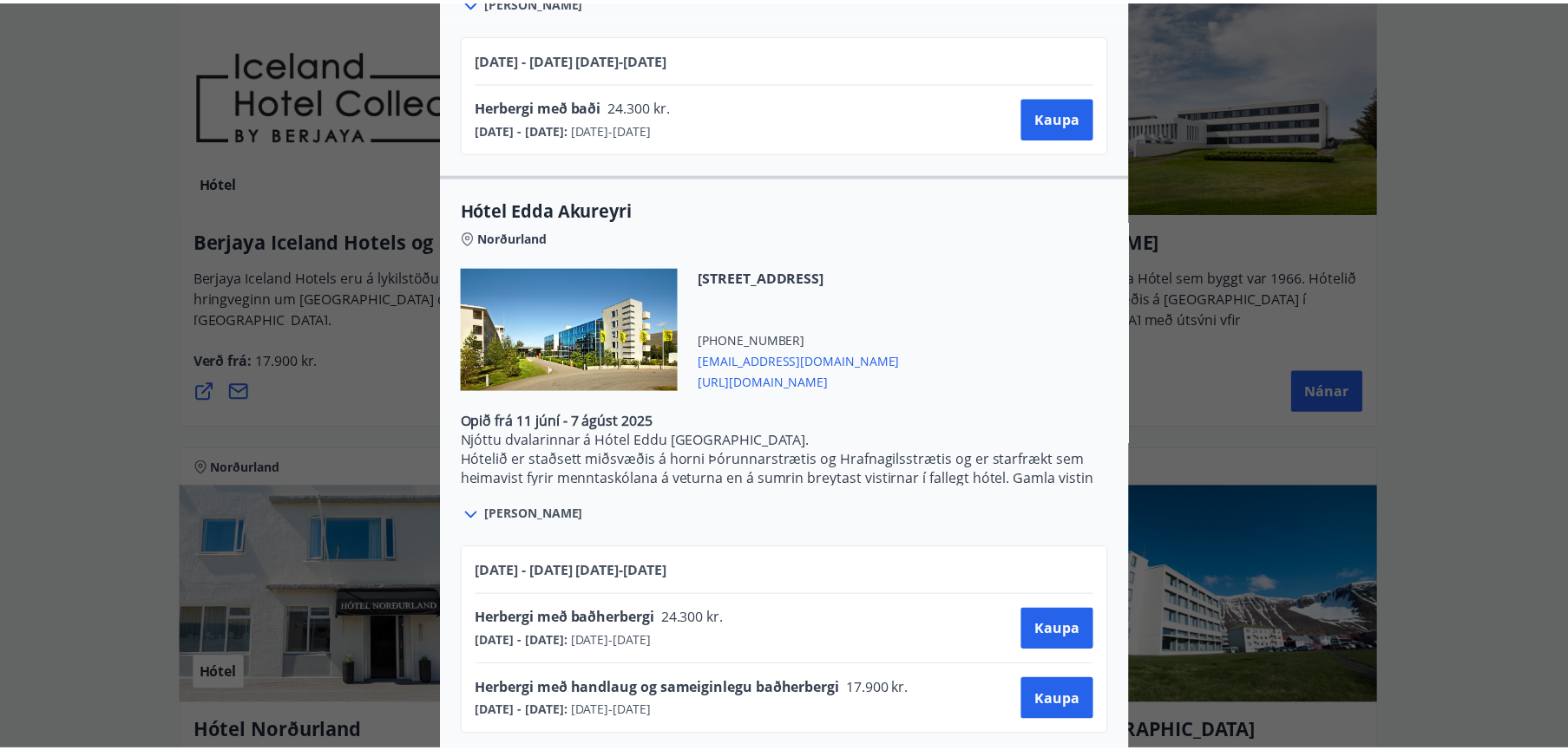
scroll to position [0, 0]
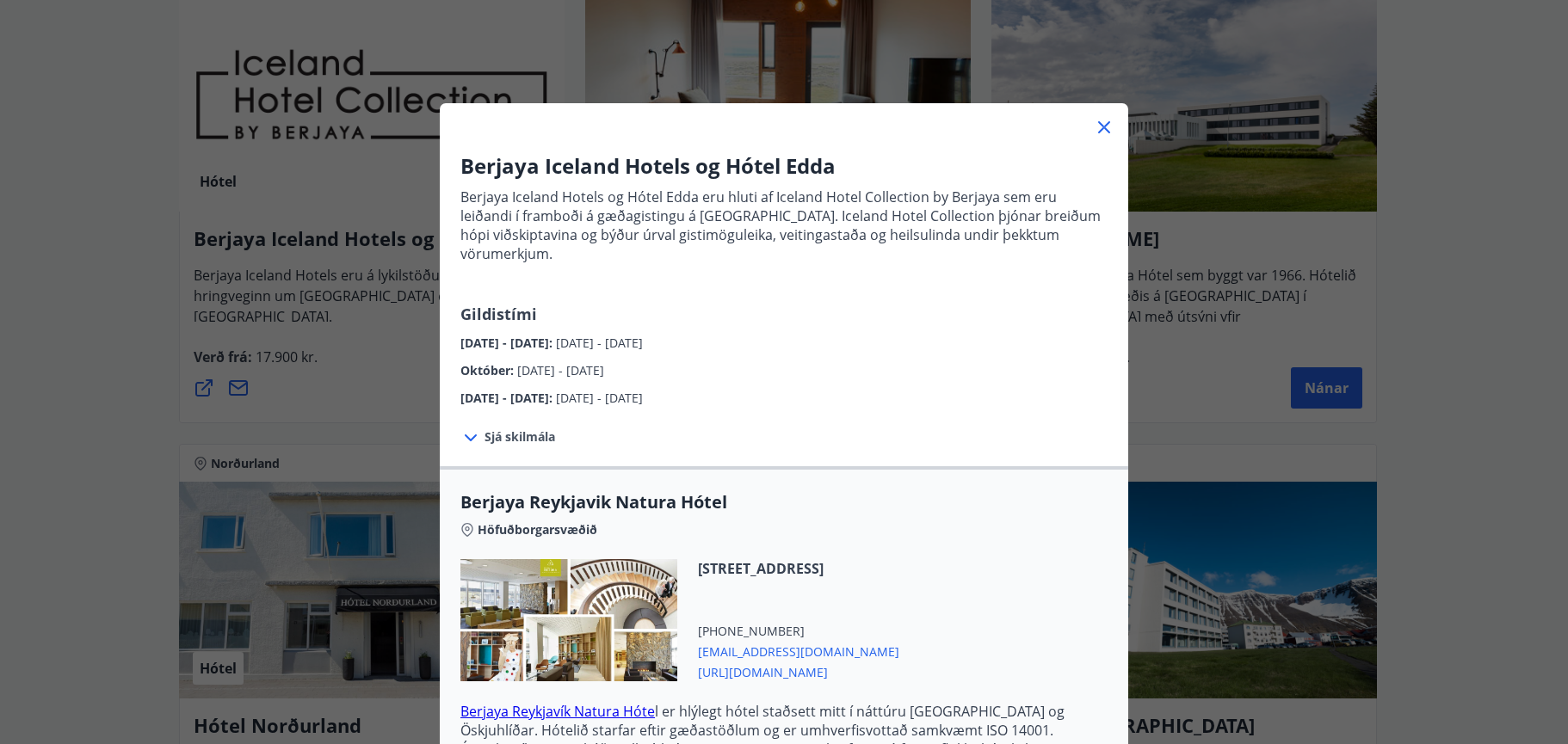
click at [1094, 122] on icon at bounding box center [1104, 126] width 20 height 20
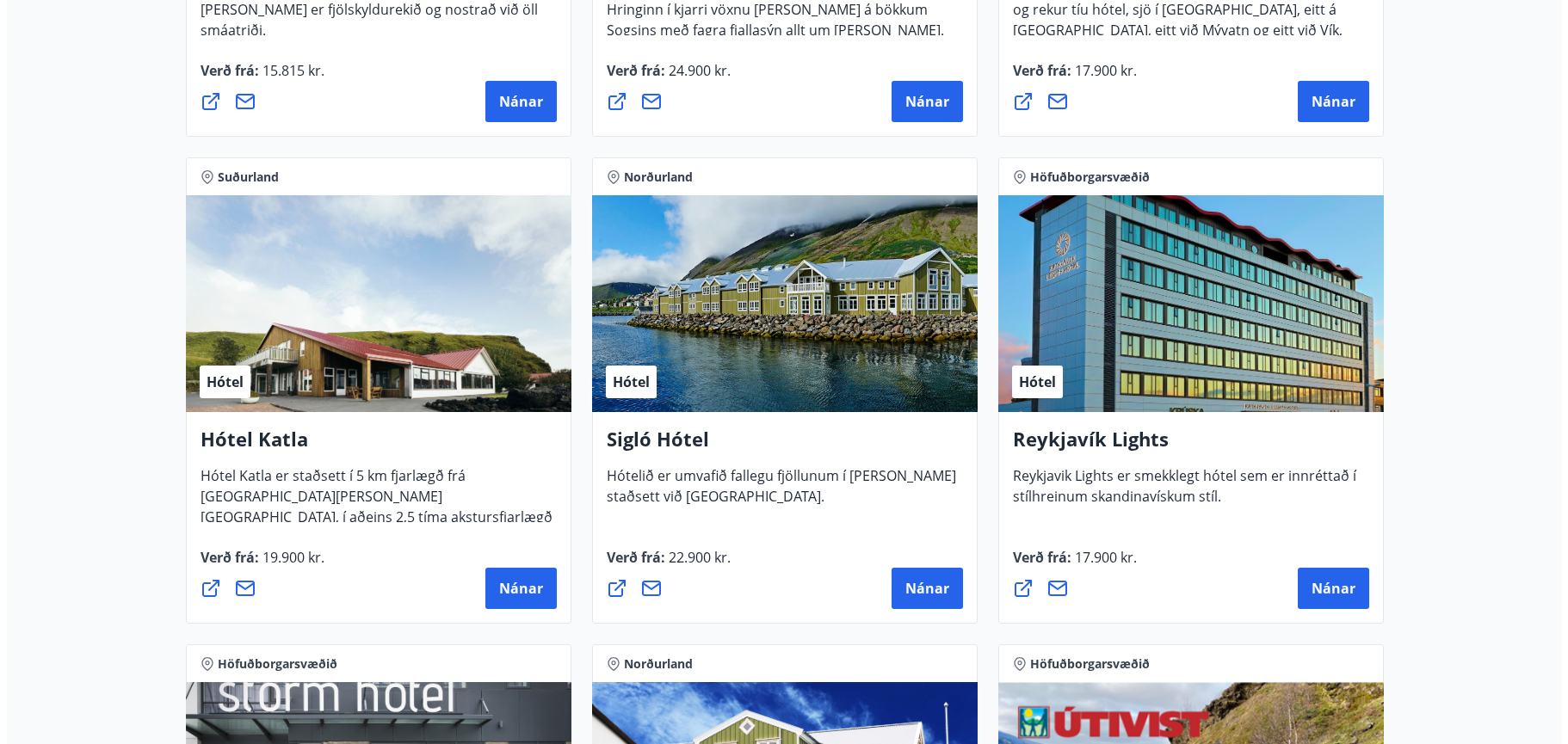
scroll to position [1119, 0]
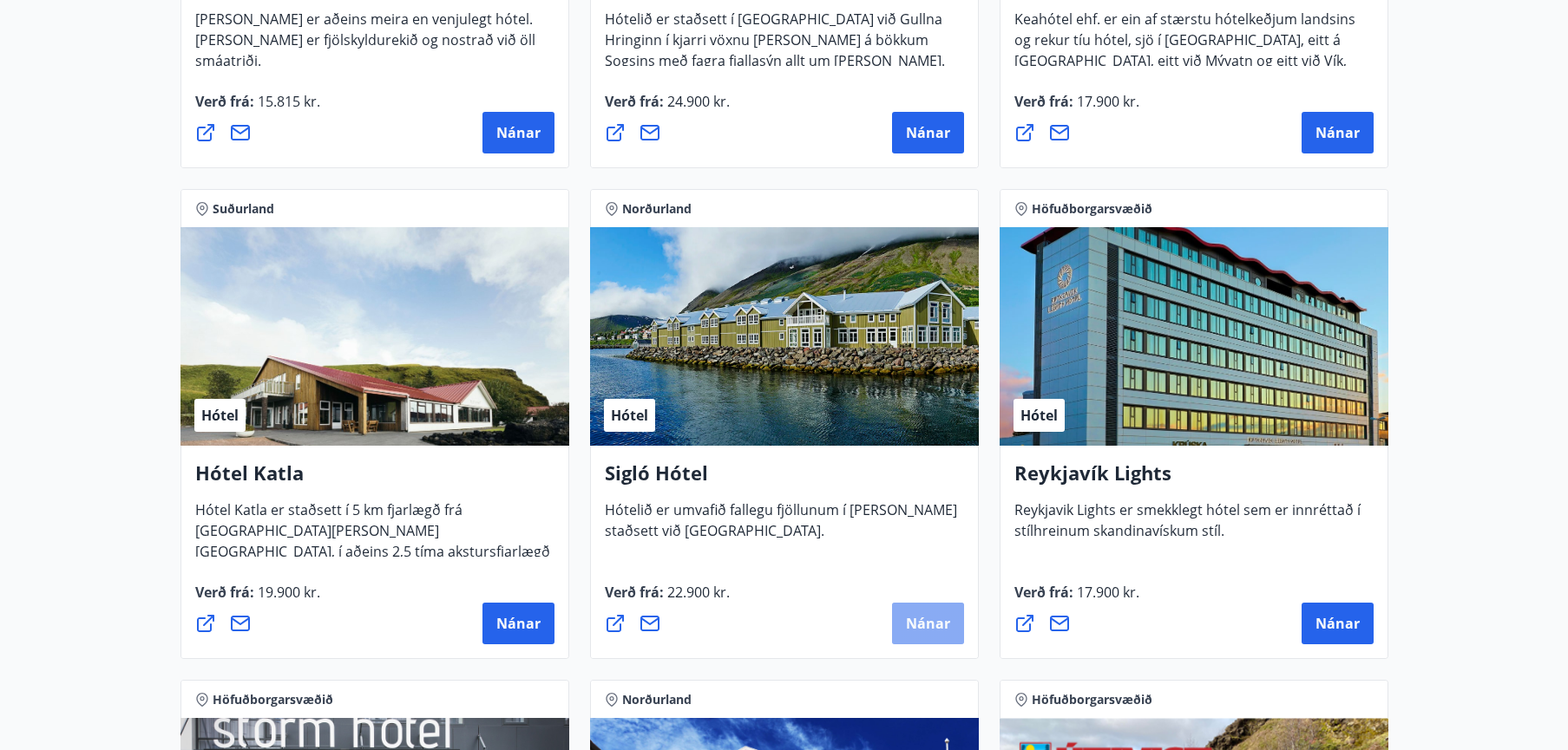
click at [920, 620] on span "Nánar" at bounding box center [927, 623] width 44 height 19
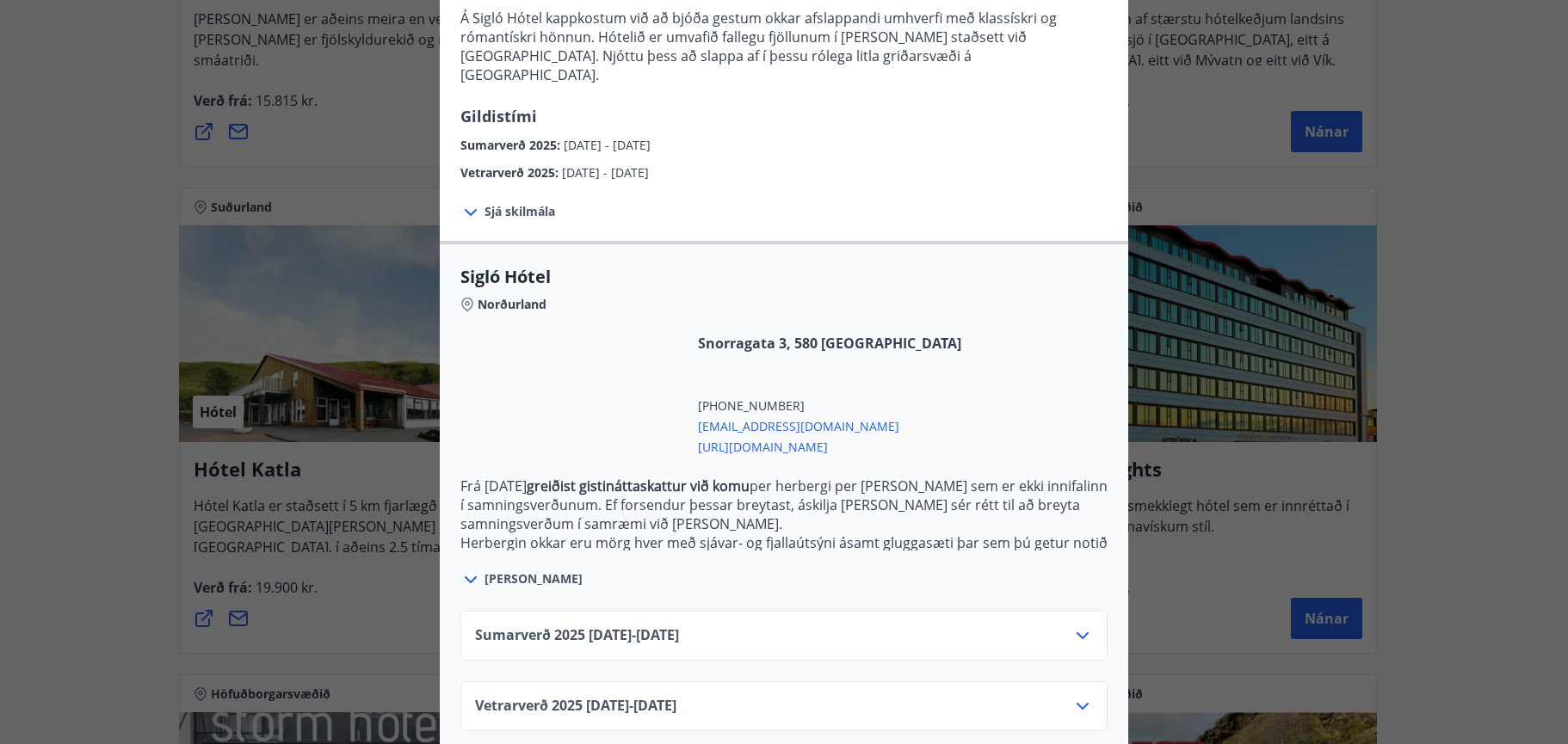
scroll to position [237, 0]
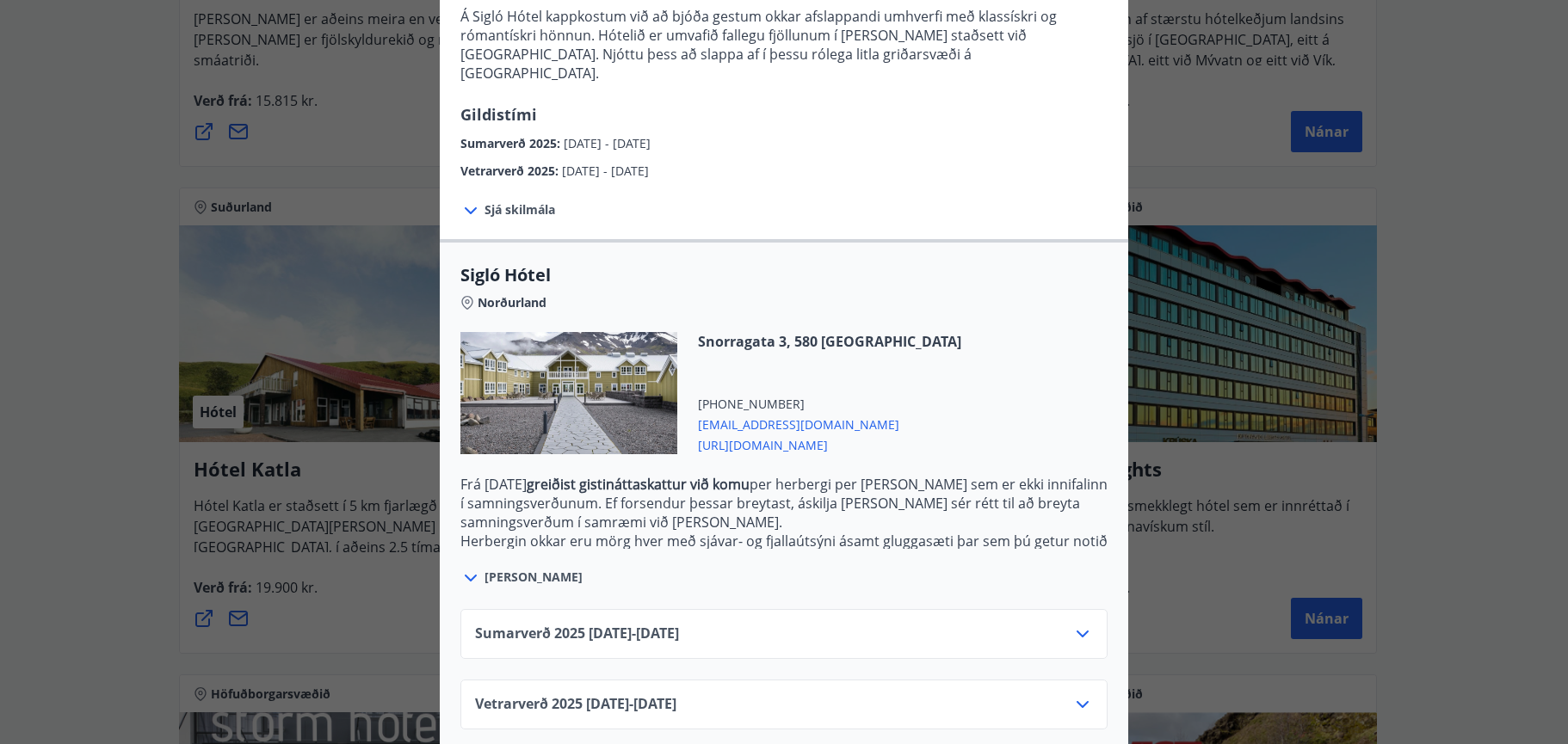
click at [1076, 694] on icon at bounding box center [1082, 704] width 20 height 20
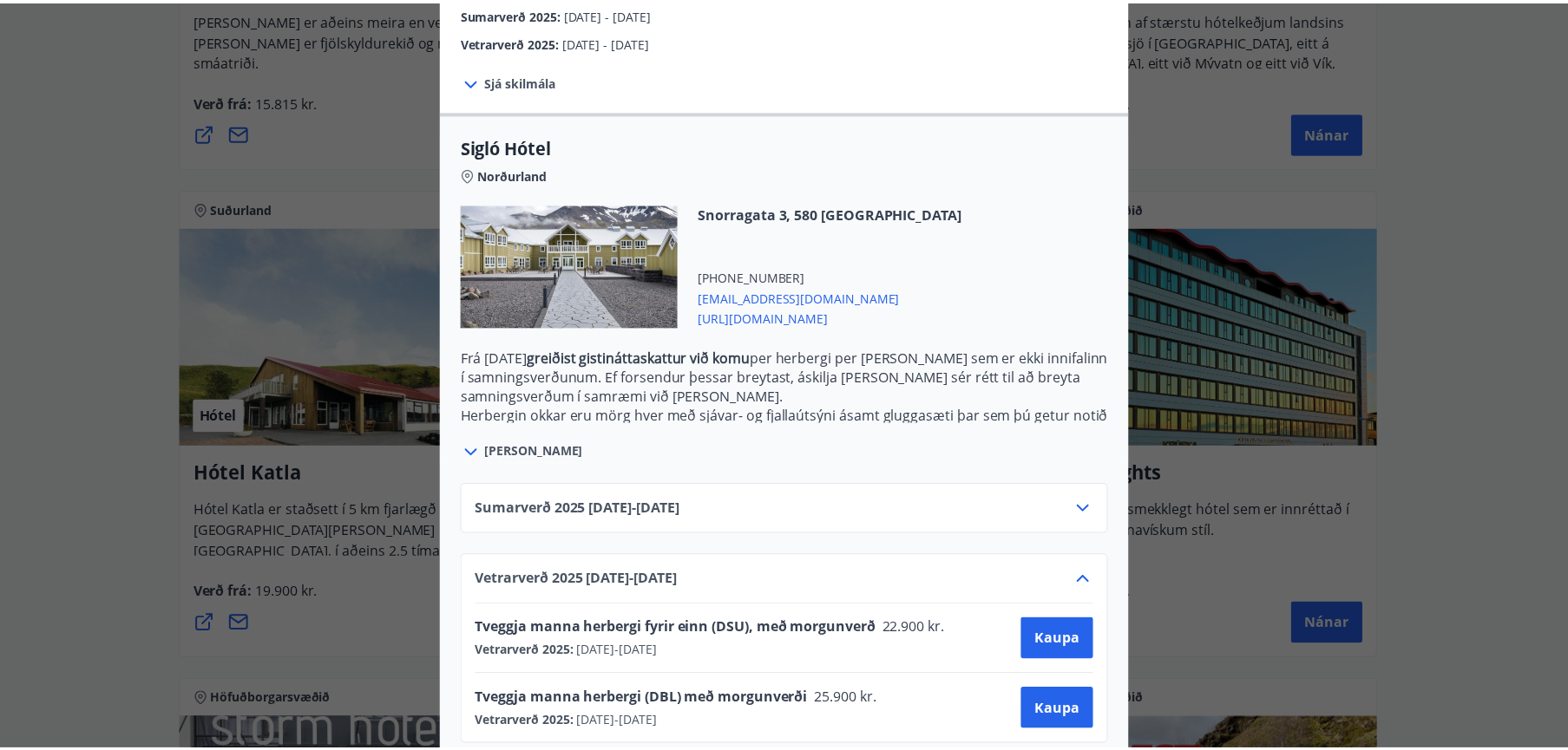
scroll to position [380, 0]
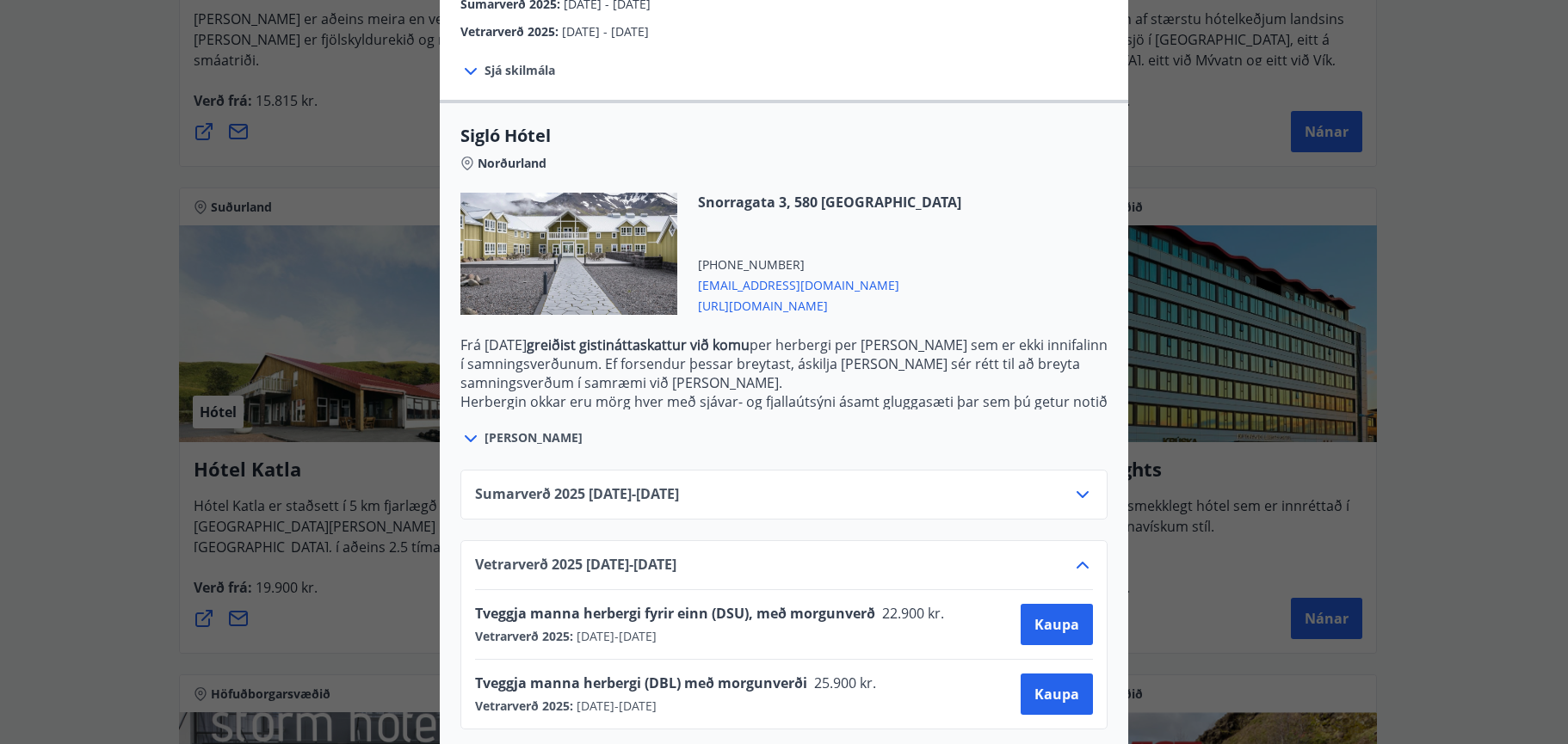
click at [1079, 485] on icon at bounding box center [1082, 494] width 20 height 20
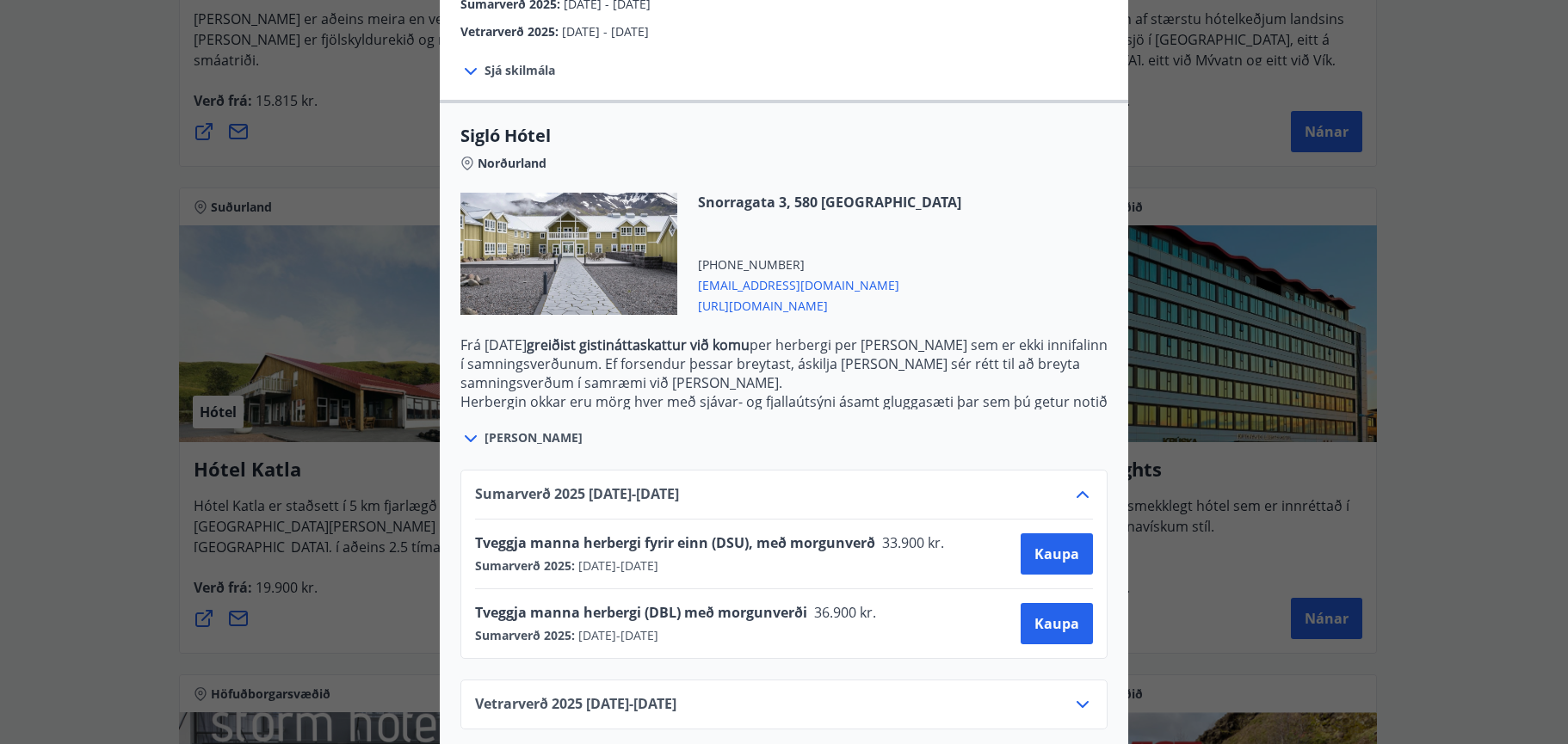
click at [1074, 694] on icon at bounding box center [1082, 704] width 20 height 20
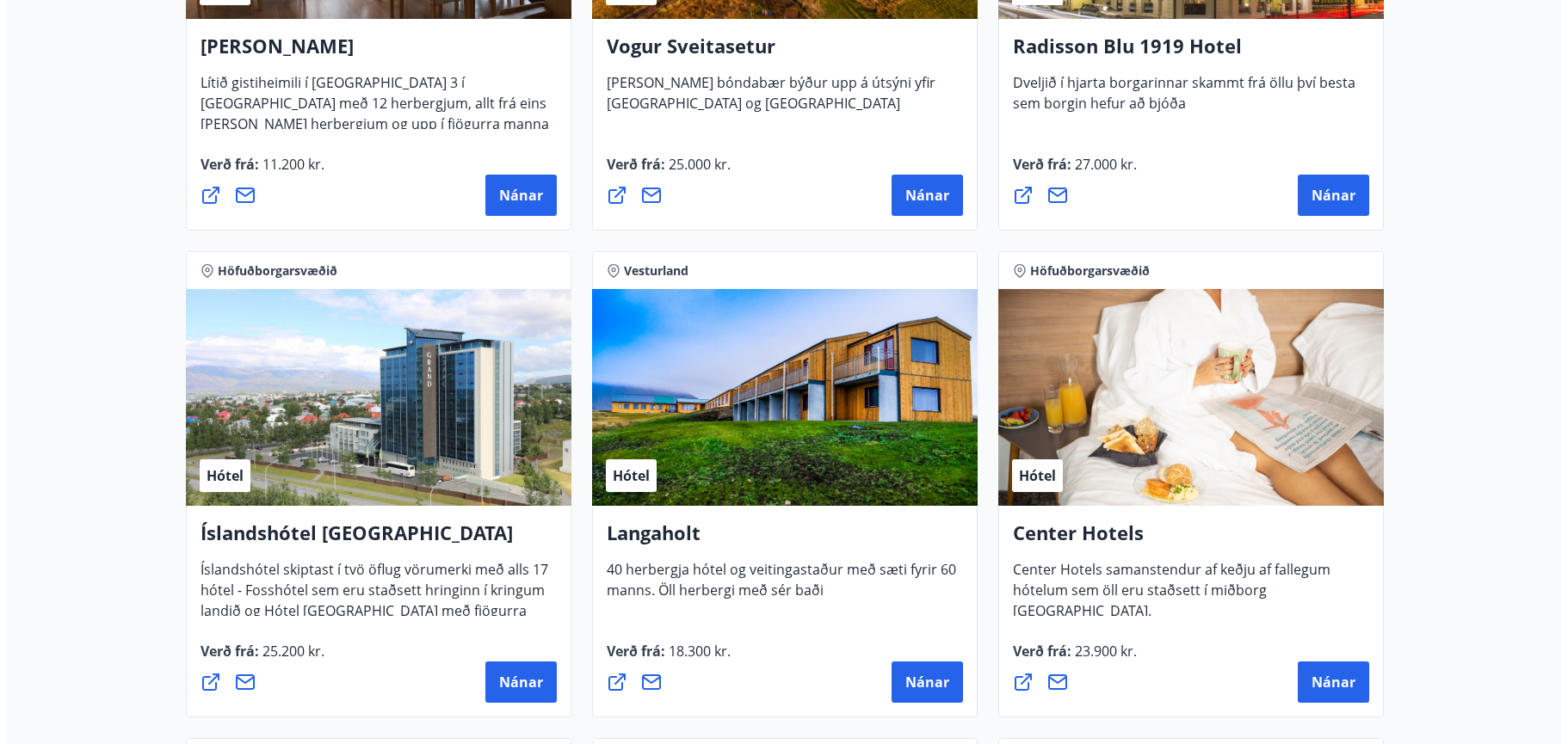
scroll to position [3528, 0]
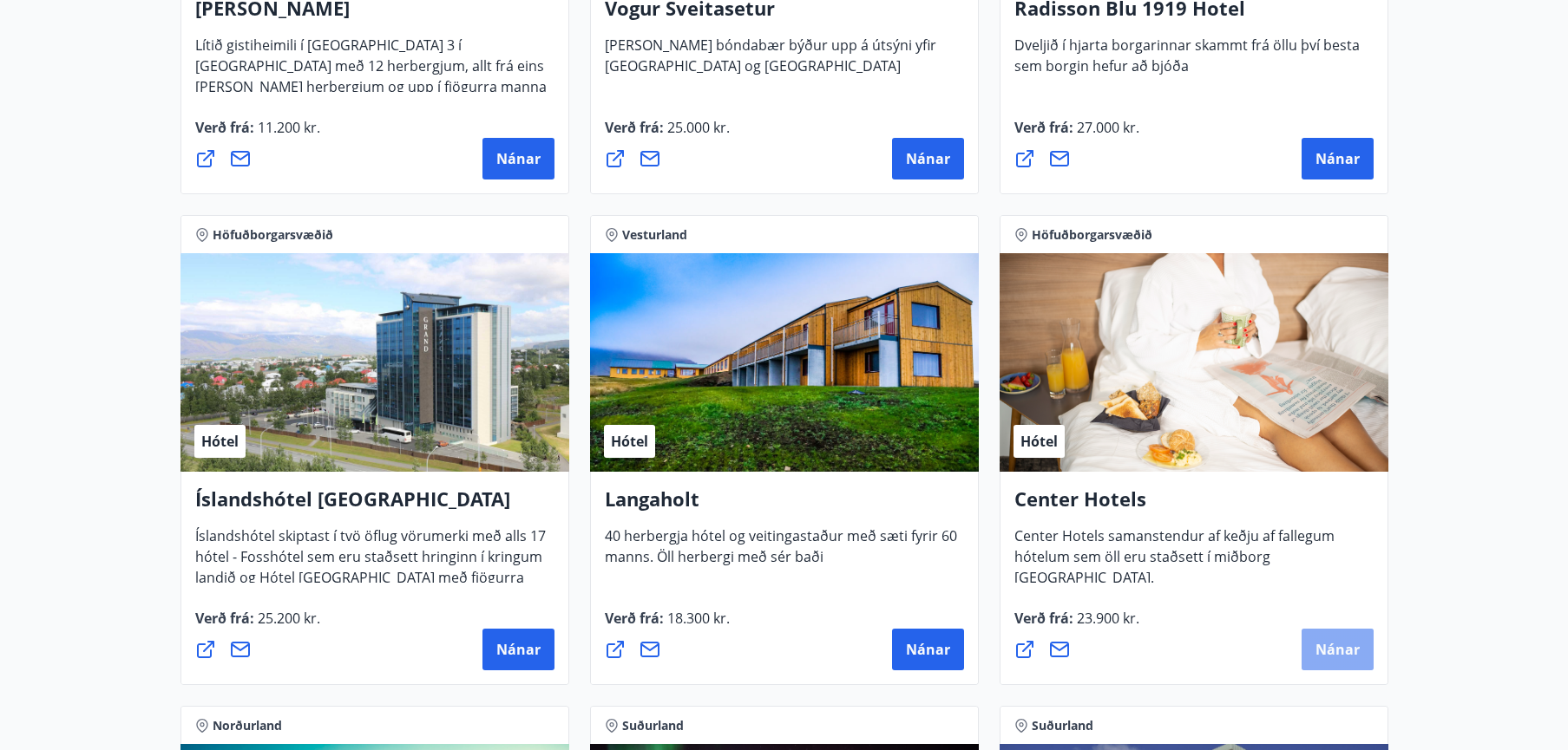
click at [1333, 650] on span "Nánar" at bounding box center [1337, 649] width 44 height 19
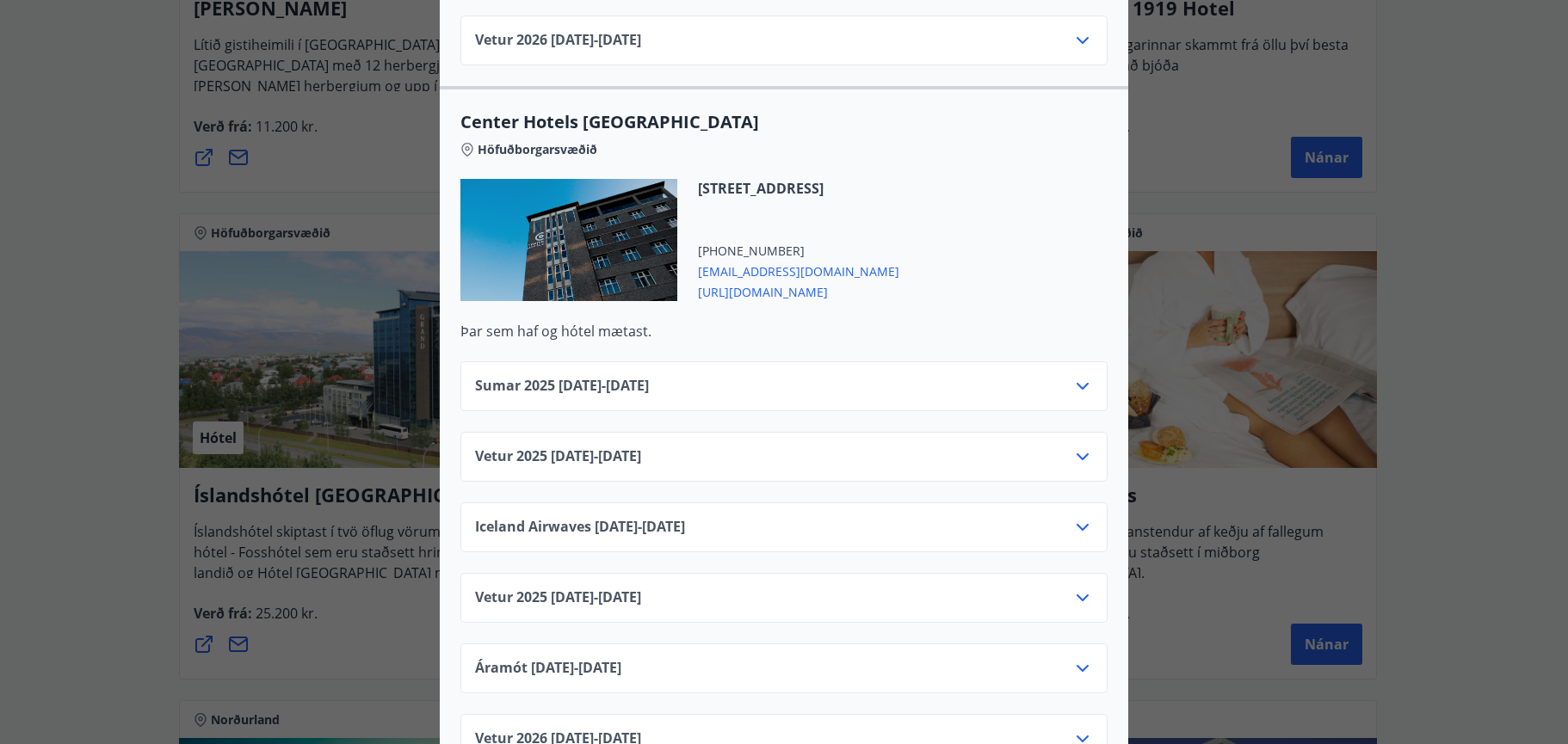
scroll to position [2667, 0]
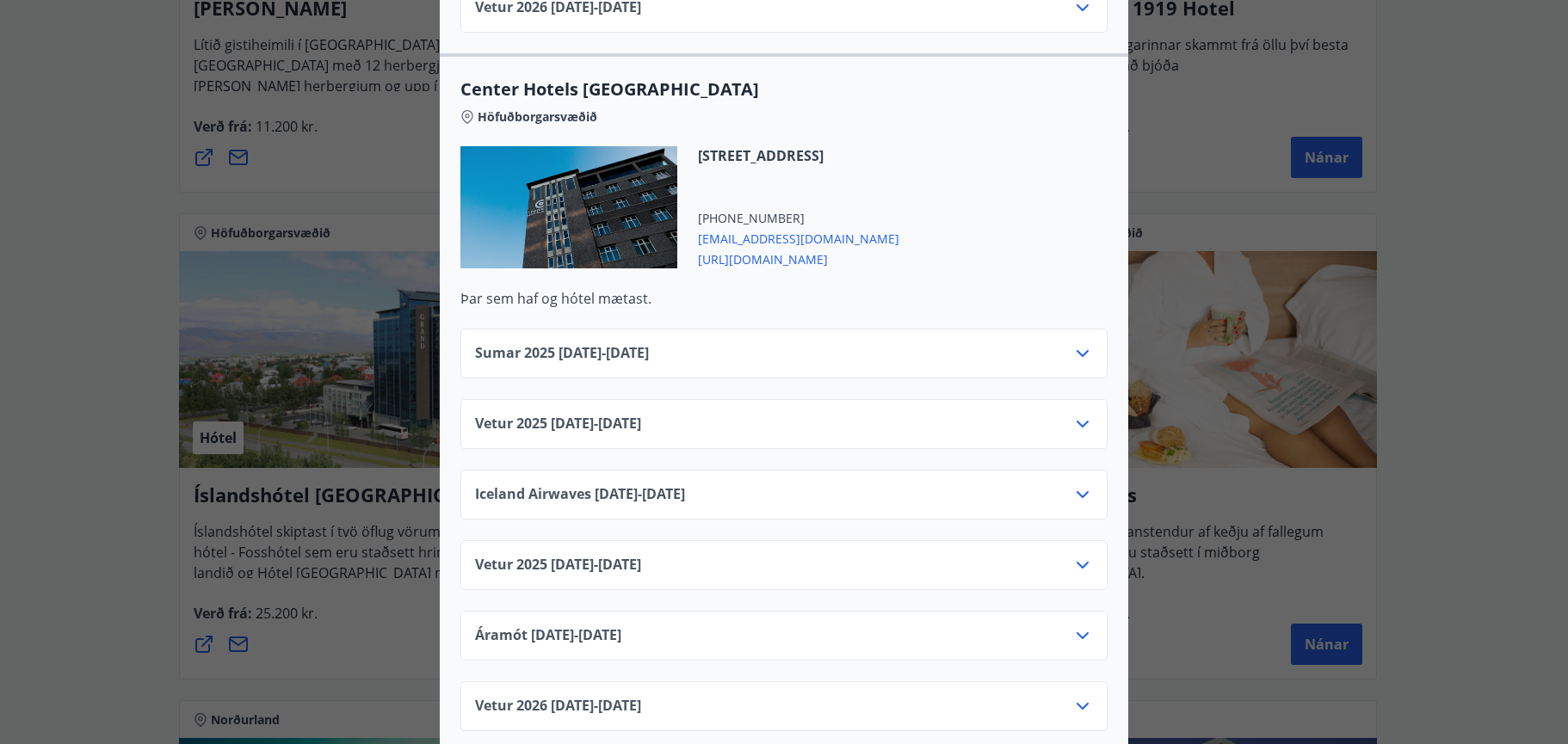
click at [1073, 414] on icon at bounding box center [1082, 423] width 20 height 20
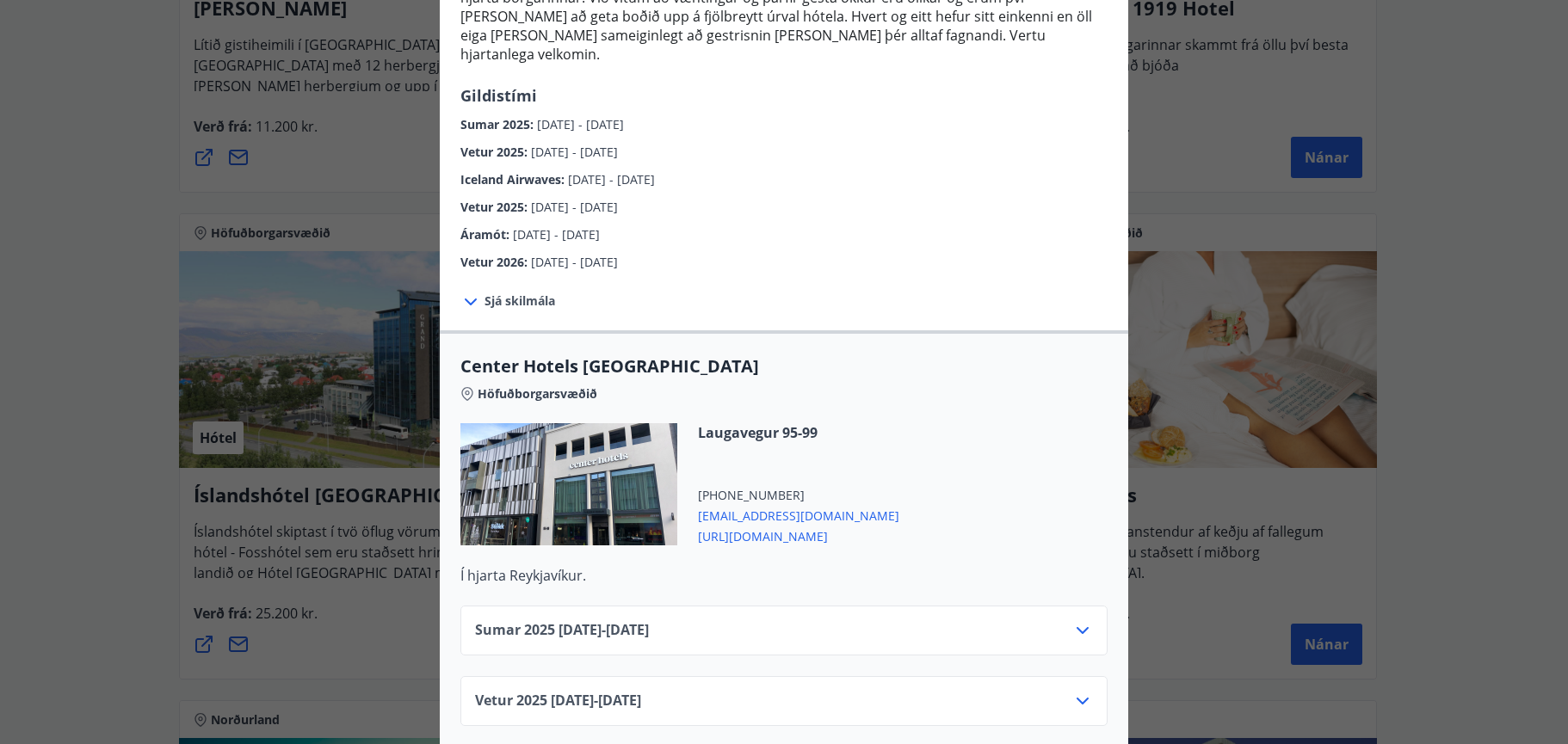
scroll to position [0, 0]
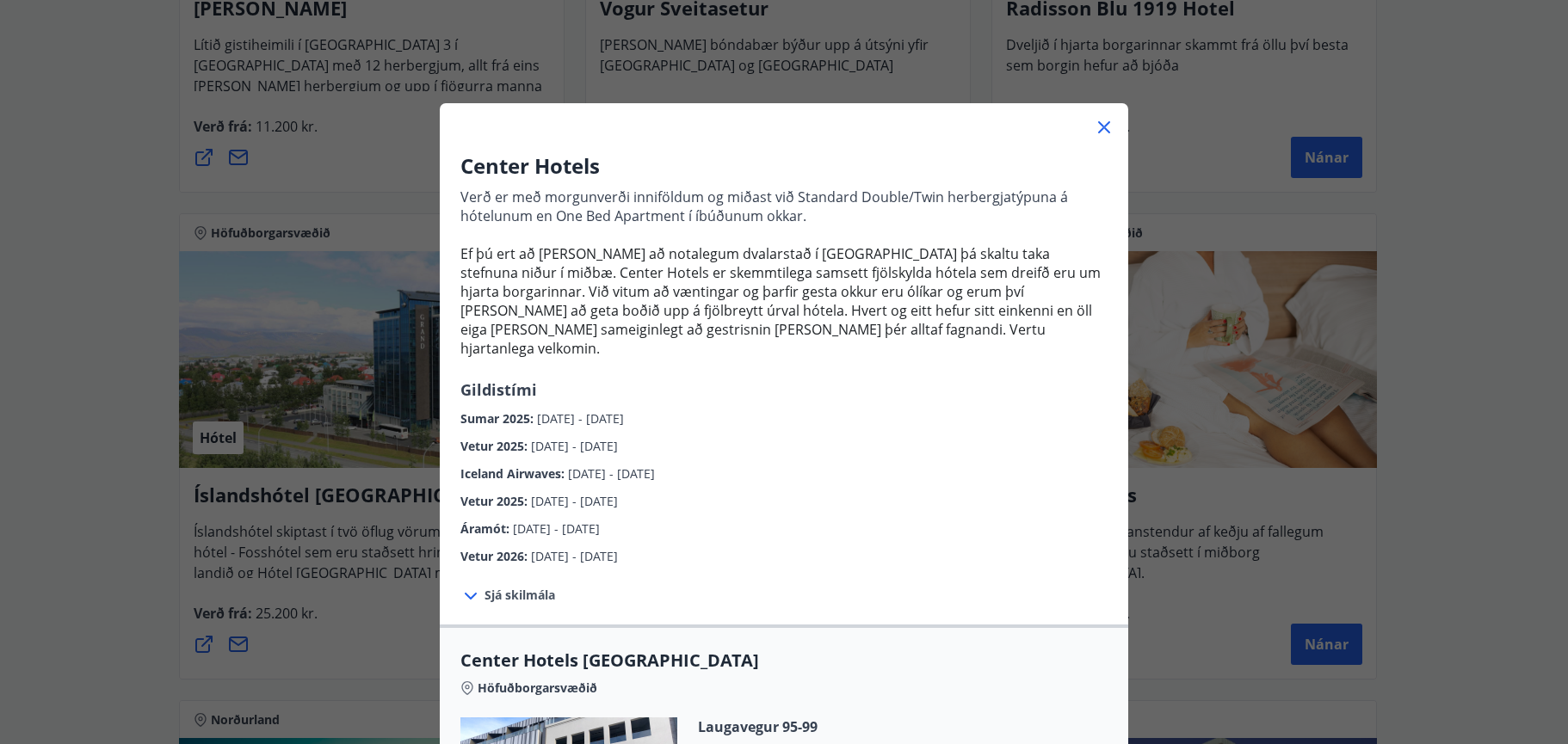
click at [463, 586] on icon at bounding box center [470, 595] width 20 height 20
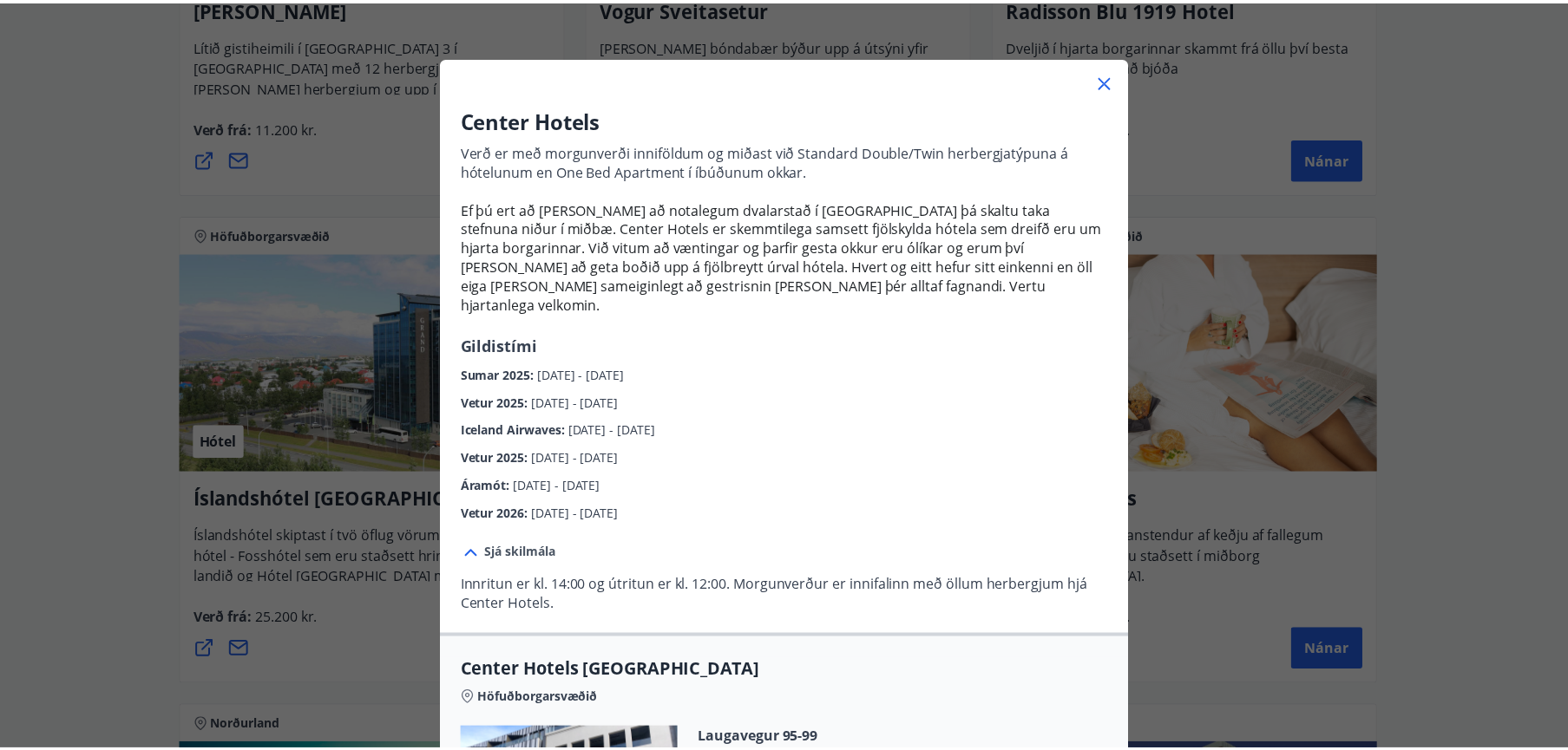
scroll to position [87, 0]
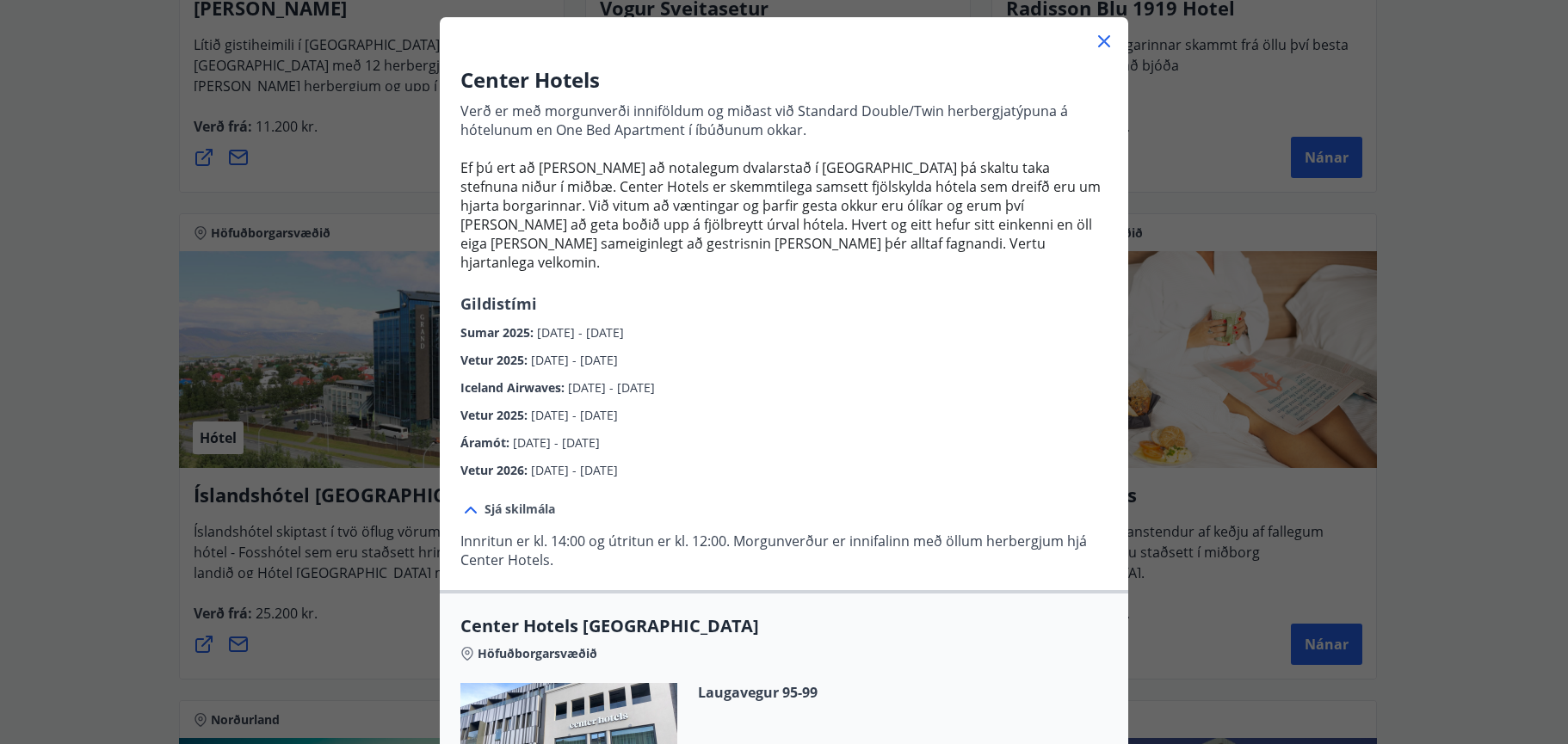
click at [1098, 39] on icon at bounding box center [1104, 41] width 12 height 12
